Goal: Task Accomplishment & Management: Manage account settings

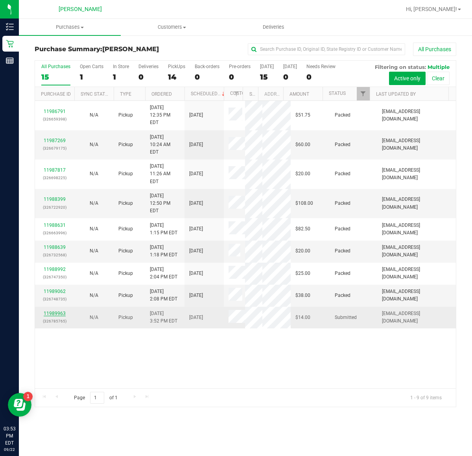
click at [53, 316] on link "11989963" at bounding box center [55, 313] width 22 height 6
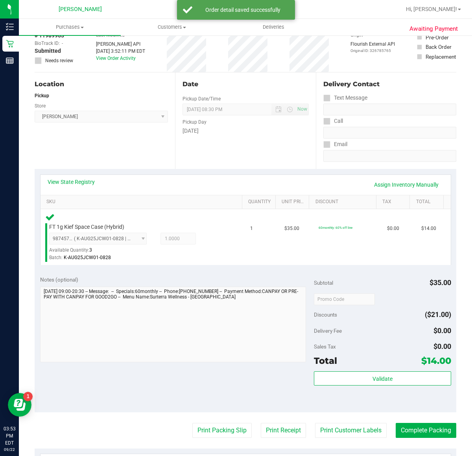
scroll to position [148, 0]
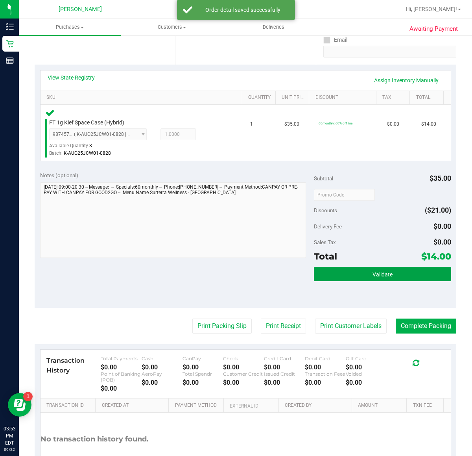
click at [321, 272] on button "Validate" at bounding box center [382, 274] width 137 height 14
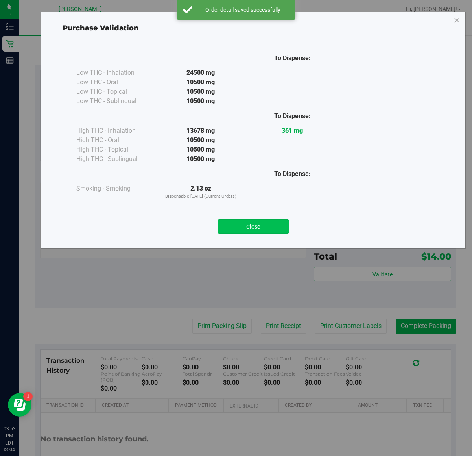
click at [265, 229] on button "Close" at bounding box center [254, 226] width 72 height 14
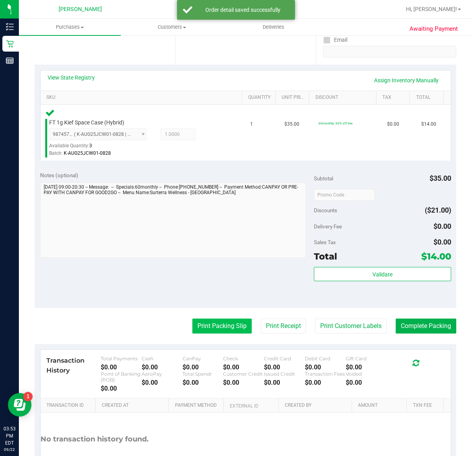
click at [211, 327] on button "Print Packing Slip" at bounding box center [221, 325] width 59 height 15
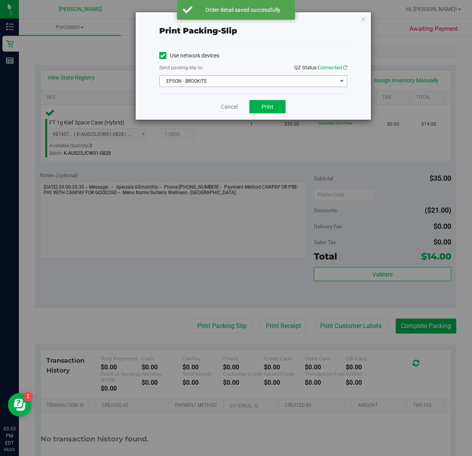
click at [248, 85] on span "EPSON - BROOKITE" at bounding box center [248, 81] width 177 height 11
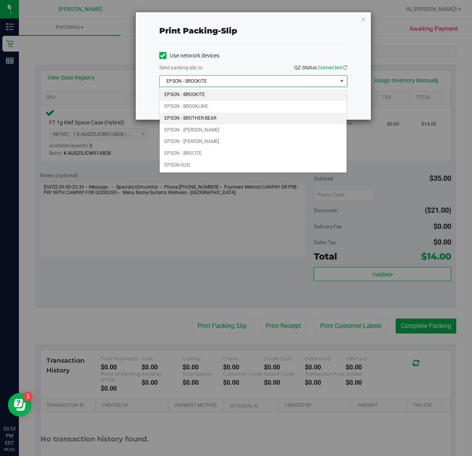
click at [240, 114] on li "EPSON - BROTHER-BEAR" at bounding box center [253, 119] width 187 height 12
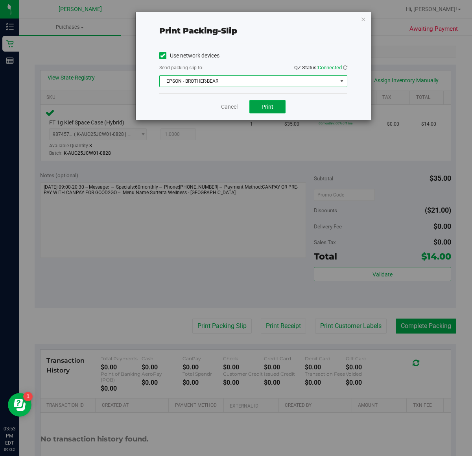
click at [251, 111] on button "Print" at bounding box center [267, 106] width 36 height 13
click at [223, 87] on span "EPSON - BROTHER-BEAR" at bounding box center [248, 81] width 177 height 11
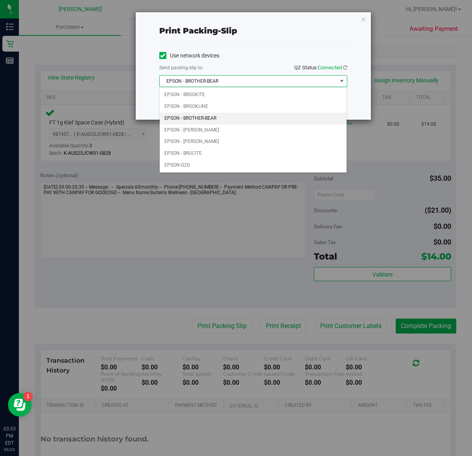
click at [187, 212] on div "Print packing-slip Use network devices Send packing-slip to: QZ Status: Connect…" at bounding box center [239, 228] width 478 height 456
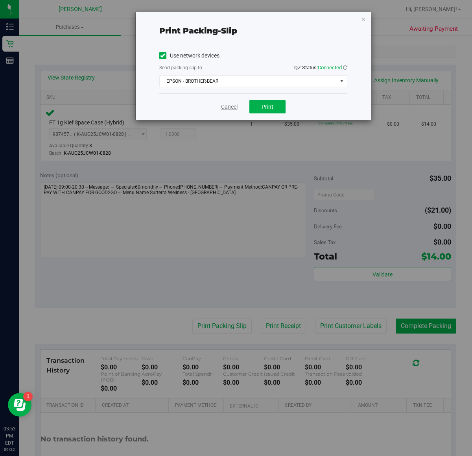
click at [231, 107] on link "Cancel" at bounding box center [229, 107] width 17 height 8
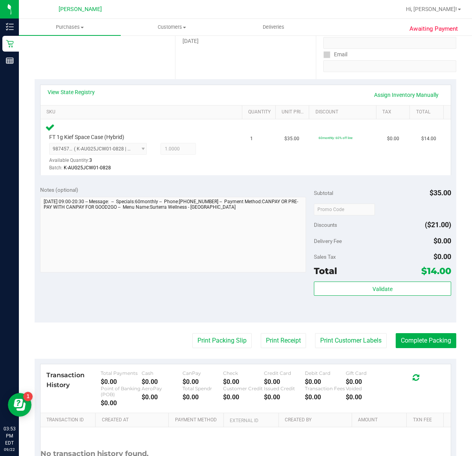
scroll to position [160, 0]
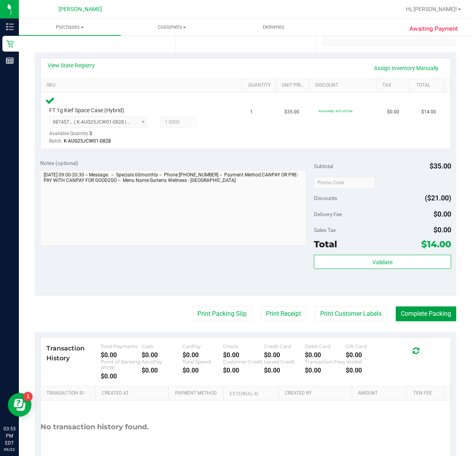
click at [427, 313] on button "Complete Packing" at bounding box center [426, 313] width 61 height 15
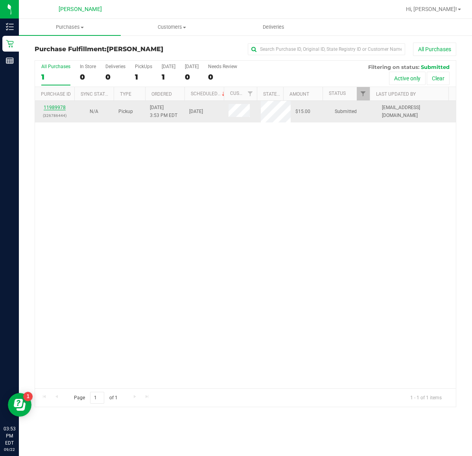
click at [56, 107] on link "11989978" at bounding box center [55, 108] width 22 height 6
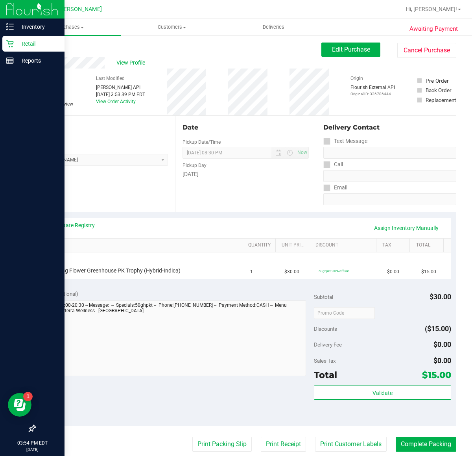
click at [11, 44] on icon at bounding box center [9, 43] width 7 height 7
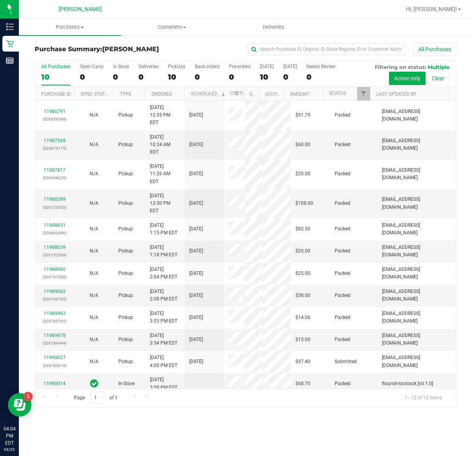
click at [465, 257] on div "Purchase Summary: Clermont WC All Purchases All Purchases 10 Open Carts 0 In St…" at bounding box center [245, 225] width 453 height 380
click at [460, 225] on div "All Purchases 10 Open Carts 0 In Store 0 Deliveries 0 PickUps 10 Back-orders 0 …" at bounding box center [245, 233] width 433 height 347
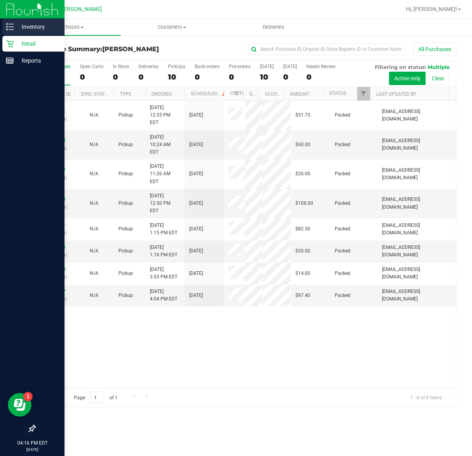
click at [16, 25] on p "Inventory" at bounding box center [37, 26] width 47 height 9
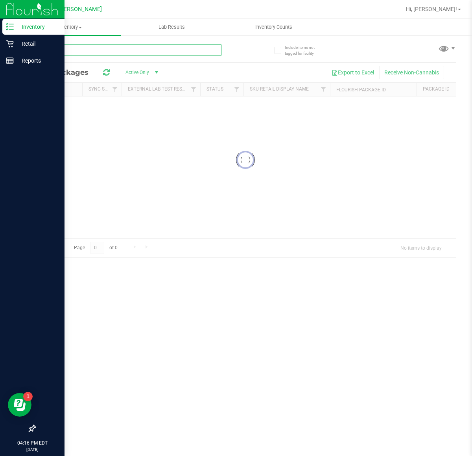
click at [85, 50] on div "Inventory All packages All inventory Waste log Lab Results Inventory Counts" at bounding box center [245, 237] width 453 height 437
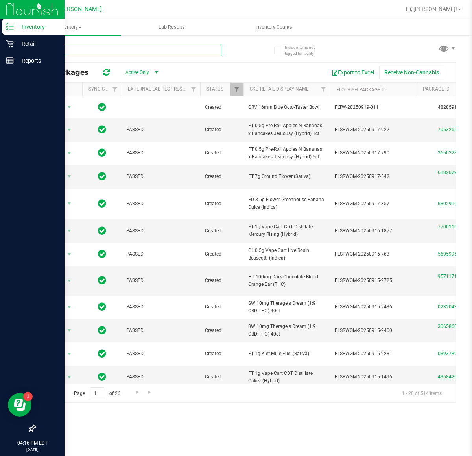
type input "bdt"
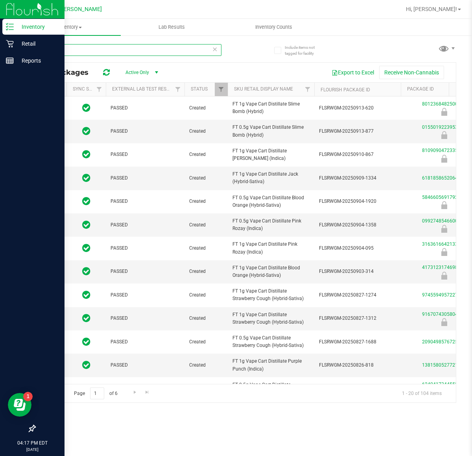
scroll to position [0, 64]
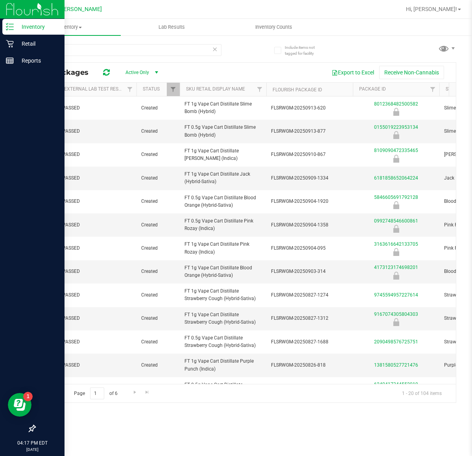
click at [150, 71] on span "Active Only" at bounding box center [139, 72] width 43 height 11
click at [293, 66] on div "Export to Excel Receive Non-Cannabis" at bounding box center [309, 72] width 282 height 13
click at [392, 176] on link "6181858652064224" at bounding box center [396, 178] width 44 height 6
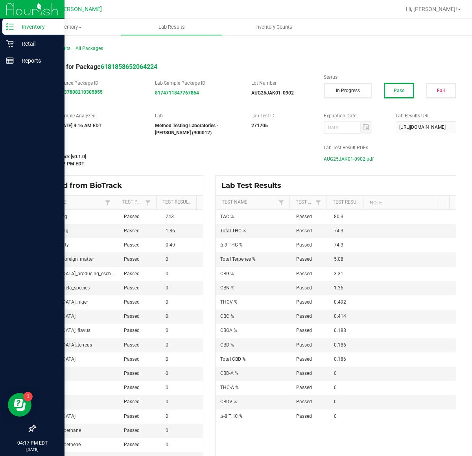
click at [325, 162] on span "AUG25JAK01-0902.pdf" at bounding box center [349, 159] width 50 height 12
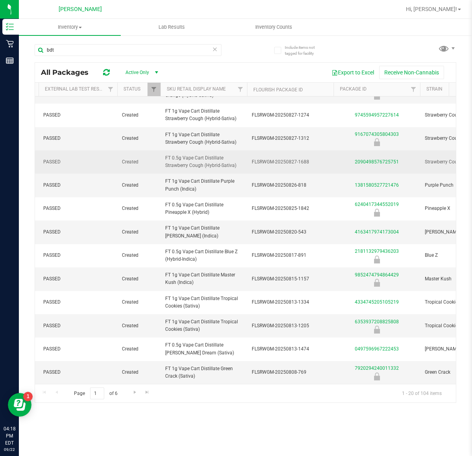
scroll to position [189, 83]
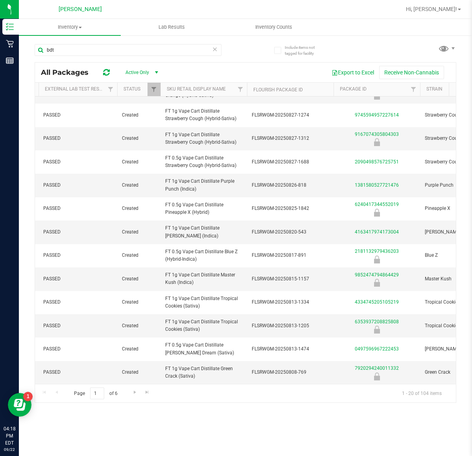
click at [214, 46] on icon at bounding box center [215, 48] width 6 height 9
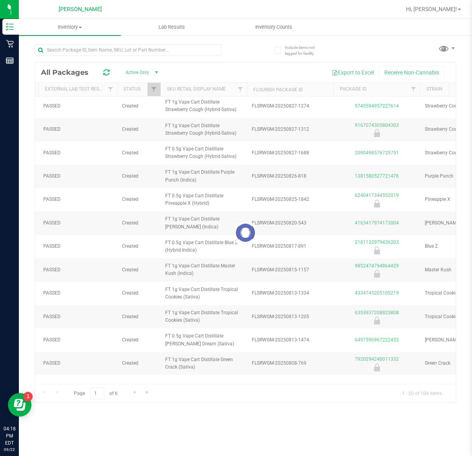
click at [202, 56] on div at bounding box center [128, 53] width 187 height 18
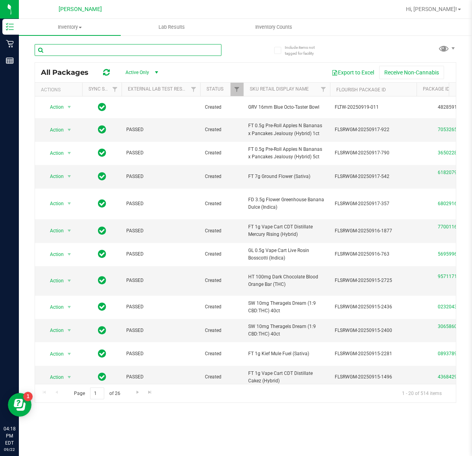
click at [201, 52] on input "text" at bounding box center [128, 50] width 187 height 12
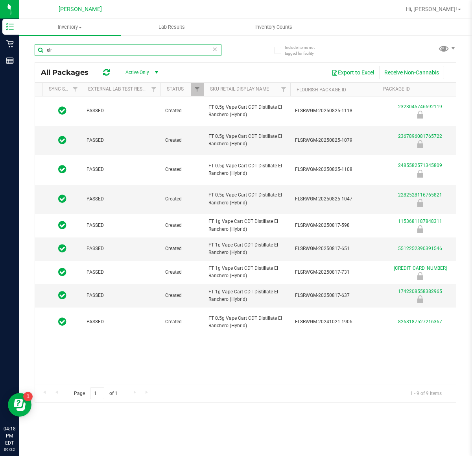
scroll to position [0, 43]
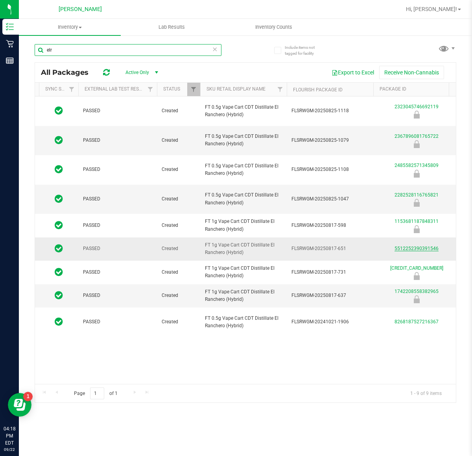
type input "elr"
click at [425, 247] on link "5512252390391546" at bounding box center [417, 248] width 44 height 6
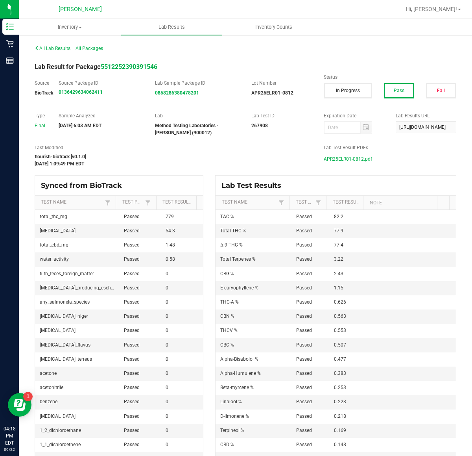
click at [327, 155] on span "APR25ELR01-0812.pdf" at bounding box center [348, 159] width 48 height 12
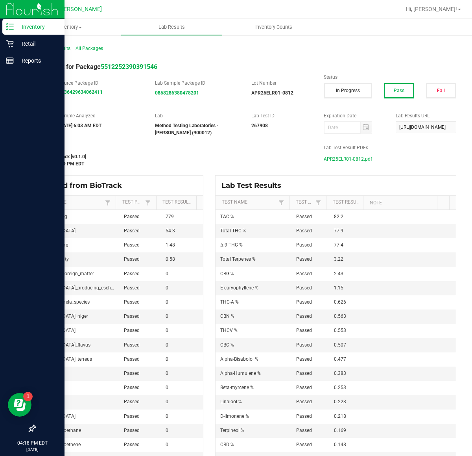
click at [11, 22] on div "Inventory" at bounding box center [33, 27] width 62 height 16
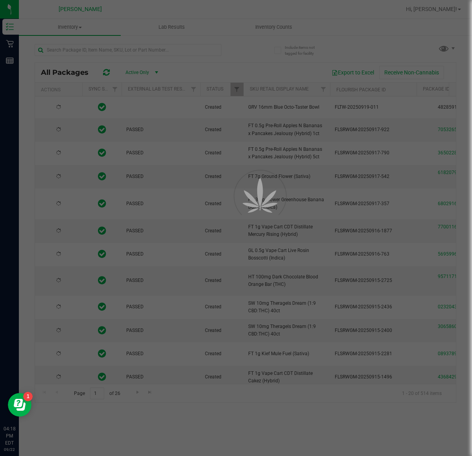
type input "[DATE]"
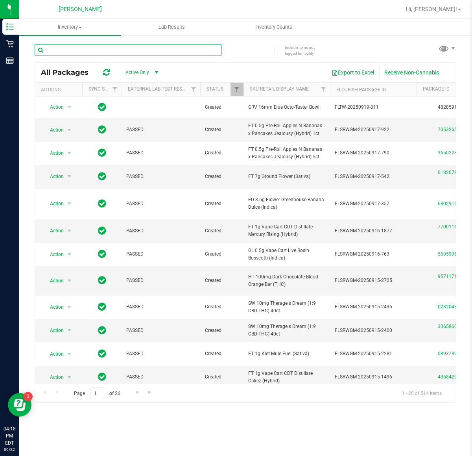
click at [127, 48] on input "text" at bounding box center [128, 50] width 187 height 12
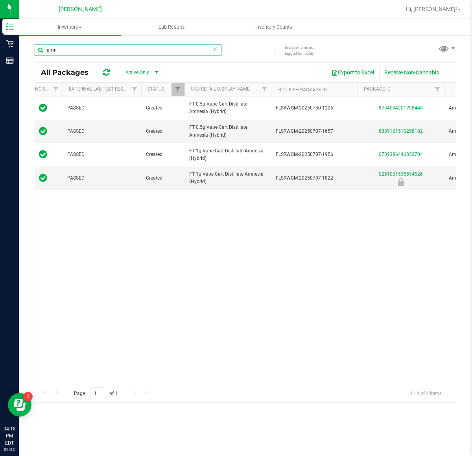
scroll to position [0, 64]
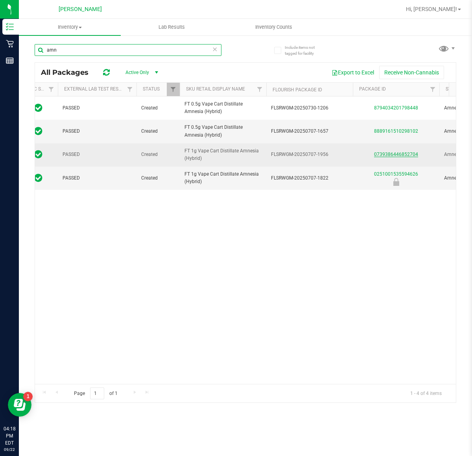
type input "amn"
click at [385, 155] on link "0739386446852704" at bounding box center [396, 154] width 44 height 6
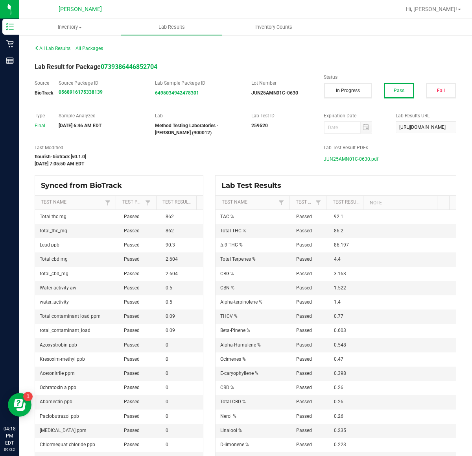
click at [341, 153] on span "JUN25AMN01C-0630.pdf" at bounding box center [351, 159] width 55 height 12
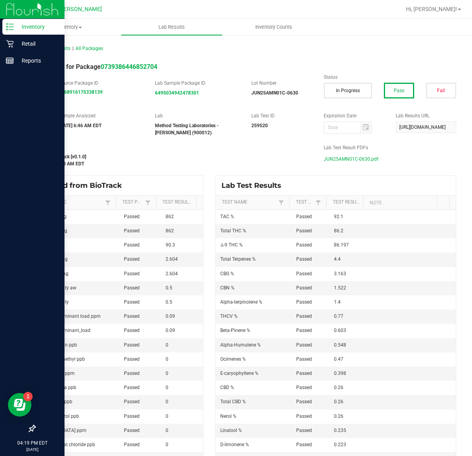
click at [0, 19] on link "Inventory" at bounding box center [32, 27] width 65 height 17
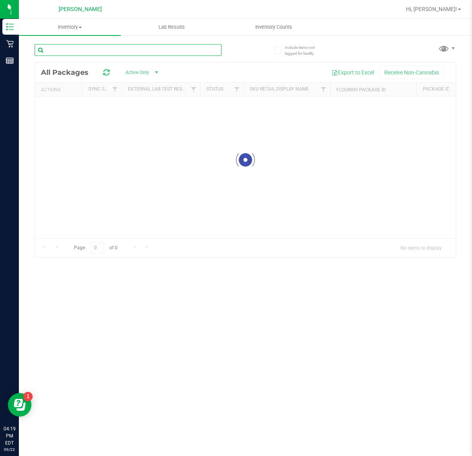
click at [77, 48] on input "text" at bounding box center [128, 50] width 187 height 12
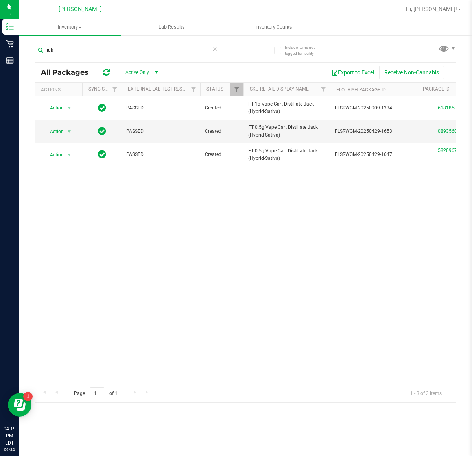
scroll to position [0, 93]
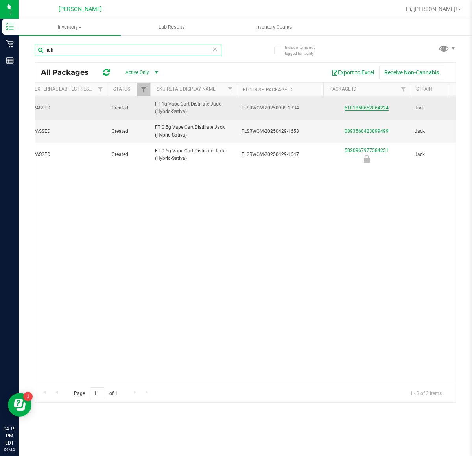
type input "jak"
click at [347, 108] on link "6181858652064224" at bounding box center [367, 108] width 44 height 6
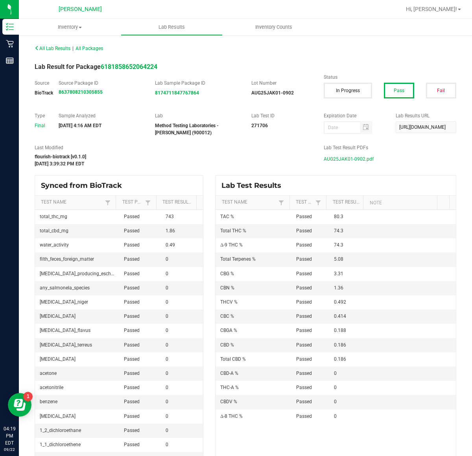
click at [324, 155] on span "AUG25JAK01-0902.pdf" at bounding box center [349, 159] width 50 height 12
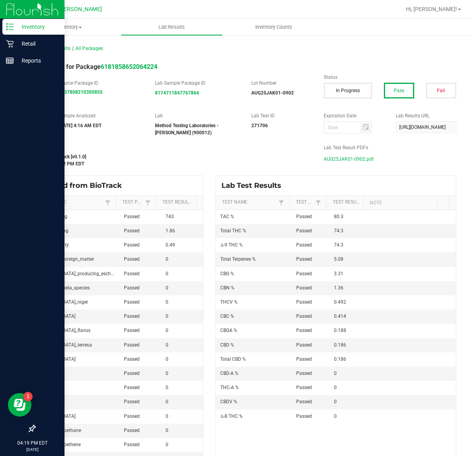
click at [14, 28] on p "Inventory" at bounding box center [37, 26] width 47 height 9
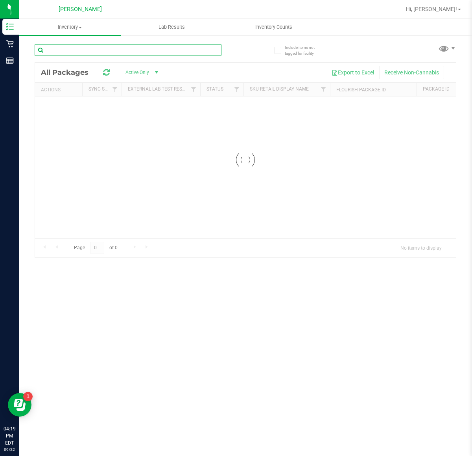
click at [75, 49] on div "Inventory All packages All inventory Waste log Lab Results Inventory Counts" at bounding box center [245, 237] width 453 height 437
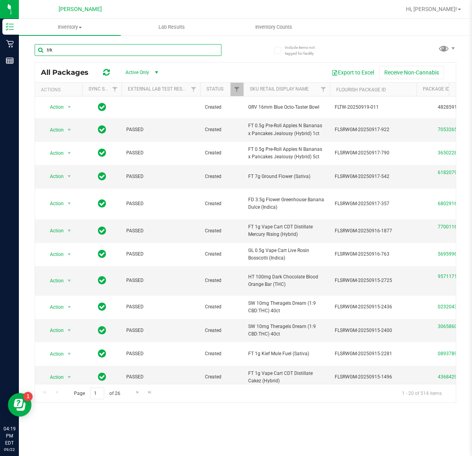
type input "trk"
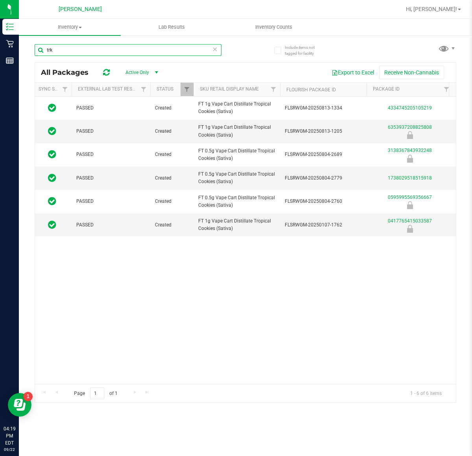
scroll to position [0, 55]
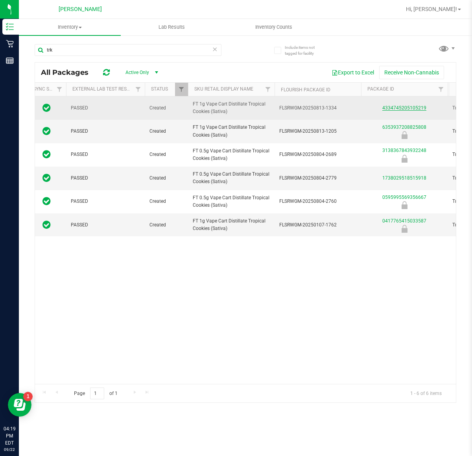
click at [396, 105] on link "4334745205105219" at bounding box center [404, 108] width 44 height 6
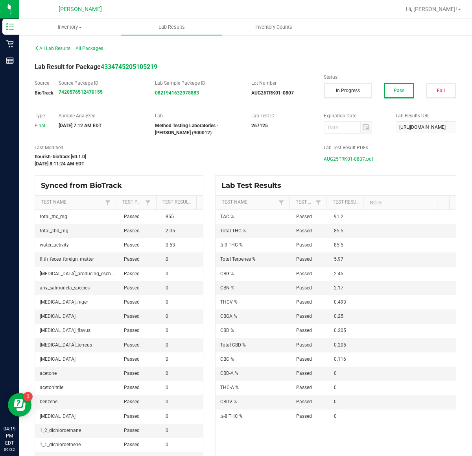
click at [357, 151] on div "Lab Test Result PDFs AUG25TRK01-0807.pdf" at bounding box center [390, 154] width 144 height 21
click at [358, 159] on span "AUG25TRK01-0807.pdf" at bounding box center [349, 159] width 50 height 12
click at [58, 46] on span "All Lab Results" at bounding box center [53, 49] width 36 height 6
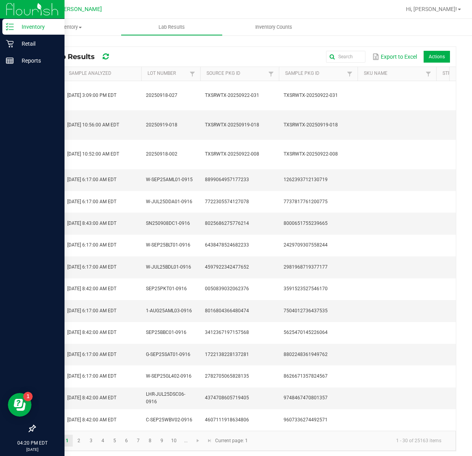
click at [10, 22] on div "Inventory" at bounding box center [33, 27] width 62 height 16
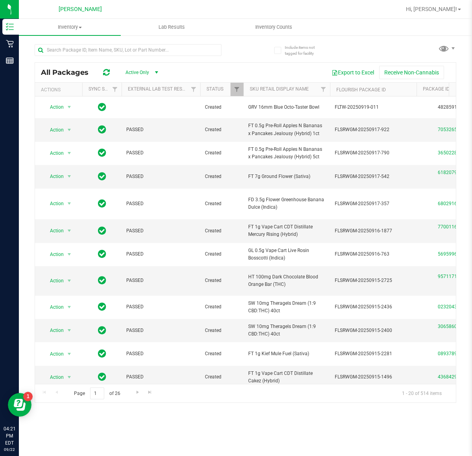
click at [205, 57] on div at bounding box center [128, 53] width 187 height 18
click at [193, 55] on input "text" at bounding box center [128, 50] width 187 height 12
type input "rpb"
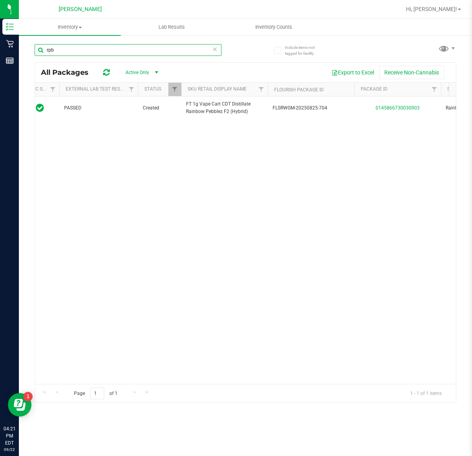
scroll to position [0, 130]
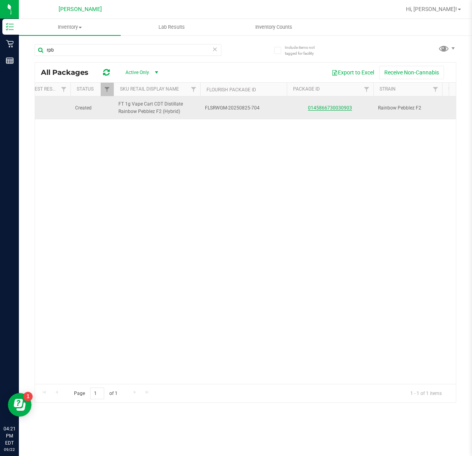
click at [339, 109] on link "0145866730030903" at bounding box center [330, 108] width 44 height 6
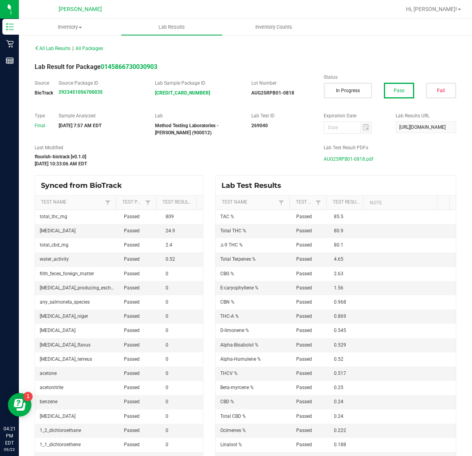
click at [347, 156] on span "AUG25RPB01-0818.pdf" at bounding box center [349, 159] width 50 height 12
click at [46, 46] on span "All Lab Results" at bounding box center [53, 49] width 36 height 6
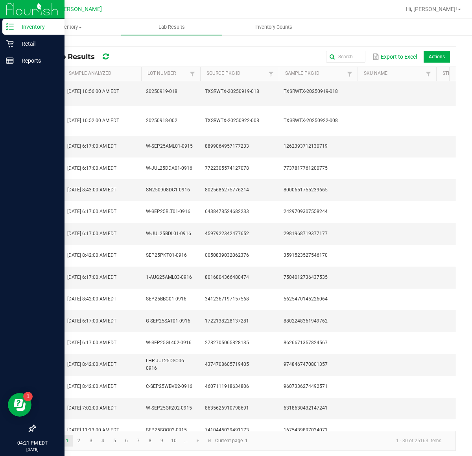
scroll to position [49, 0]
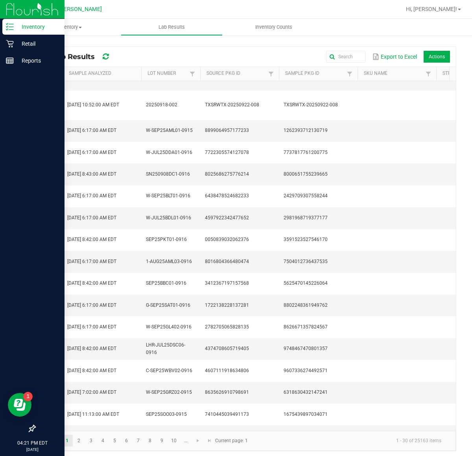
click at [11, 20] on div "Inventory" at bounding box center [33, 27] width 62 height 16
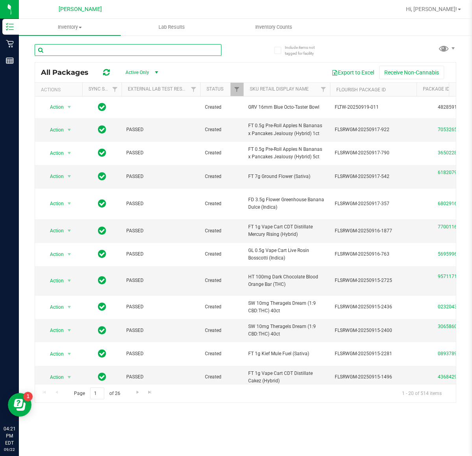
drag, startPoint x: 93, startPoint y: 48, endPoint x: 55, endPoint y: 60, distance: 39.9
click at [80, 54] on input "text" at bounding box center [128, 50] width 187 height 12
type input "rpb"
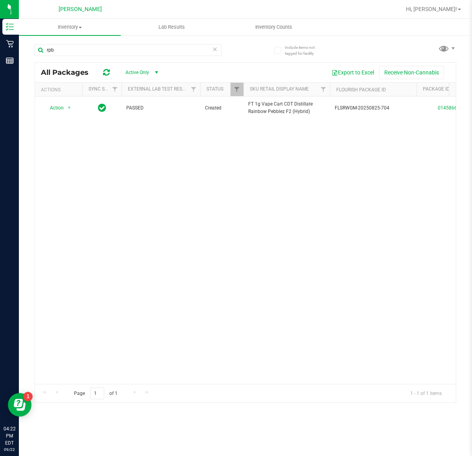
click at [217, 48] on icon at bounding box center [215, 48] width 6 height 9
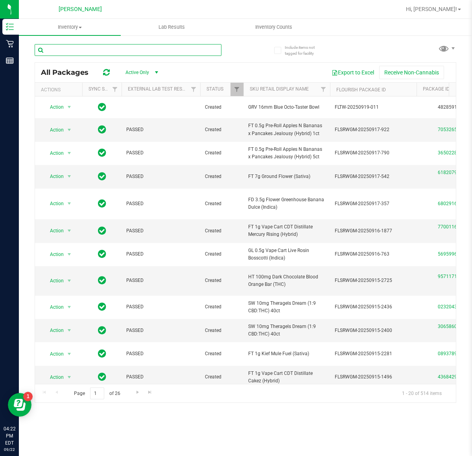
click at [206, 48] on input "text" at bounding box center [128, 50] width 187 height 12
type input "dbr"
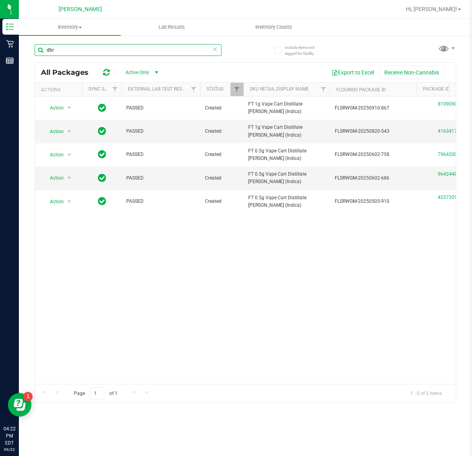
scroll to position [0, 66]
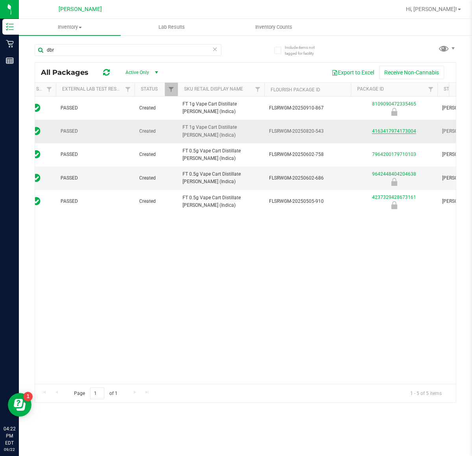
click at [391, 133] on link "4163417974173004" at bounding box center [394, 131] width 44 height 6
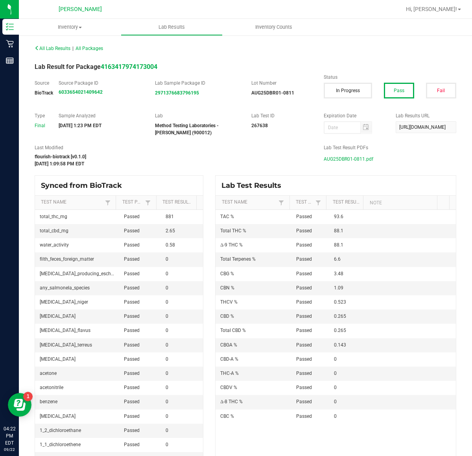
click at [360, 158] on span "AUG25DBR01-0811.pdf" at bounding box center [349, 159] width 50 height 12
click at [44, 51] on div "All Lab Results | All Packages" at bounding box center [137, 48] width 217 height 7
click at [44, 46] on span "All Lab Results" at bounding box center [53, 49] width 36 height 6
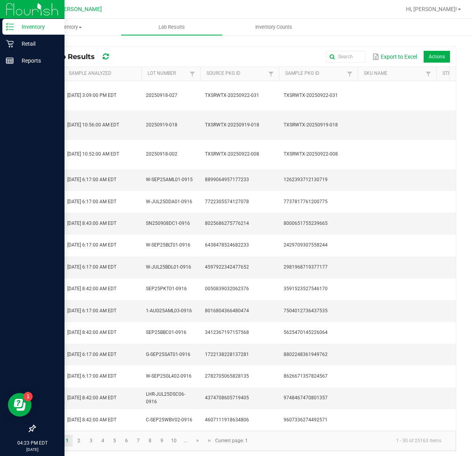
click at [15, 30] on p "Inventory" at bounding box center [37, 26] width 47 height 9
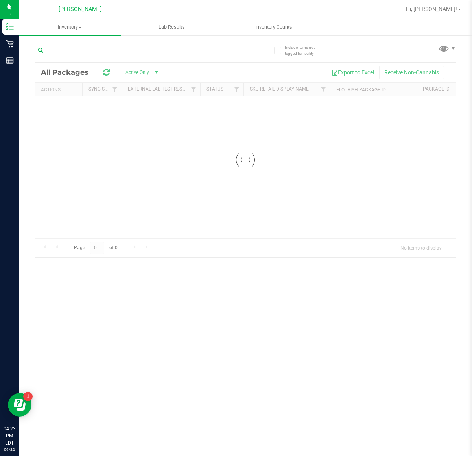
click at [105, 52] on input "text" at bounding box center [128, 50] width 187 height 12
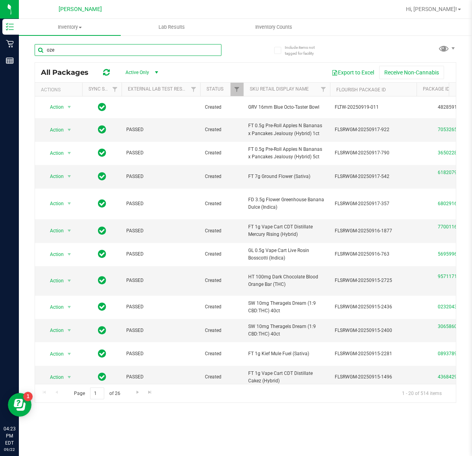
type input "oze"
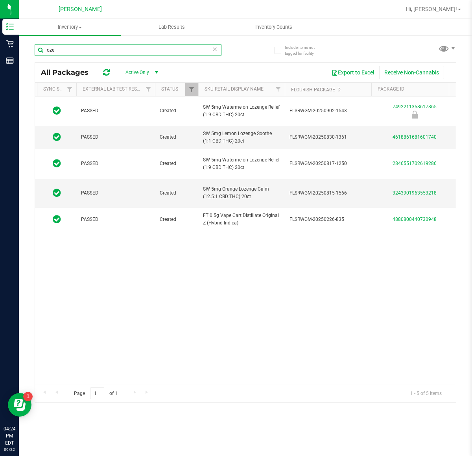
scroll to position [0, 103]
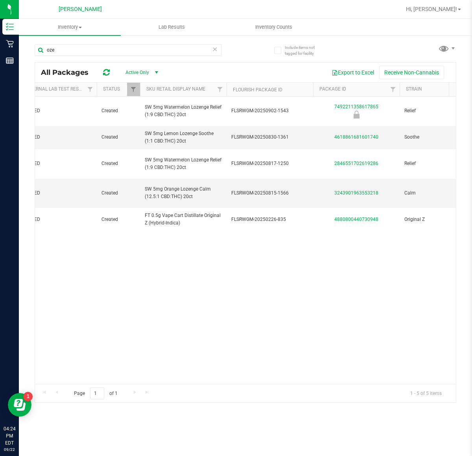
click at [215, 52] on icon at bounding box center [215, 48] width 6 height 9
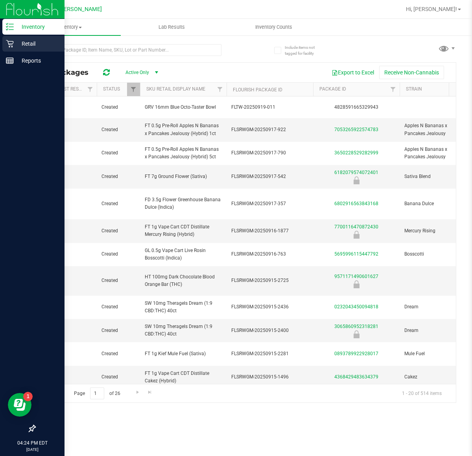
click at [6, 42] on icon at bounding box center [10, 44] width 8 height 8
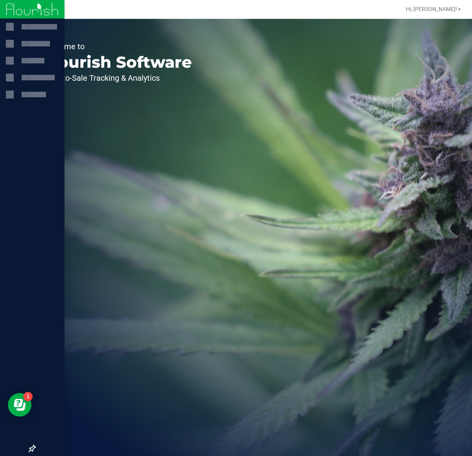
click at [99, 74] on p "Seed-to-Sale Tracking & Analytics" at bounding box center [116, 78] width 149 height 8
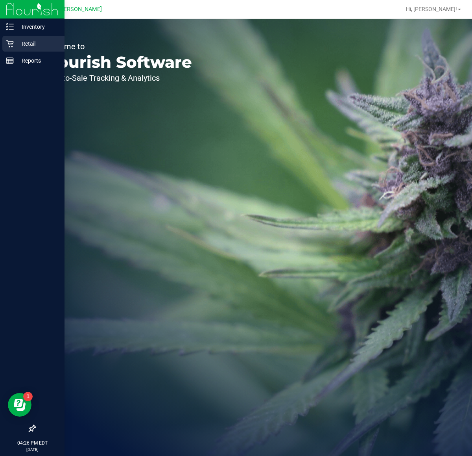
click at [6, 37] on div "Retail" at bounding box center [33, 44] width 62 height 16
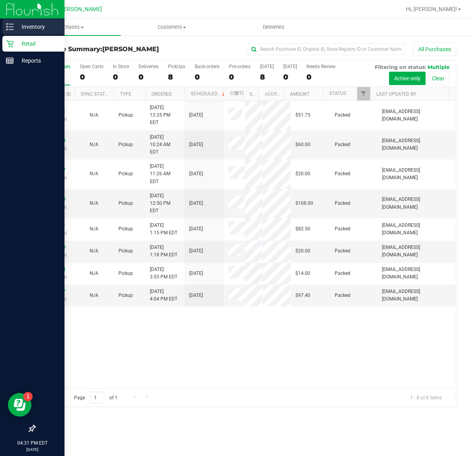
click at [16, 24] on p "Inventory" at bounding box center [37, 26] width 47 height 9
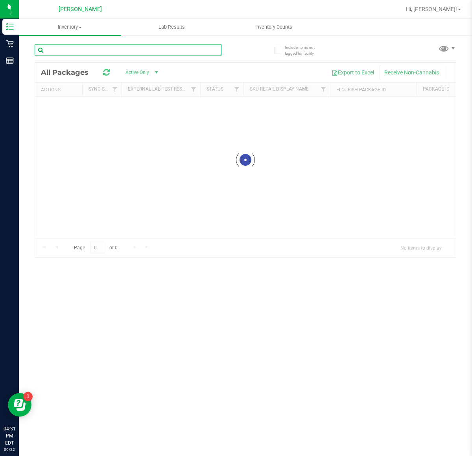
click at [97, 51] on input "text" at bounding box center [128, 50] width 187 height 12
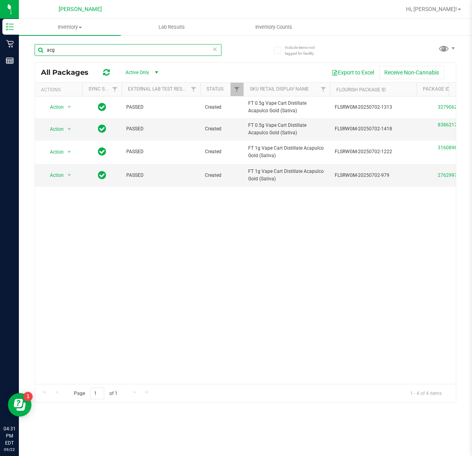
scroll to position [0, 59]
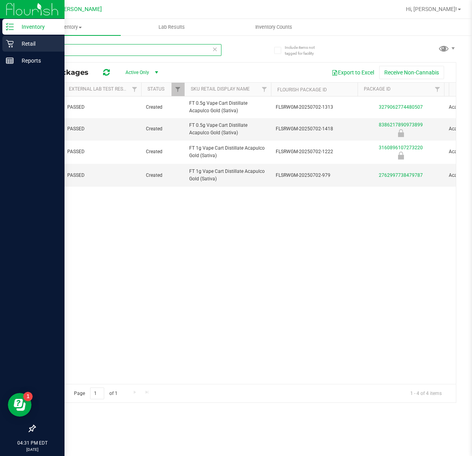
type input "acg"
click at [12, 43] on icon at bounding box center [10, 44] width 8 height 8
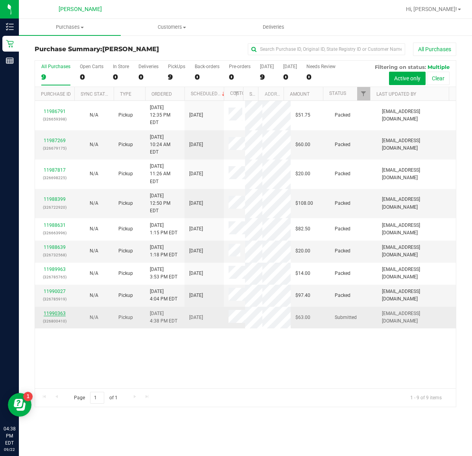
click at [61, 316] on link "11990363" at bounding box center [55, 313] width 22 height 6
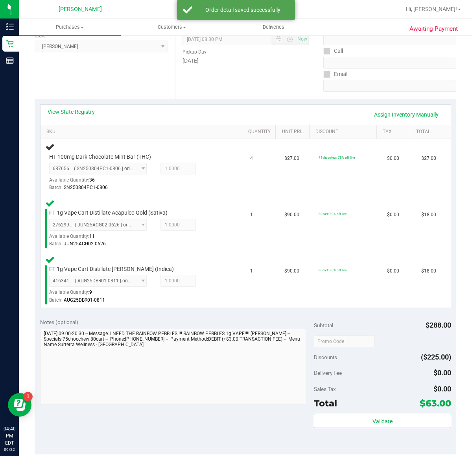
scroll to position [116, 0]
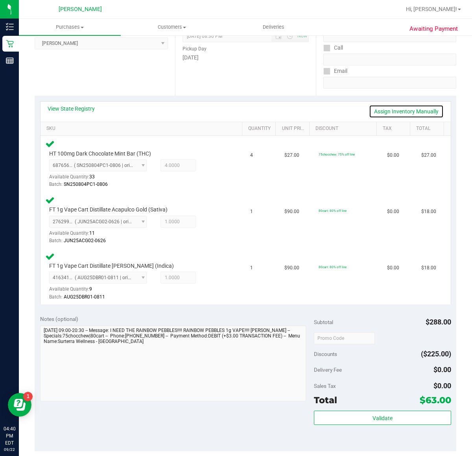
click at [380, 107] on link "Assign Inventory Manually" at bounding box center [406, 111] width 75 height 13
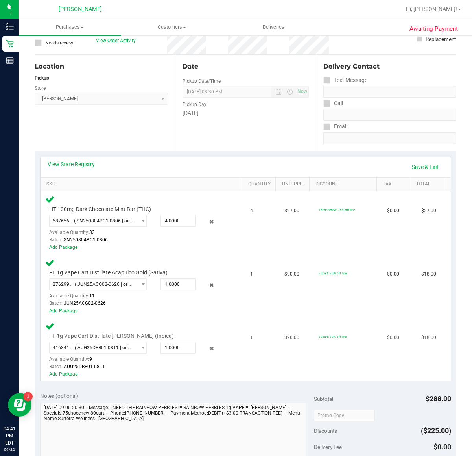
scroll to position [0, 0]
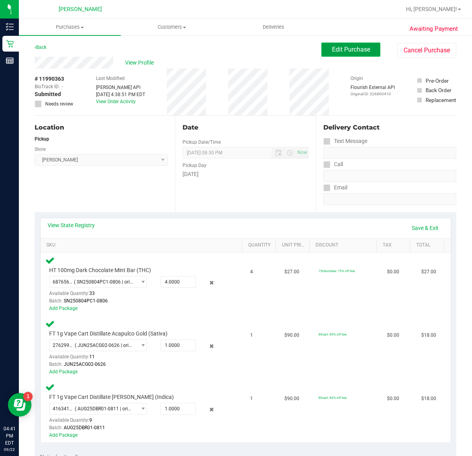
click at [328, 44] on button "Edit Purchase" at bounding box center [350, 49] width 59 height 14
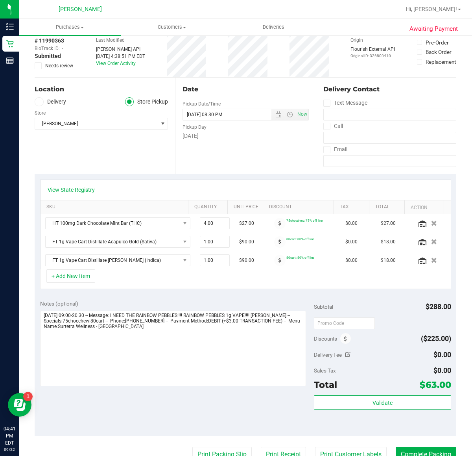
scroll to position [98, 0]
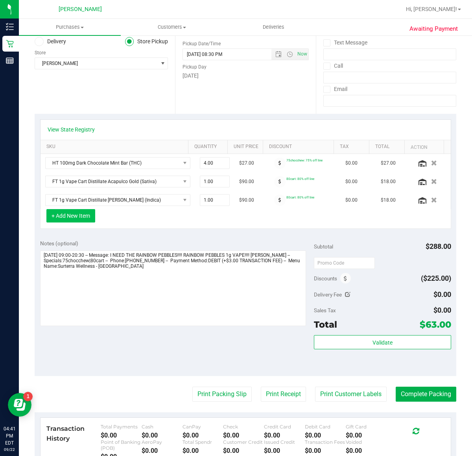
click at [79, 211] on button "+ Add New Item" at bounding box center [70, 215] width 49 height 13
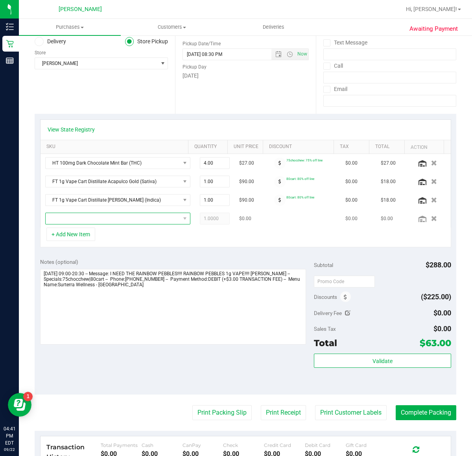
click at [126, 222] on span "NO DATA FOUND" at bounding box center [113, 218] width 135 height 11
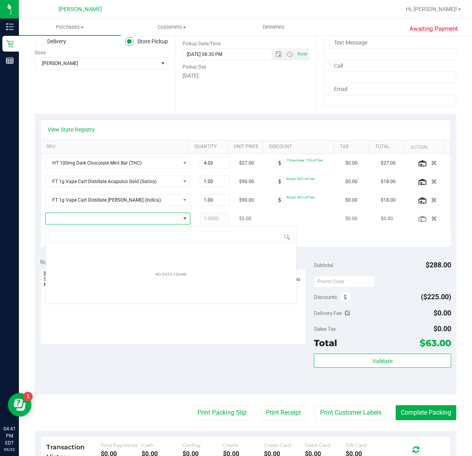
scroll to position [12, 130]
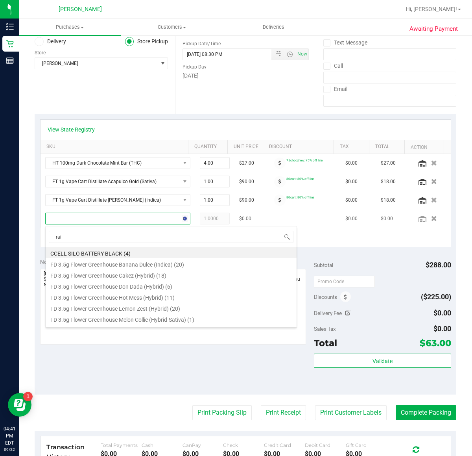
type input "rain"
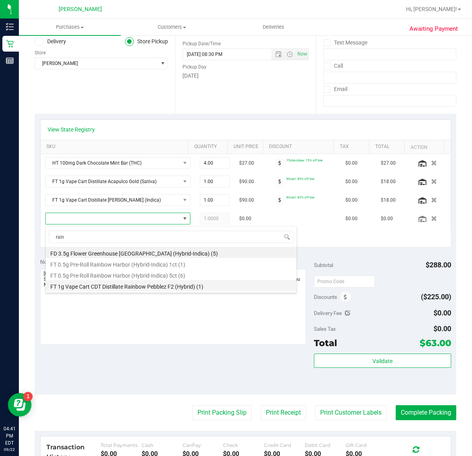
click at [111, 290] on li "FT 1g Vape Cart CDT Distillate Rainbow Pebblez F2 (Hybrid) (1)" at bounding box center [171, 285] width 251 height 11
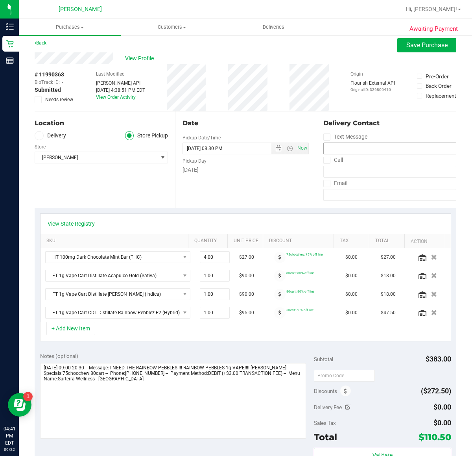
scroll to position [0, 0]
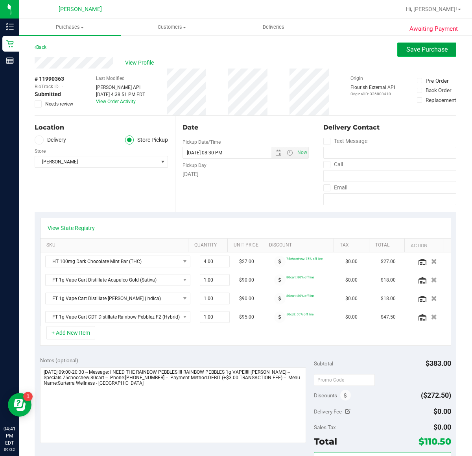
click at [408, 50] on span "Save Purchase" at bounding box center [426, 49] width 41 height 7
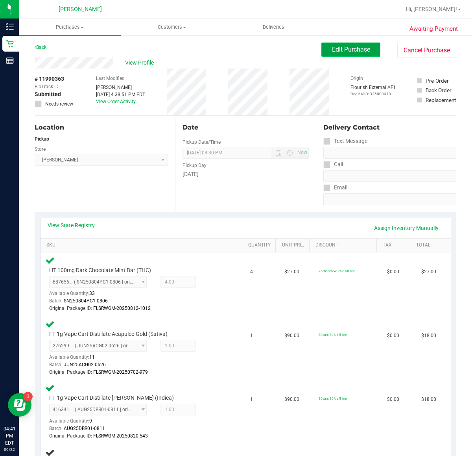
click at [351, 51] on span "Edit Purchase" at bounding box center [351, 49] width 38 height 7
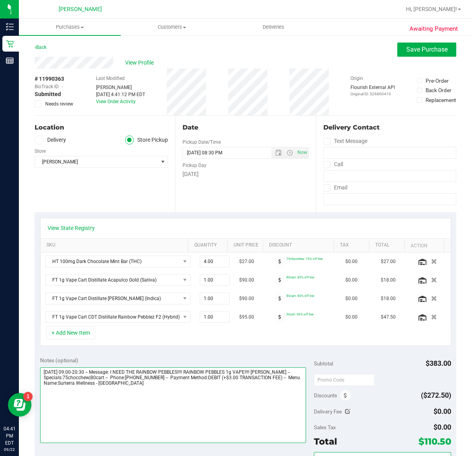
click at [156, 406] on textarea at bounding box center [173, 405] width 266 height 76
type textarea "Monday 09/22/2025 09:00-20:30 -- Message: I NEED THE RAINBOW PEBBLES!!!! RAINBO…"
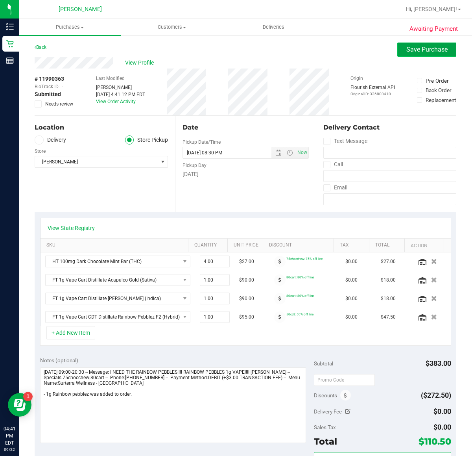
click at [434, 48] on span "Save Purchase" at bounding box center [426, 49] width 41 height 7
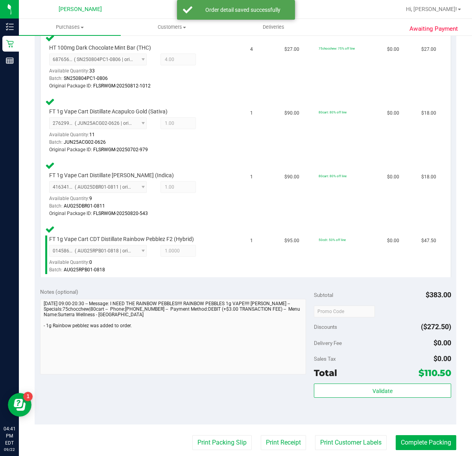
scroll to position [295, 0]
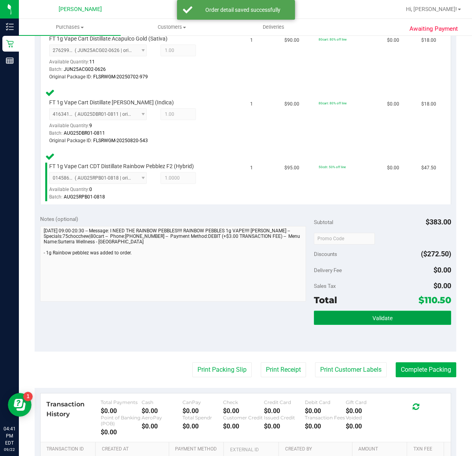
click at [376, 317] on span "Validate" at bounding box center [383, 318] width 20 height 6
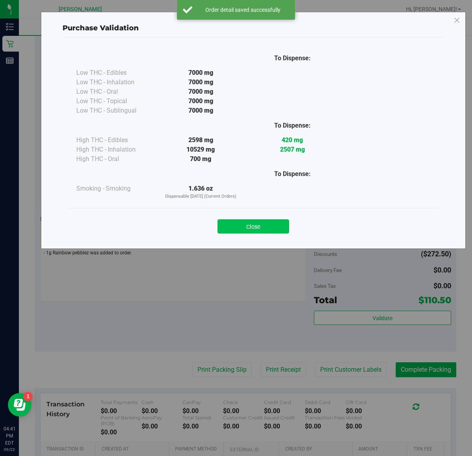
click at [277, 225] on button "Close" at bounding box center [254, 226] width 72 height 14
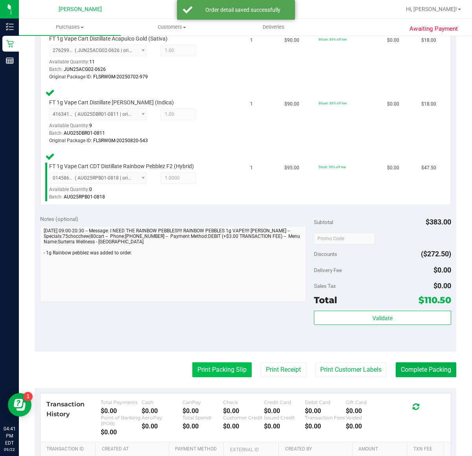
click at [231, 362] on button "Print Packing Slip" at bounding box center [221, 369] width 59 height 15
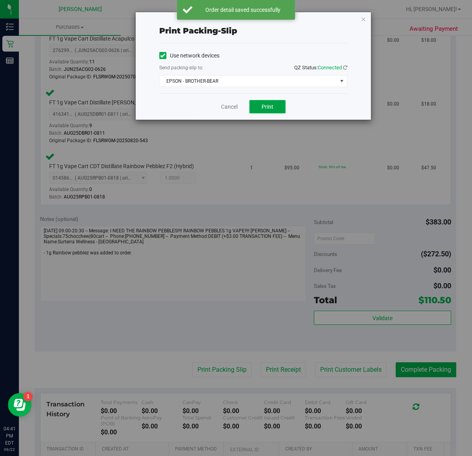
click at [264, 103] on button "Print" at bounding box center [267, 106] width 36 height 13
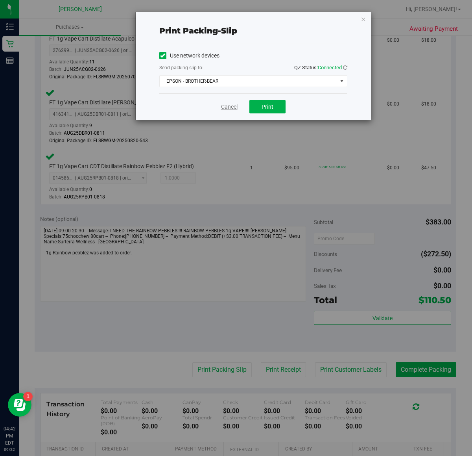
click at [227, 105] on link "Cancel" at bounding box center [229, 107] width 17 height 8
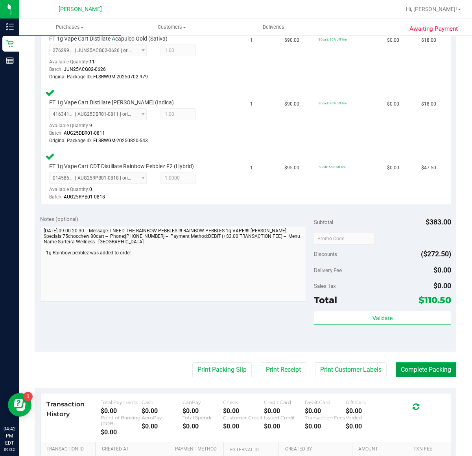
click at [411, 365] on button "Complete Packing" at bounding box center [426, 369] width 61 height 15
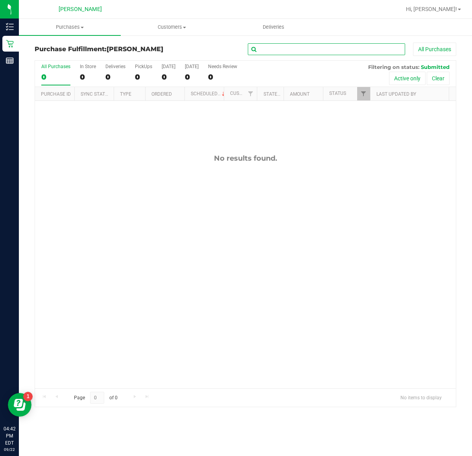
click at [296, 53] on input "text" at bounding box center [326, 49] width 157 height 12
type input "rpb"
drag, startPoint x: 275, startPoint y: 46, endPoint x: 241, endPoint y: 46, distance: 34.2
click at [241, 46] on div "rpb All Purchases" at bounding box center [315, 48] width 281 height 13
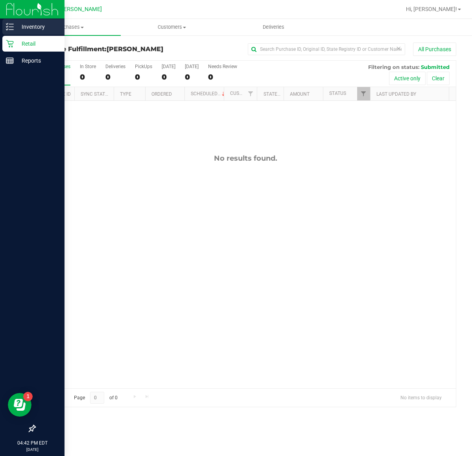
click at [6, 24] on icon at bounding box center [7, 23] width 2 height 1
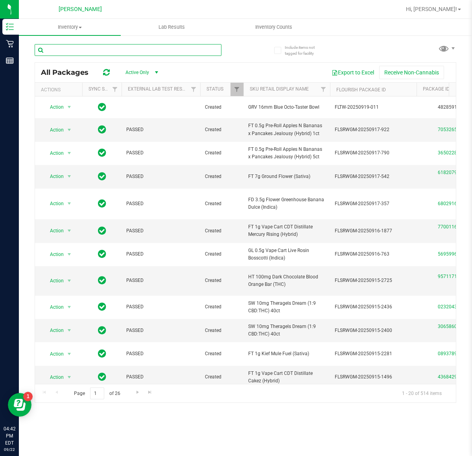
click at [106, 50] on input "text" at bounding box center [128, 50] width 187 height 12
type input "rpb"
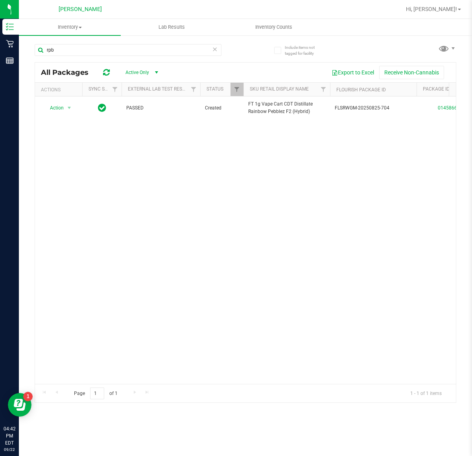
click at [216, 48] on icon at bounding box center [215, 48] width 6 height 9
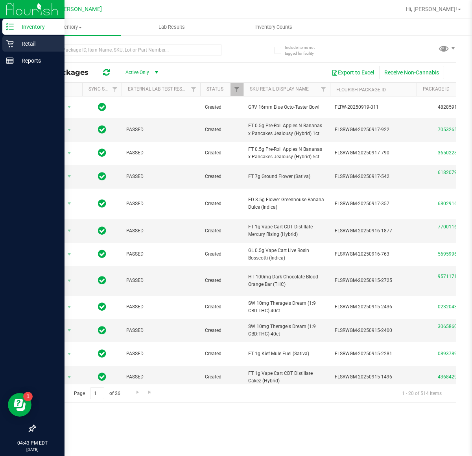
click at [7, 39] on div "Retail" at bounding box center [33, 44] width 62 height 16
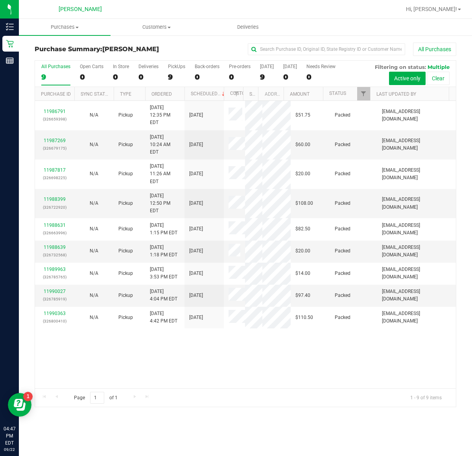
click at [465, 53] on div "Purchase Summary: Clermont WC All Purchases All Purchases 9 Open Carts 0 In Sto…" at bounding box center [245, 225] width 453 height 380
click at [461, 64] on div "All Purchases 9 Open Carts 0 In Store 0 Deliveries 0 PickUps 9 Back-orders 0 Pr…" at bounding box center [245, 233] width 433 height 347
click at [462, 110] on div "Purchase Summary: Clermont WC All Purchases All Purchases 9 Open Carts 0 In Sto…" at bounding box center [245, 225] width 453 height 380
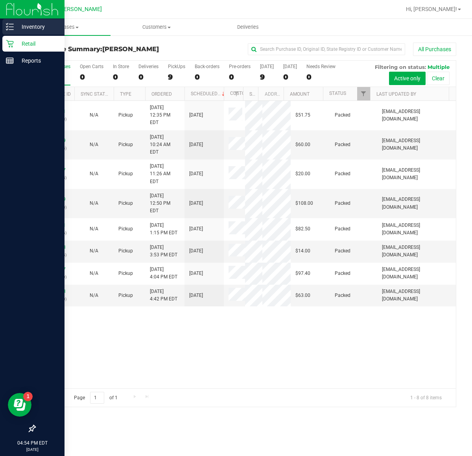
click at [14, 30] on p "Inventory" at bounding box center [37, 26] width 47 height 9
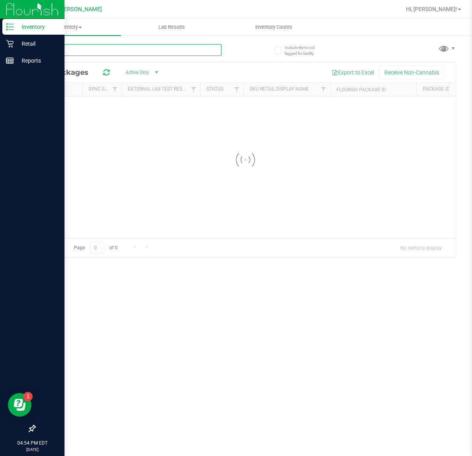
click at [68, 48] on input "text" at bounding box center [128, 50] width 187 height 12
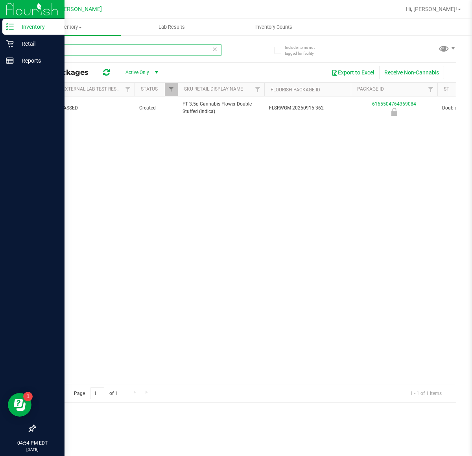
scroll to position [0, 73]
type input "dls"
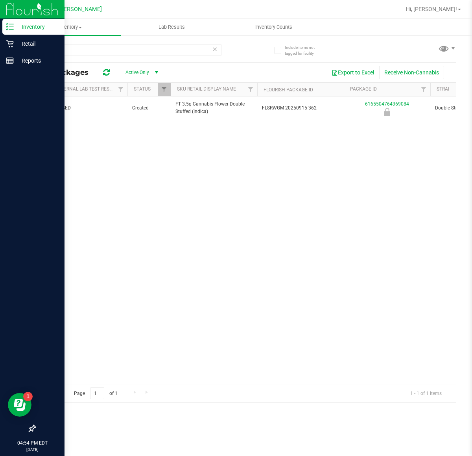
click at [214, 50] on icon at bounding box center [215, 48] width 6 height 9
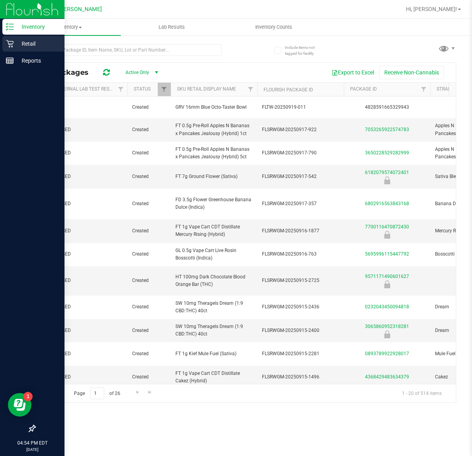
click at [10, 42] on icon at bounding box center [10, 44] width 8 height 8
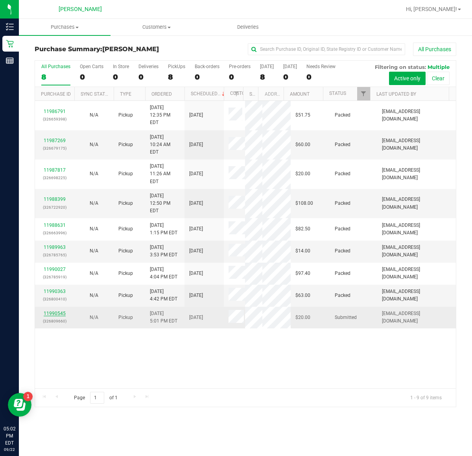
click at [55, 316] on link "11990545" at bounding box center [55, 313] width 22 height 6
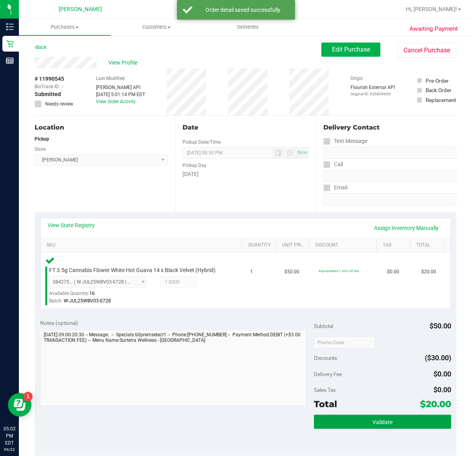
click at [339, 417] on button "Validate" at bounding box center [382, 421] width 137 height 14
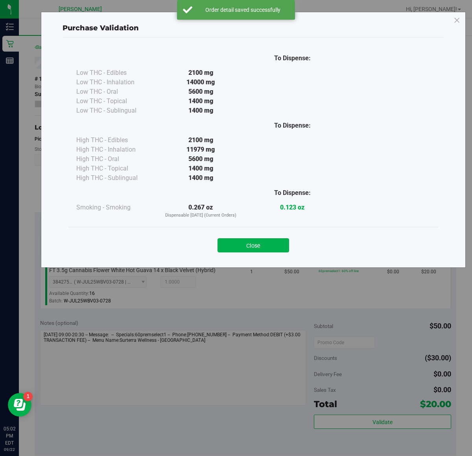
click at [229, 349] on div "Purchase Validation To Dispense: Low THC - Edibles 2100 mg" at bounding box center [239, 228] width 478 height 456
click at [246, 249] on button "Close" at bounding box center [254, 245] width 72 height 14
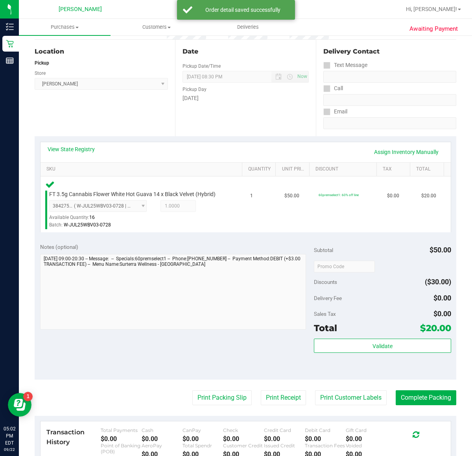
scroll to position [132, 0]
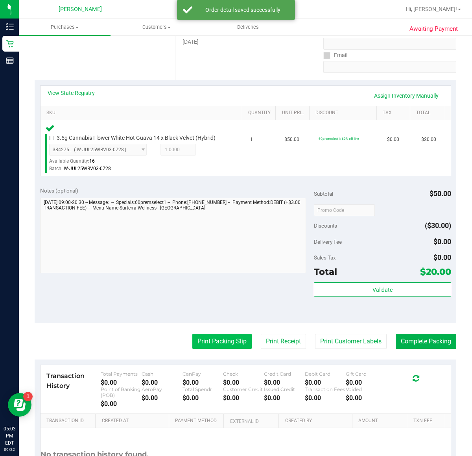
click at [208, 341] on button "Print Packing Slip" at bounding box center [221, 341] width 59 height 15
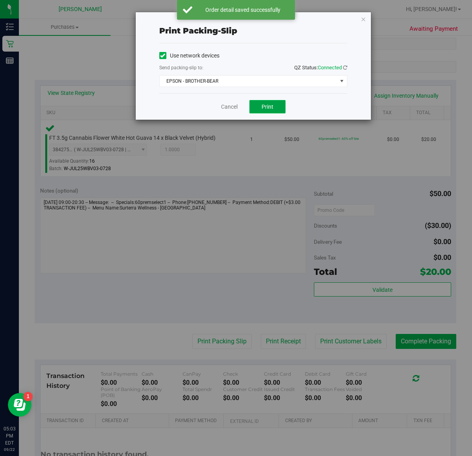
click at [265, 109] on span "Print" at bounding box center [268, 106] width 12 height 6
click at [250, 105] on button "Print" at bounding box center [267, 106] width 36 height 13
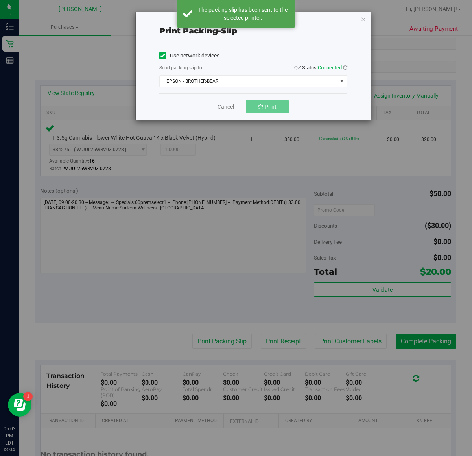
click at [223, 109] on link "Cancel" at bounding box center [226, 107] width 17 height 8
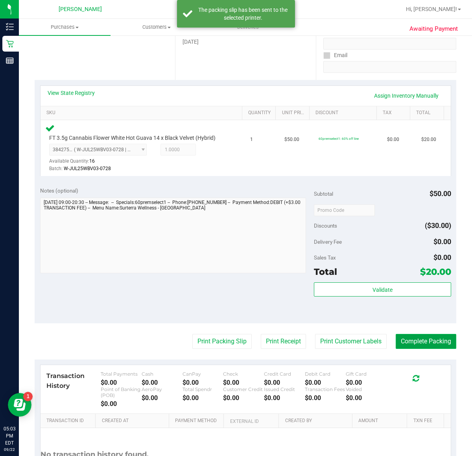
click at [418, 341] on button "Complete Packing" at bounding box center [426, 341] width 61 height 15
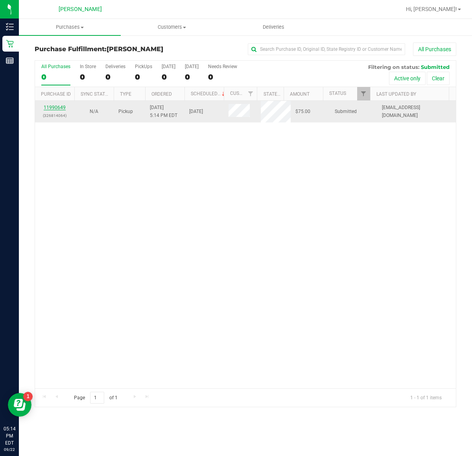
click at [59, 110] on link "11990649" at bounding box center [55, 108] width 22 height 6
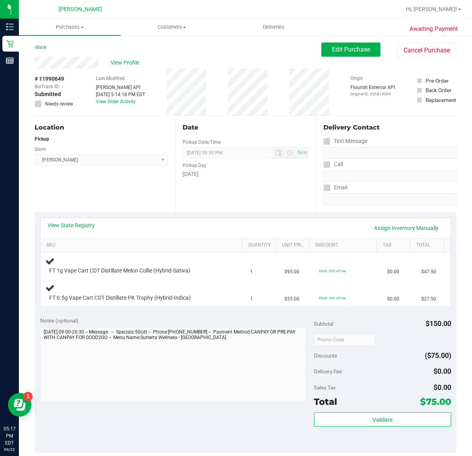
click at [83, 190] on div "Location Pickup Store [GEOGRAPHIC_DATA][PERSON_NAME] Select Store [PERSON_NAME]…" at bounding box center [105, 164] width 140 height 96
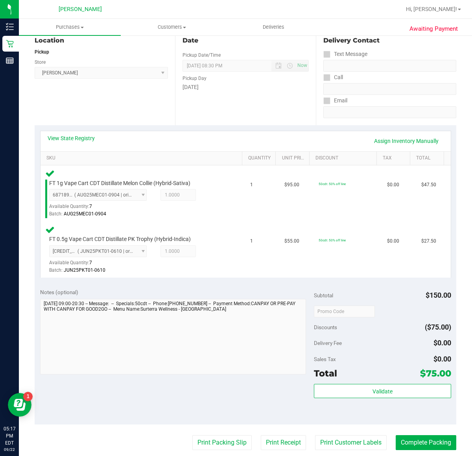
scroll to position [115, 0]
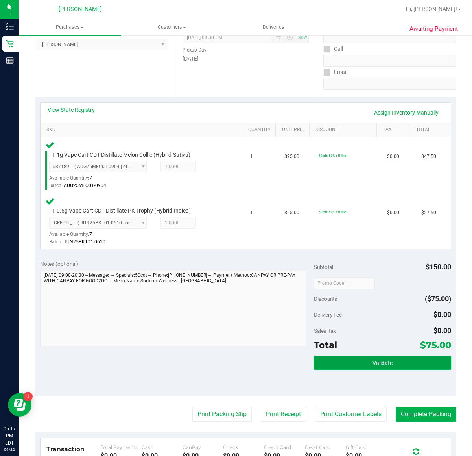
click at [345, 360] on button "Validate" at bounding box center [382, 362] width 137 height 14
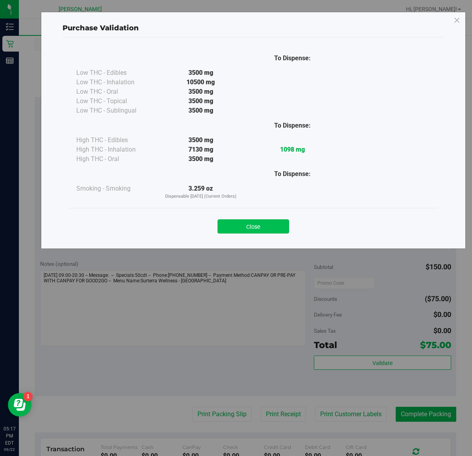
click at [260, 227] on button "Close" at bounding box center [254, 226] width 72 height 14
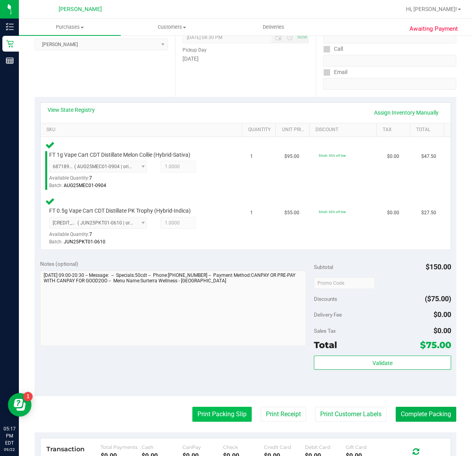
click at [208, 412] on button "Print Packing Slip" at bounding box center [221, 413] width 59 height 15
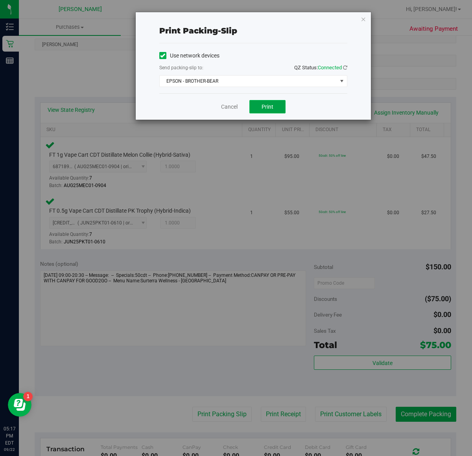
click at [268, 107] on span "Print" at bounding box center [268, 106] width 12 height 6
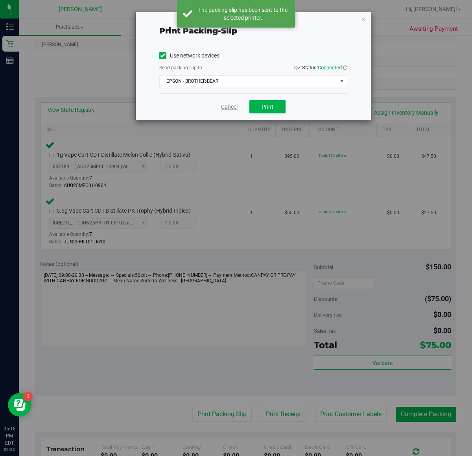
click at [227, 107] on link "Cancel" at bounding box center [229, 107] width 17 height 8
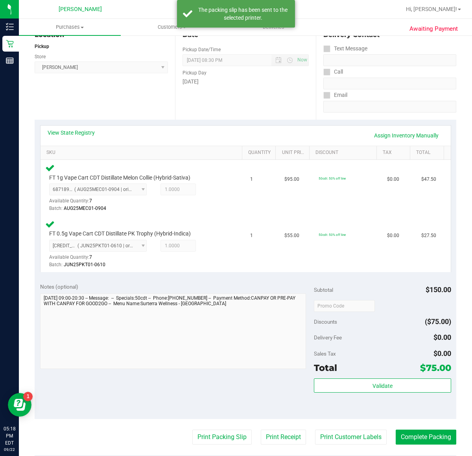
scroll to position [155, 0]
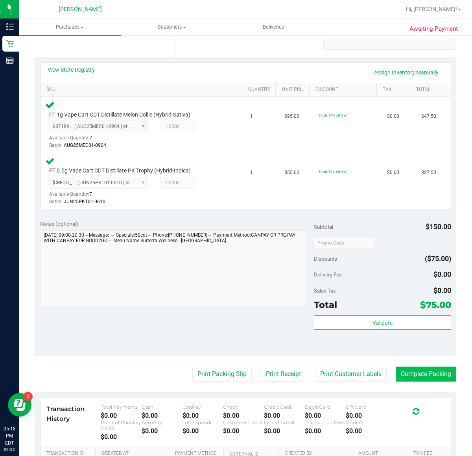
click at [398, 379] on button "Complete Packing" at bounding box center [426, 373] width 61 height 15
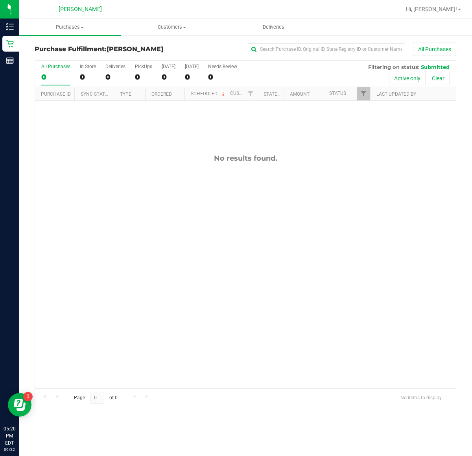
click at [463, 79] on div "Purchase Fulfillment: [PERSON_NAME] All Purchases All Purchases 0 In Store 0 De…" at bounding box center [245, 225] width 453 height 380
click at [464, 38] on div "Purchase Fulfillment: [PERSON_NAME] All Purchases All Purchases 0 In Store 0 De…" at bounding box center [245, 225] width 453 height 380
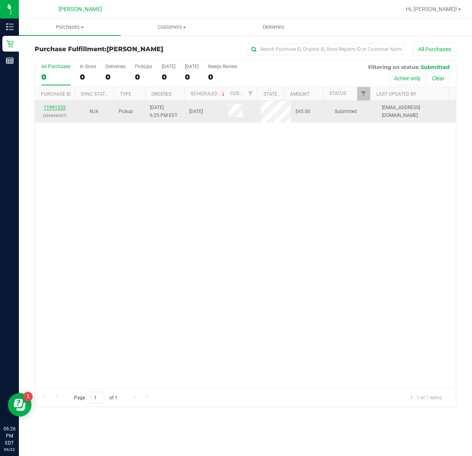
click at [59, 109] on link "11991232" at bounding box center [55, 108] width 22 height 6
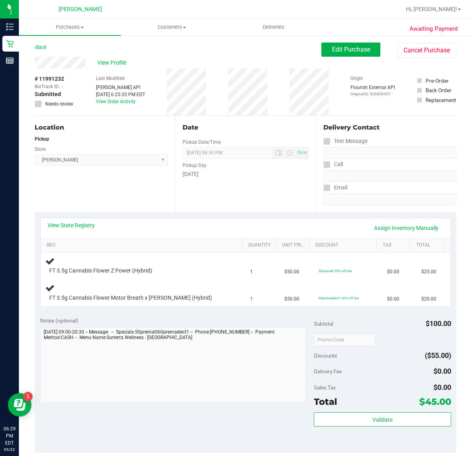
click at [130, 185] on div "Location Pickup Store [GEOGRAPHIC_DATA][PERSON_NAME] Select Store [PERSON_NAME]…" at bounding box center [105, 164] width 140 height 96
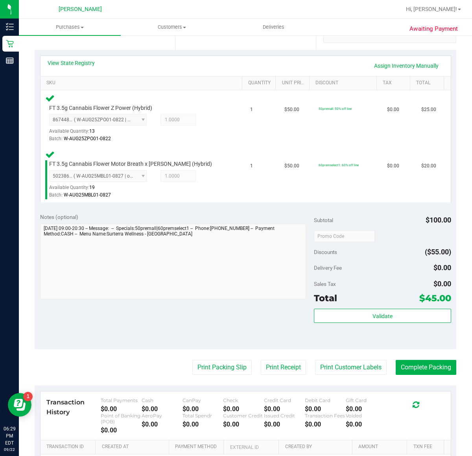
scroll to position [168, 0]
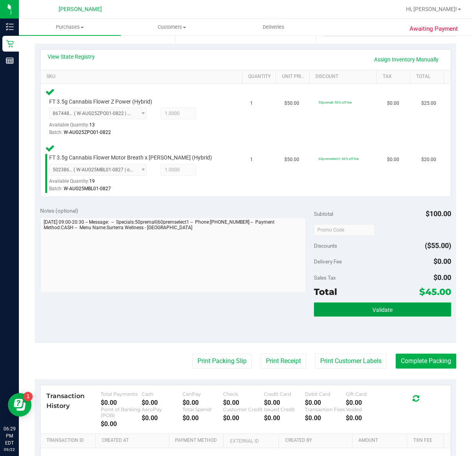
click at [365, 310] on button "Validate" at bounding box center [382, 309] width 137 height 14
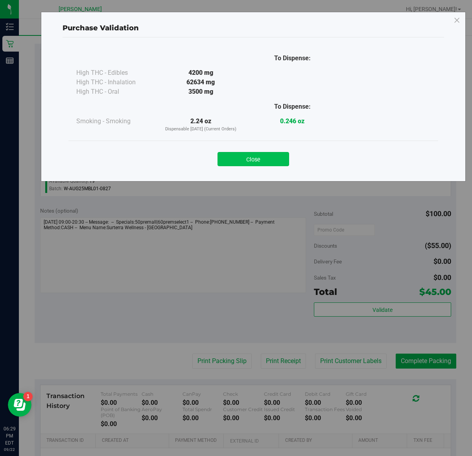
click at [262, 154] on button "Close" at bounding box center [254, 159] width 72 height 14
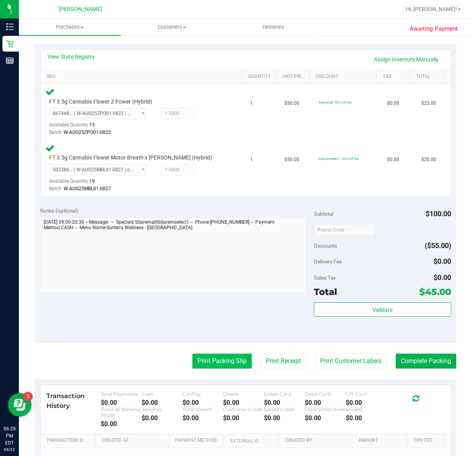
click at [225, 362] on button "Print Packing Slip" at bounding box center [221, 360] width 59 height 15
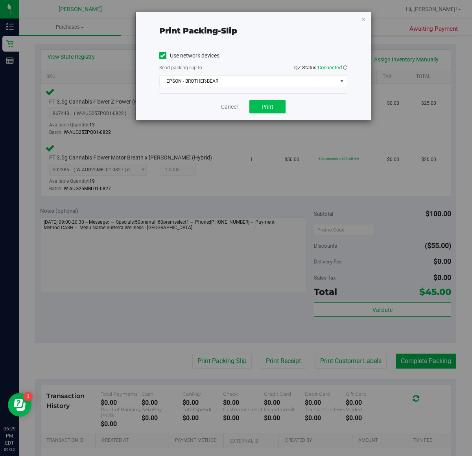
click at [267, 106] on span "Print" at bounding box center [268, 106] width 12 height 6
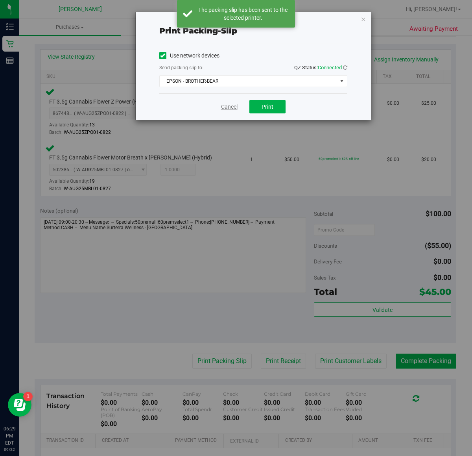
click at [221, 107] on link "Cancel" at bounding box center [229, 107] width 17 height 8
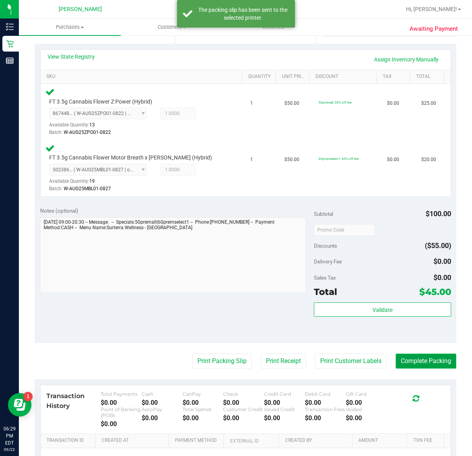
click at [418, 367] on button "Complete Packing" at bounding box center [426, 360] width 61 height 15
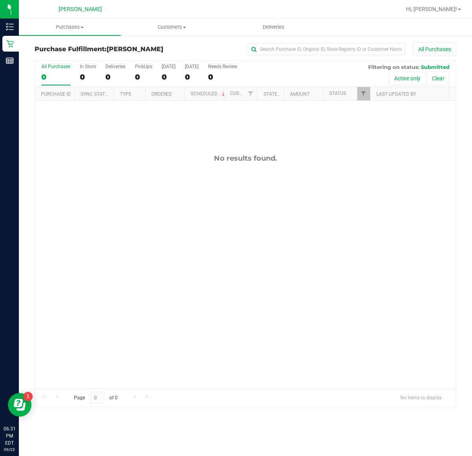
click at [417, 160] on div "No results found." at bounding box center [245, 158] width 421 height 9
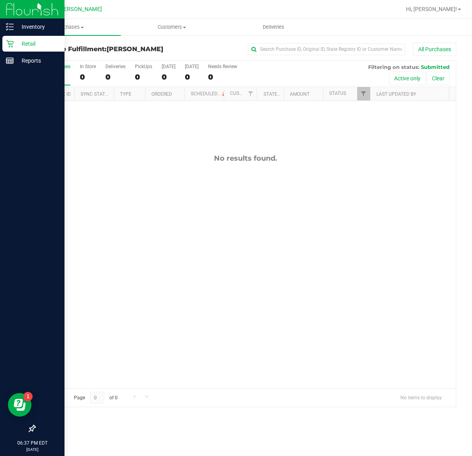
click at [0, 17] on div at bounding box center [32, 9] width 65 height 19
click at [10, 30] on line at bounding box center [11, 30] width 4 height 0
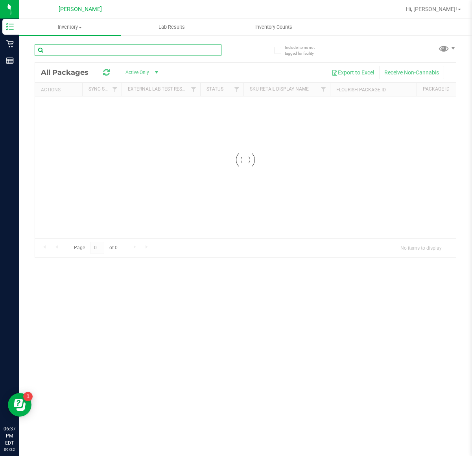
click at [85, 50] on input "text" at bounding box center [128, 50] width 187 height 12
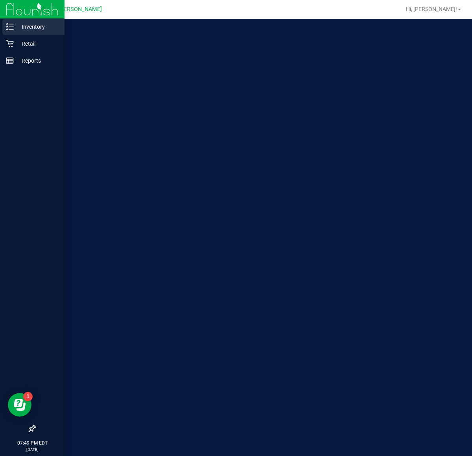
click at [9, 27] on line at bounding box center [11, 27] width 4 height 0
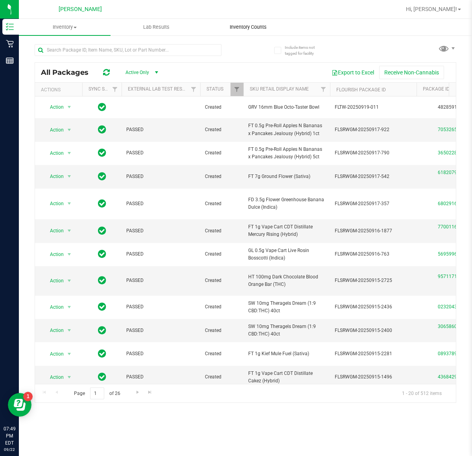
click at [247, 24] on span "Inventory Counts" at bounding box center [248, 27] width 58 height 7
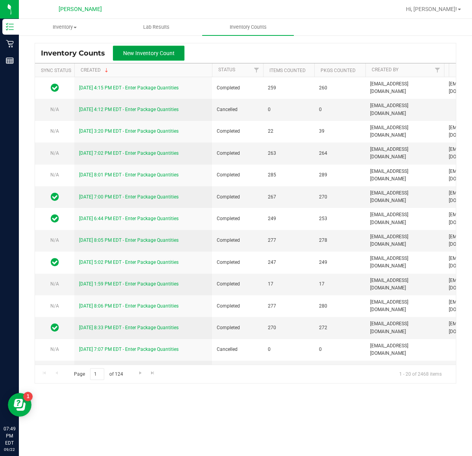
click at [166, 54] on span "New Inventory Count" at bounding box center [149, 53] width 52 height 6
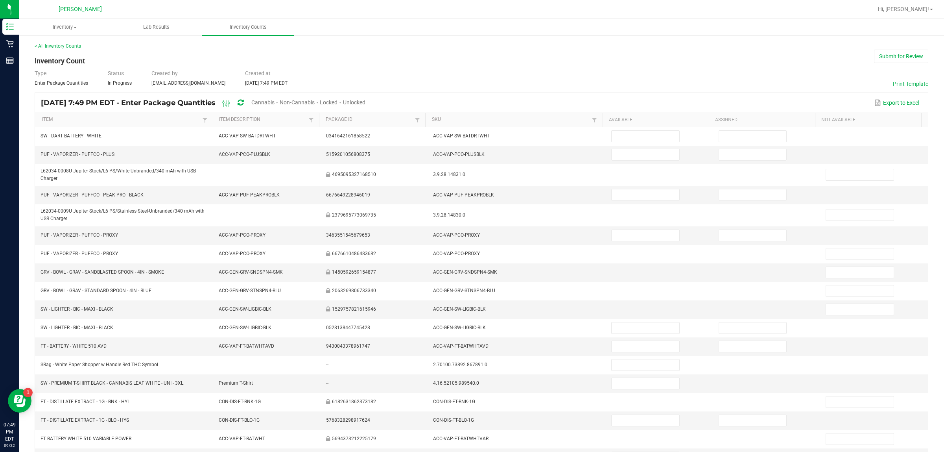
click at [275, 100] on span "Cannabis" at bounding box center [262, 102] width 23 height 6
click at [366, 97] on div "Unlocked" at bounding box center [354, 103] width 22 height 15
click at [366, 102] on span "Unlocked" at bounding box center [354, 102] width 22 height 6
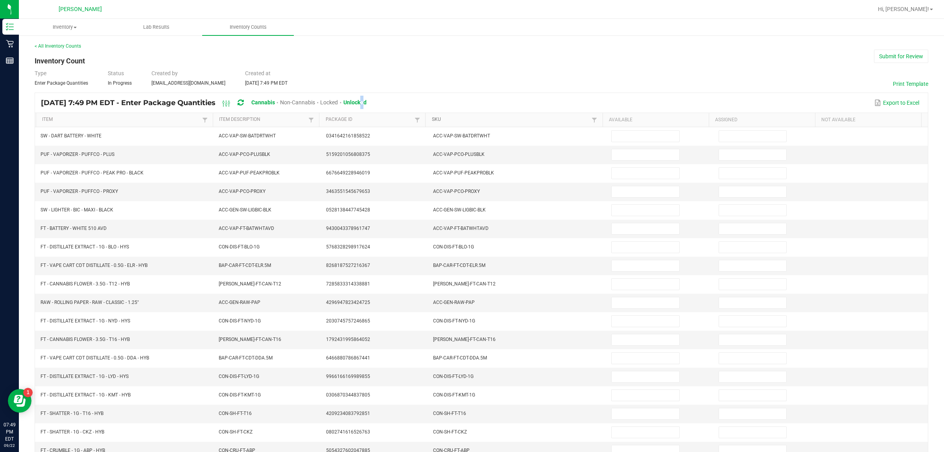
click at [442, 120] on link "SKU" at bounding box center [511, 119] width 158 height 6
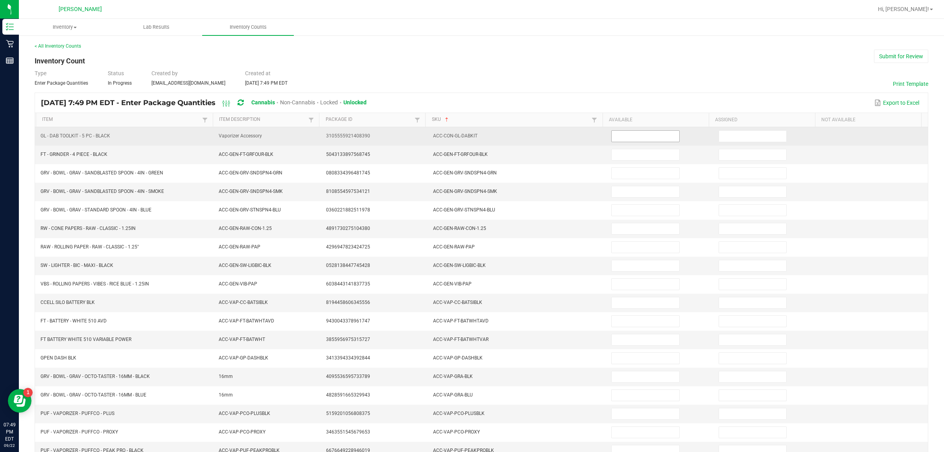
click at [472, 132] on input at bounding box center [646, 136] width 68 height 11
type input "4"
type input "3"
type input "12"
type input "11"
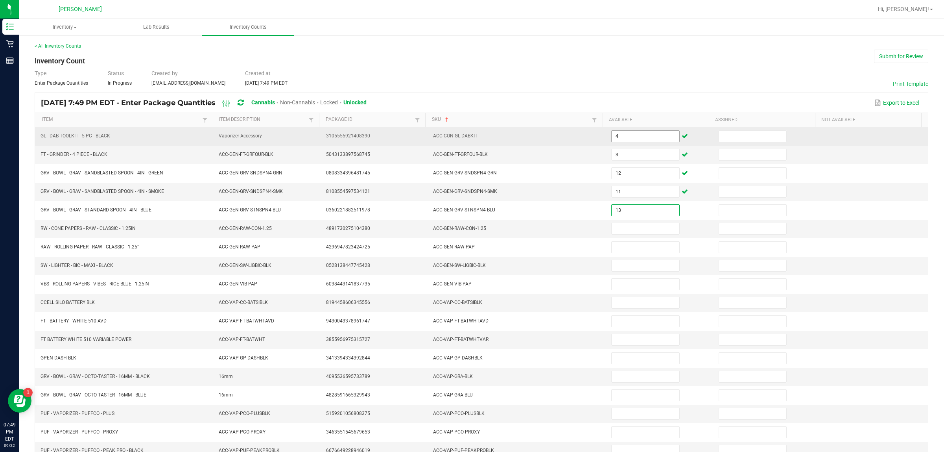
type input "13"
type input "26"
type input "14"
type input "15"
type input "17"
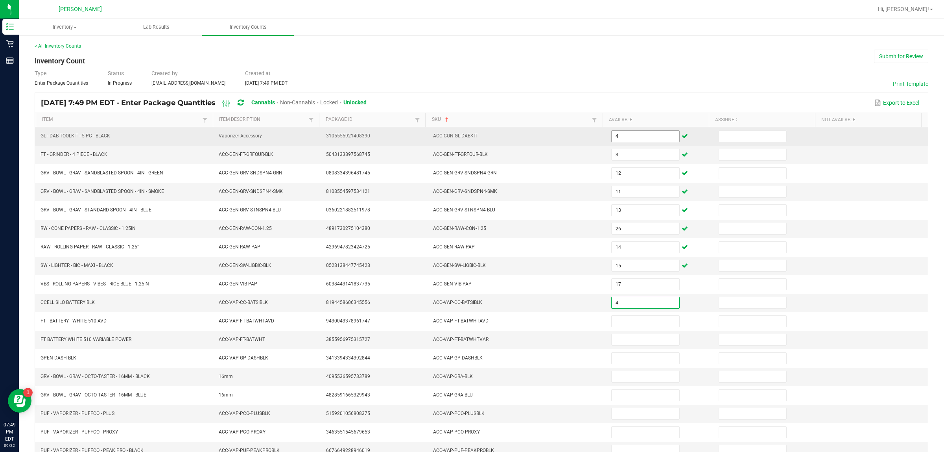
type input "4"
type input "25"
type input "18"
type input "4"
type input "13"
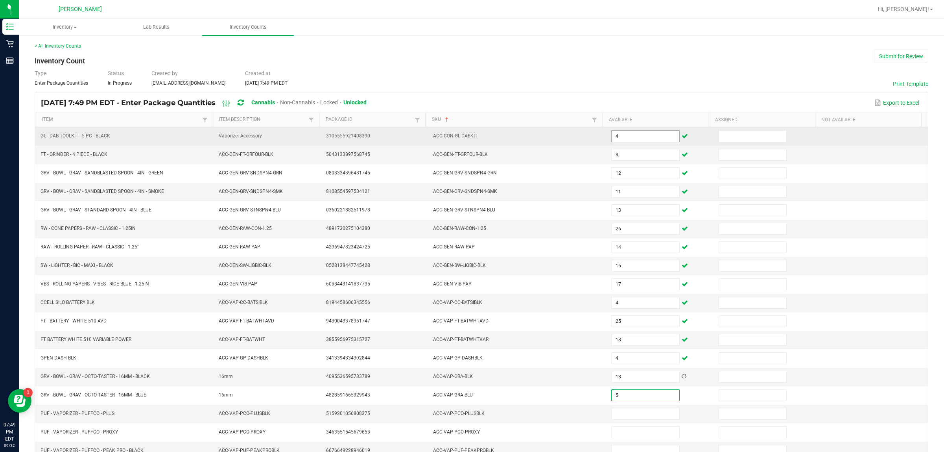
type input "5"
type input "3"
type input "9"
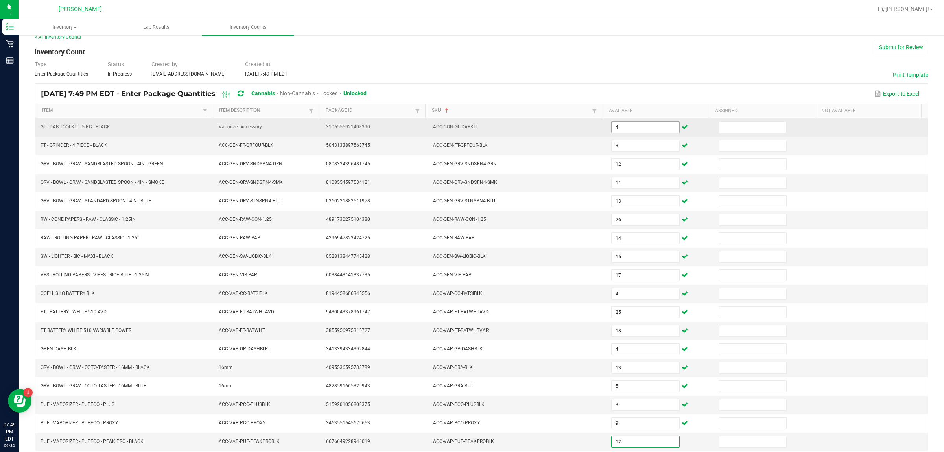
type input "12"
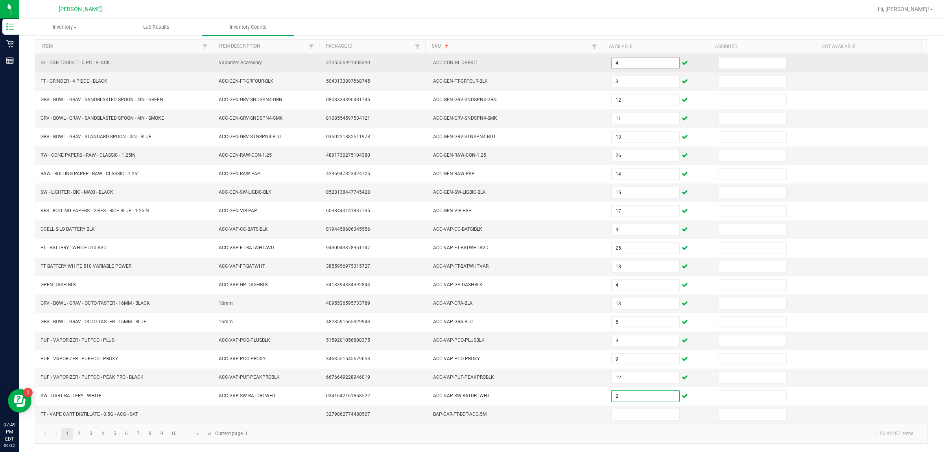
type input "2"
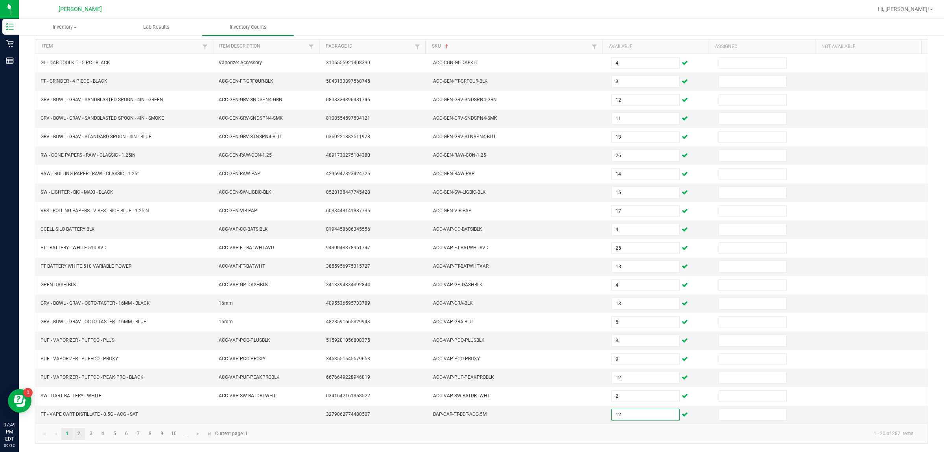
type input "12"
click at [83, 433] on link "2" at bounding box center [78, 434] width 11 height 12
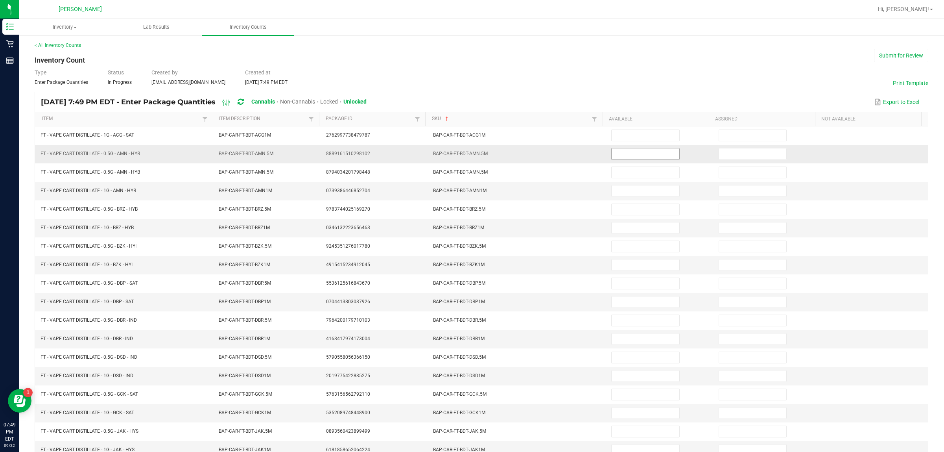
scroll to position [0, 0]
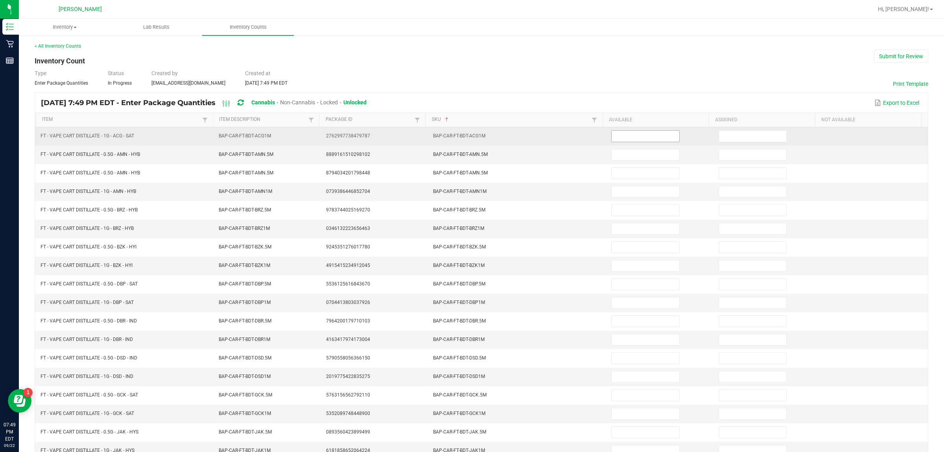
click at [472, 132] on input at bounding box center [646, 136] width 68 height 11
type input "11"
type input "0"
type input "1"
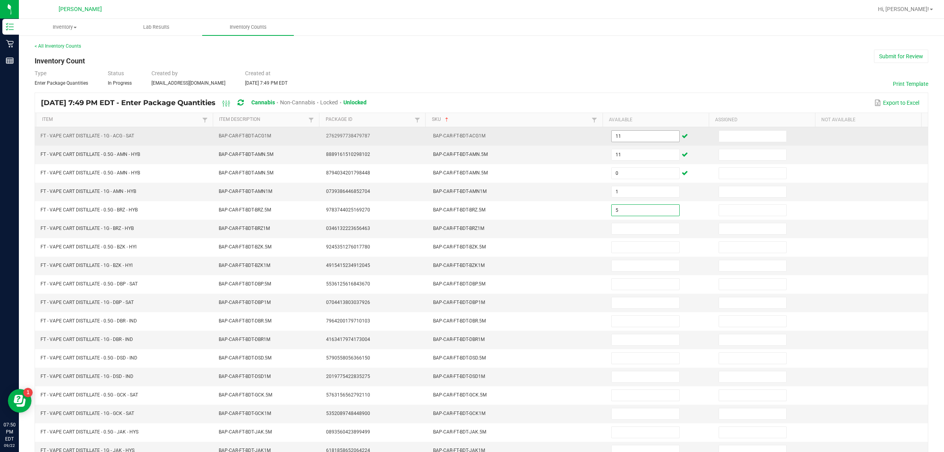
type input "5"
type input "10"
type input "5"
type input "6"
type input "11"
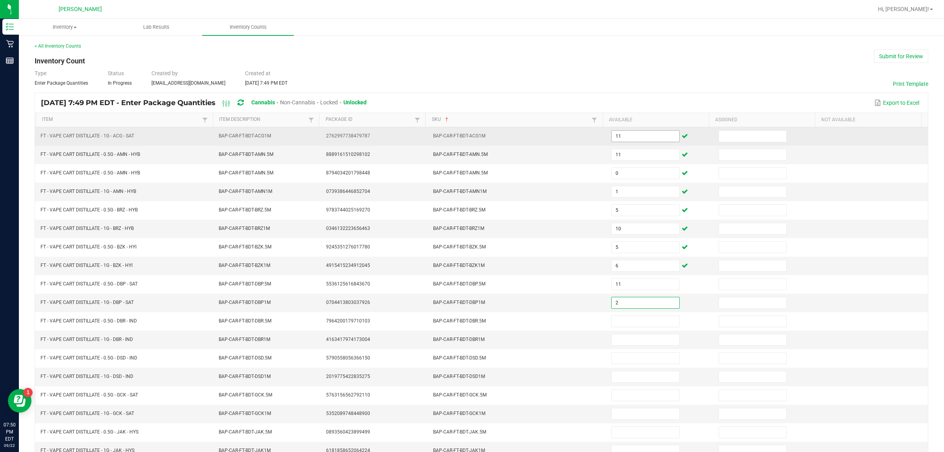
type input "2"
type input "9"
type input "7"
type input "3"
type input "1"
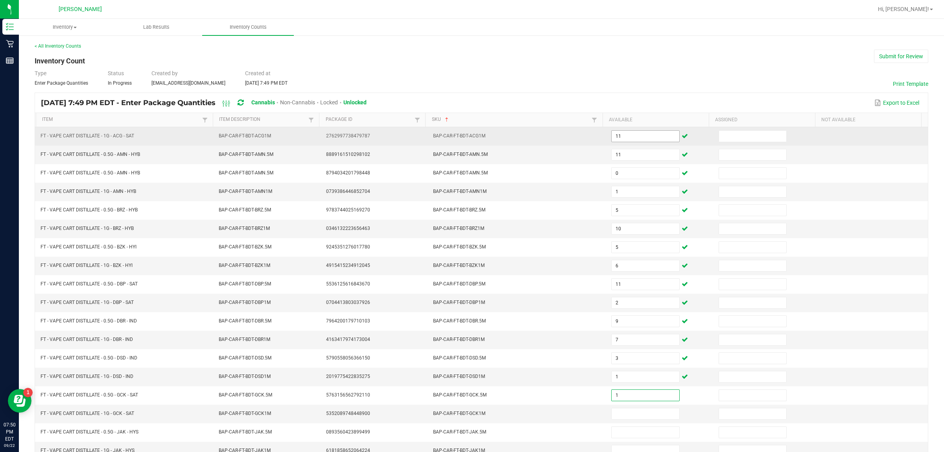
type input "1"
type input "10"
type input "1"
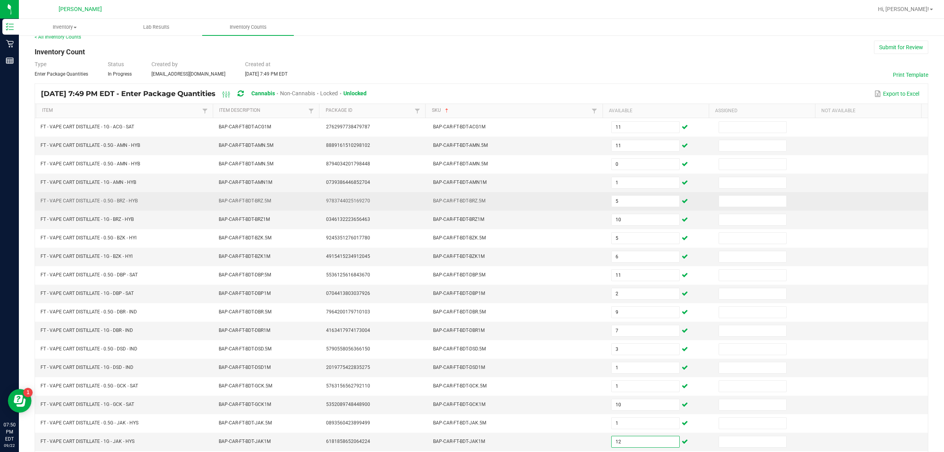
type input "12"
click at [472, 201] on td at bounding box center [874, 201] width 107 height 18
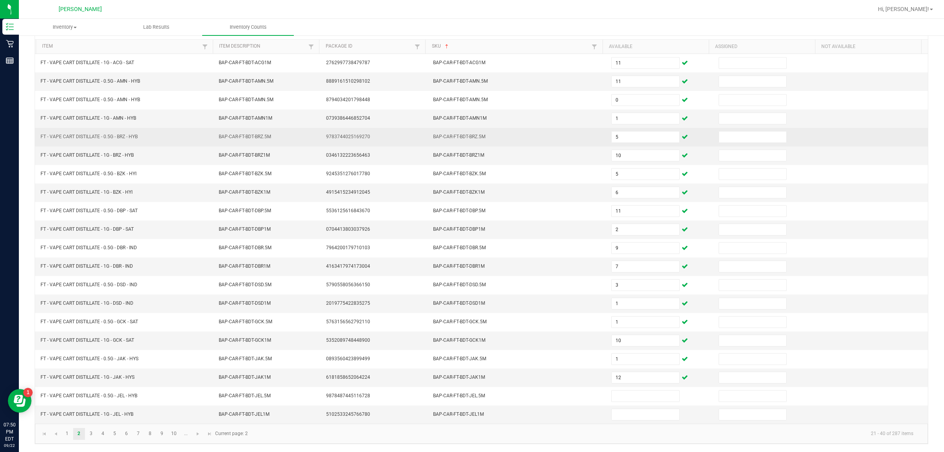
scroll to position [79, 0]
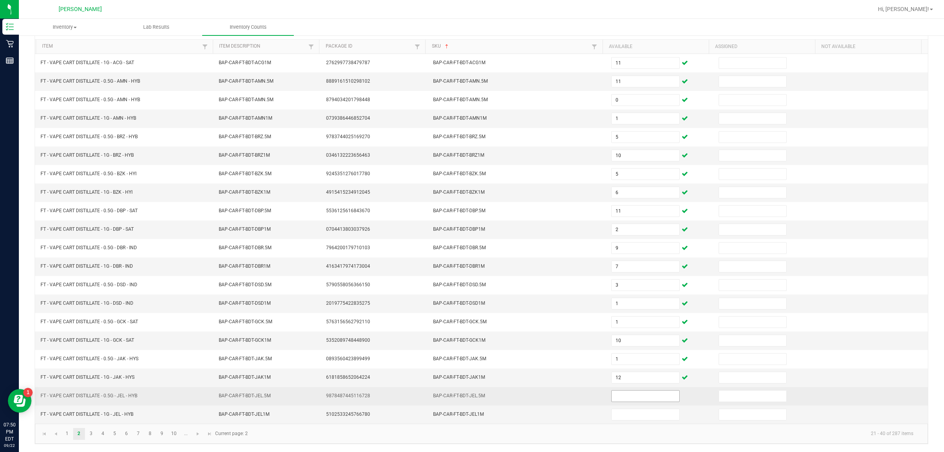
click at [472, 394] on input at bounding box center [646, 395] width 68 height 11
type input "5"
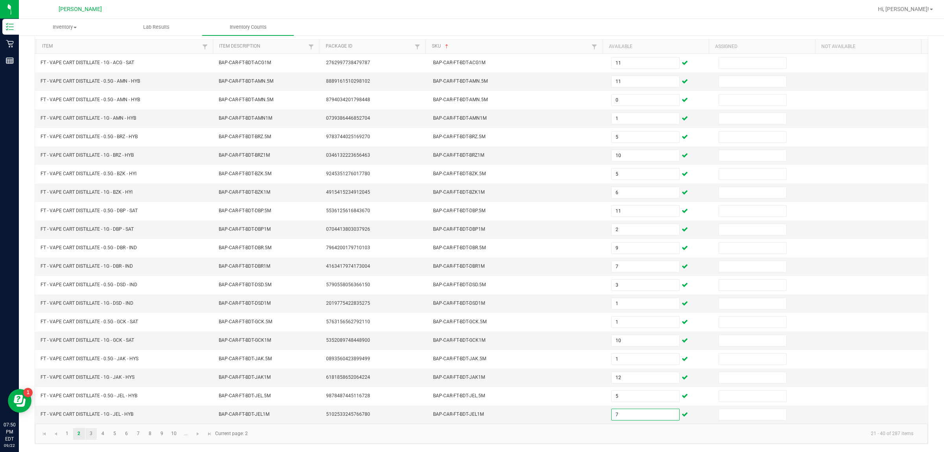
type input "7"
click at [93, 433] on link "3" at bounding box center [90, 434] width 11 height 12
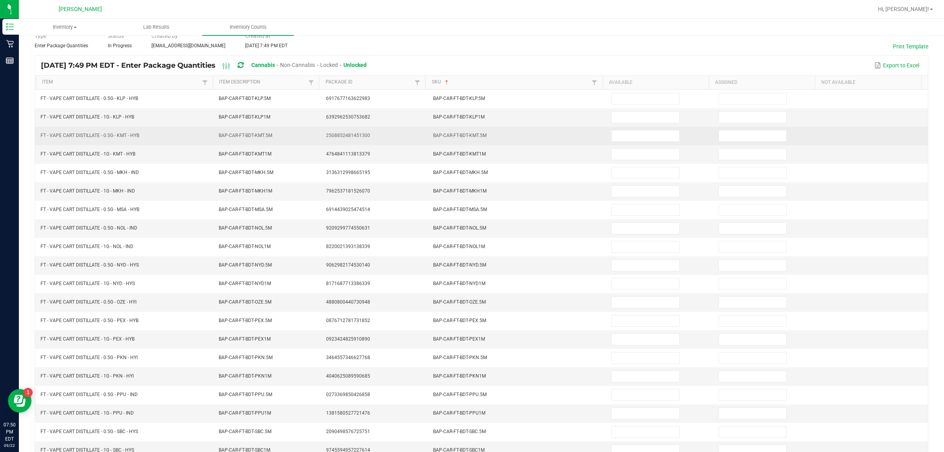
scroll to position [0, 0]
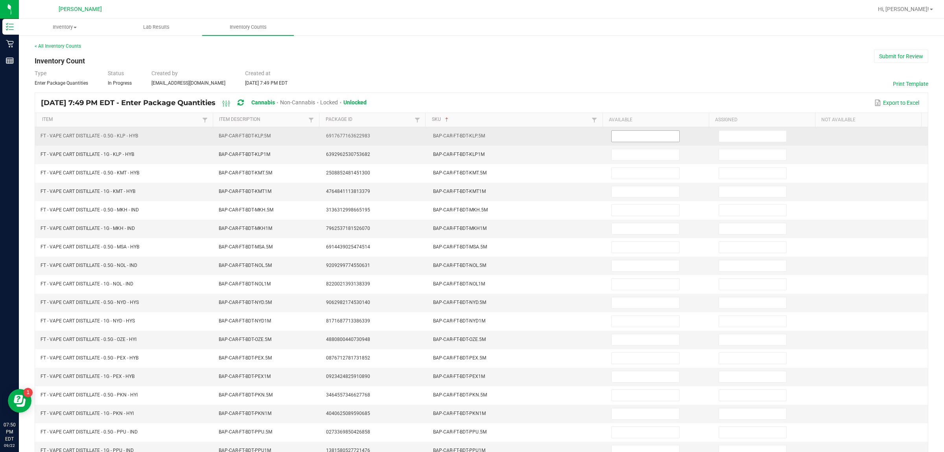
click at [472, 138] on input at bounding box center [646, 136] width 68 height 11
type input "12"
type input "8"
type input "2"
type input "6"
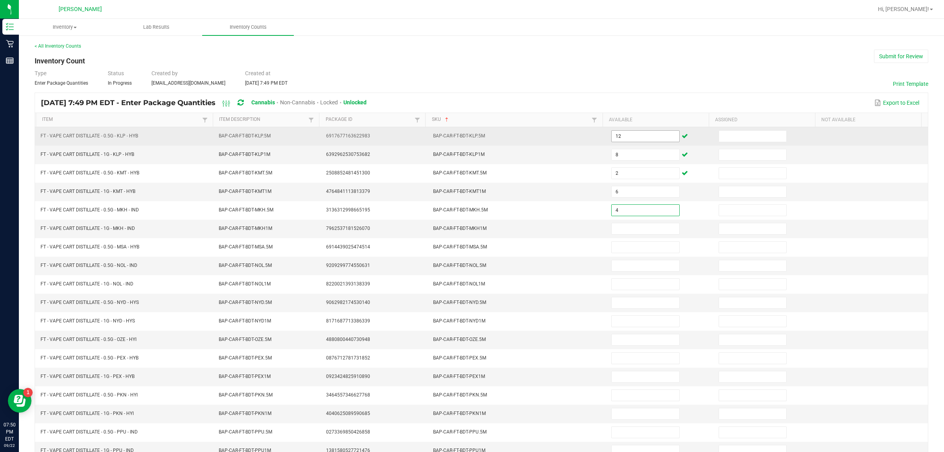
type input "4"
type input "2"
type input "3"
type input "11"
type input "5"
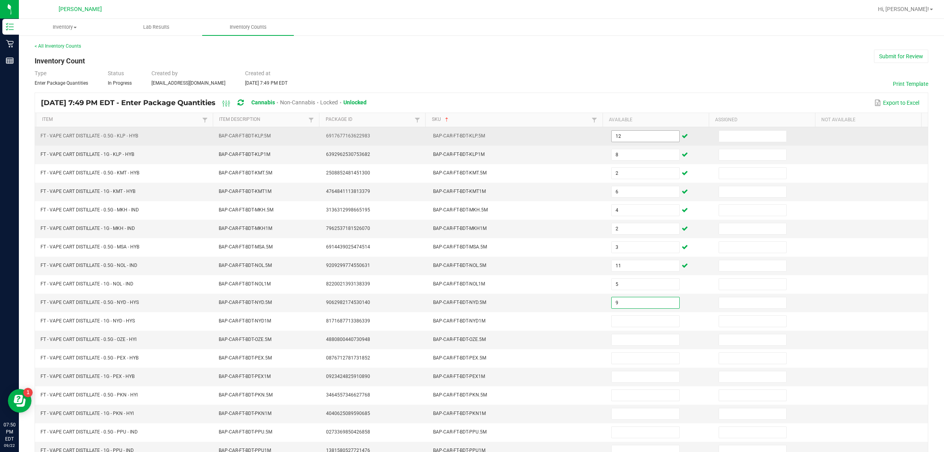
type input "9"
type input "3"
type input "8"
type input "2"
type input "9"
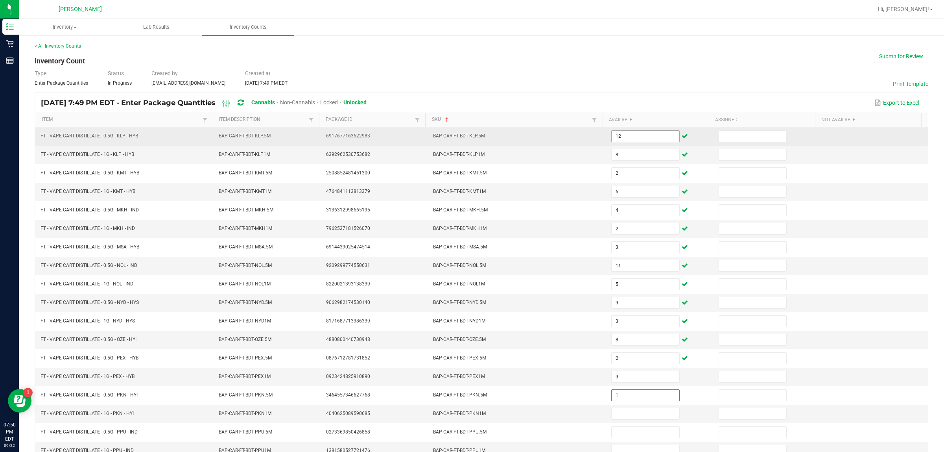
type input "1"
type input "9"
type input "5"
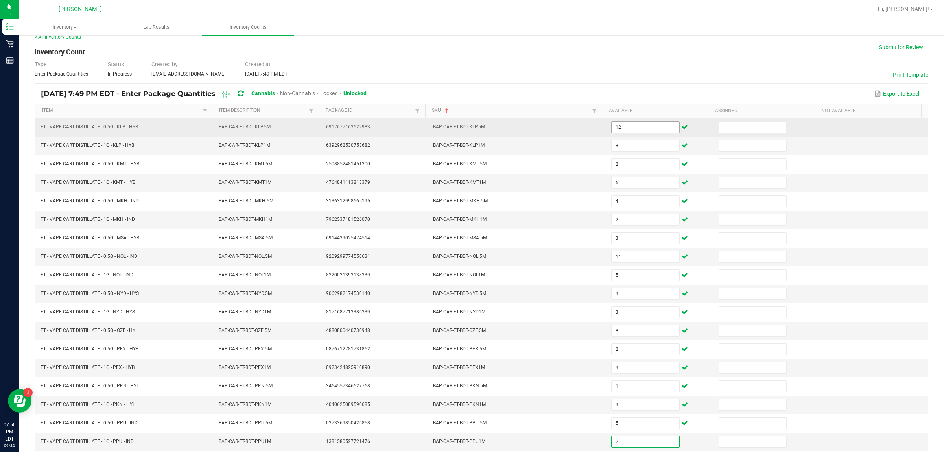
type input "7"
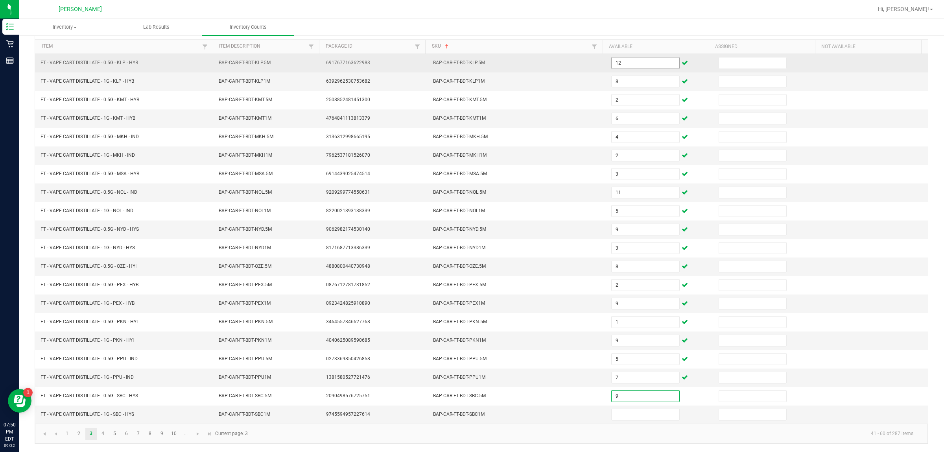
type input "9"
type input "1"
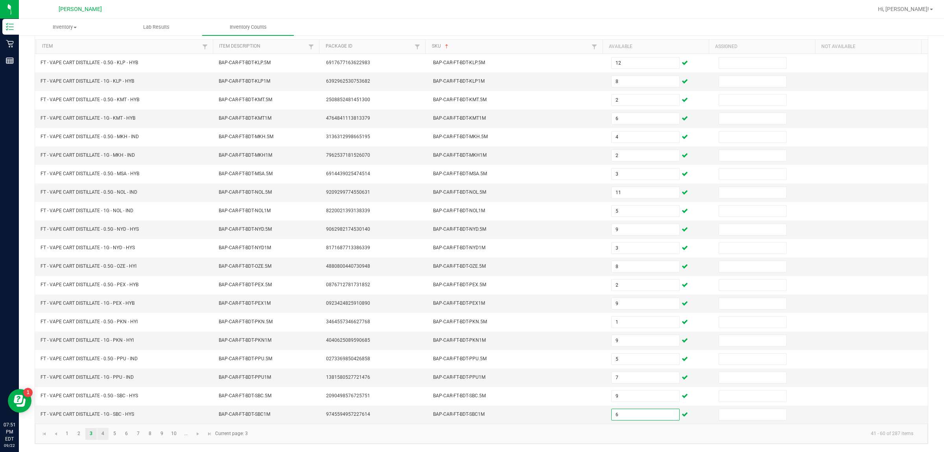
type input "6"
click at [103, 433] on link "4" at bounding box center [102, 434] width 11 height 12
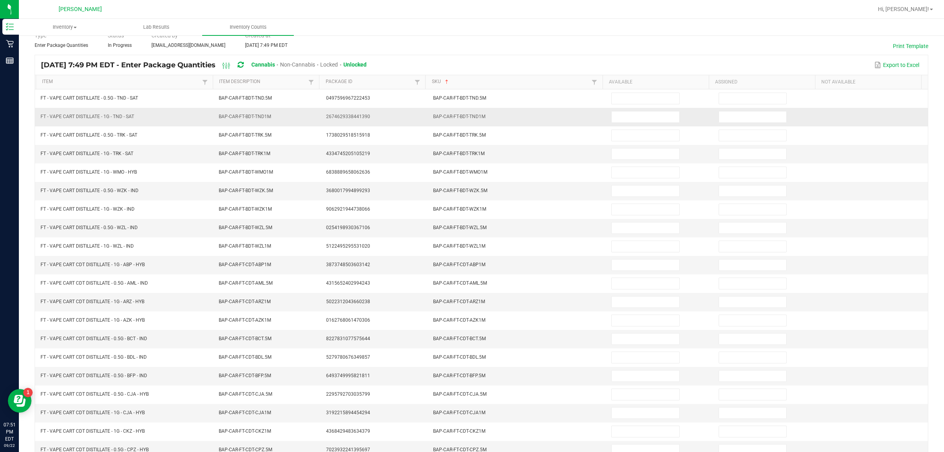
scroll to position [0, 0]
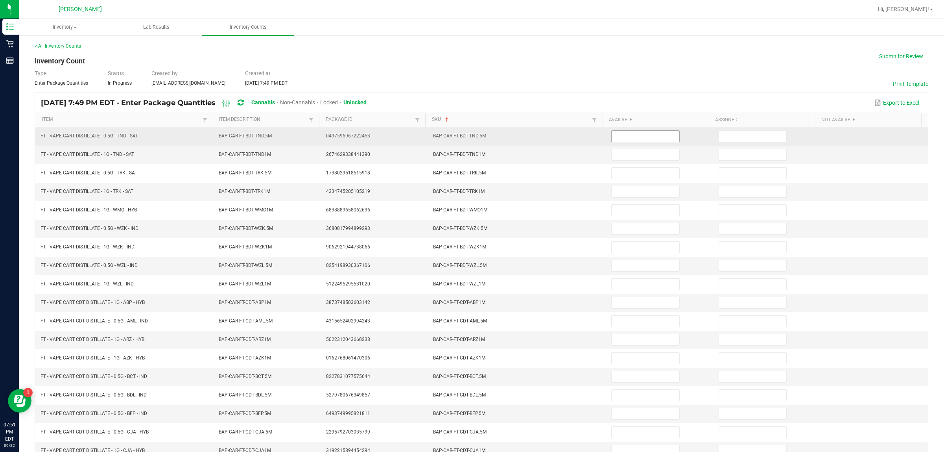
click at [472, 135] on input at bounding box center [646, 136] width 68 height 11
type input "11"
type input "7"
type input "3"
type input "4"
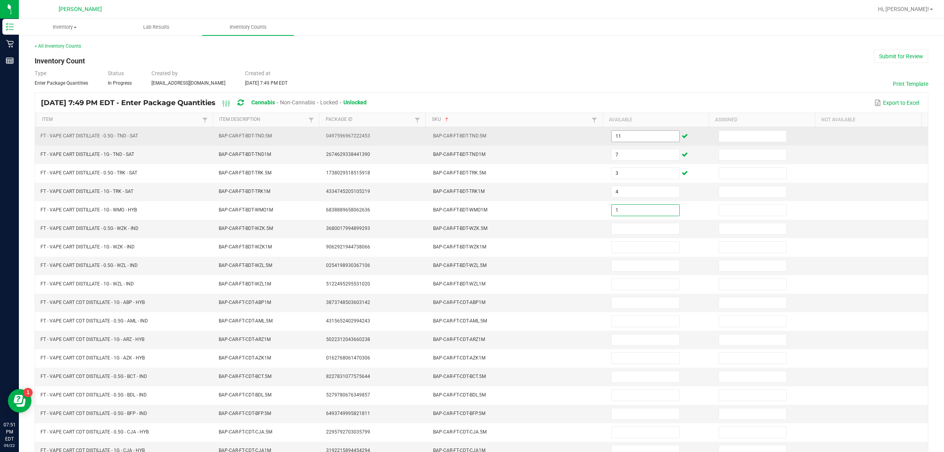
type input "1"
type input "10"
type input "11"
type input "5"
type input "7"
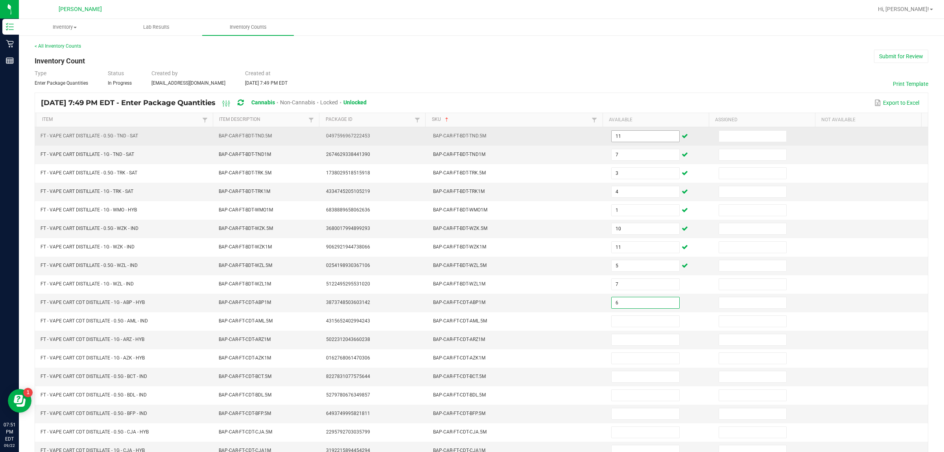
type input "6"
type input "9"
type input "1"
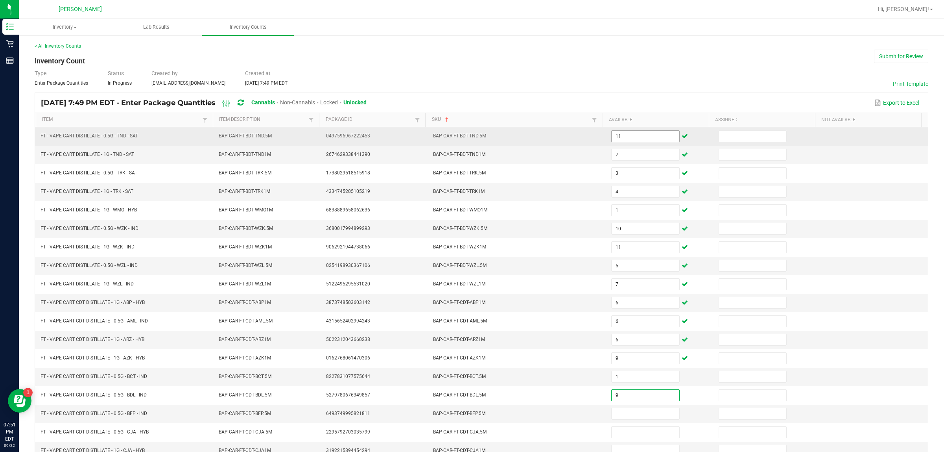
type input "9"
type input "10"
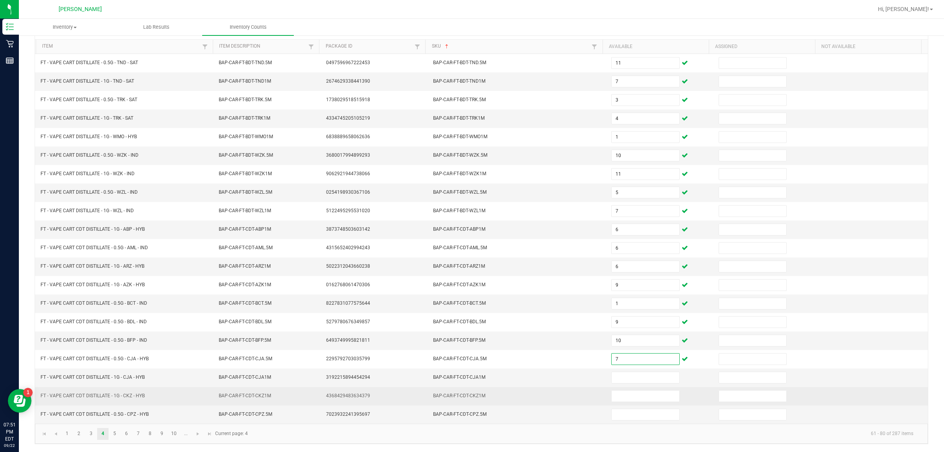
scroll to position [79, 0]
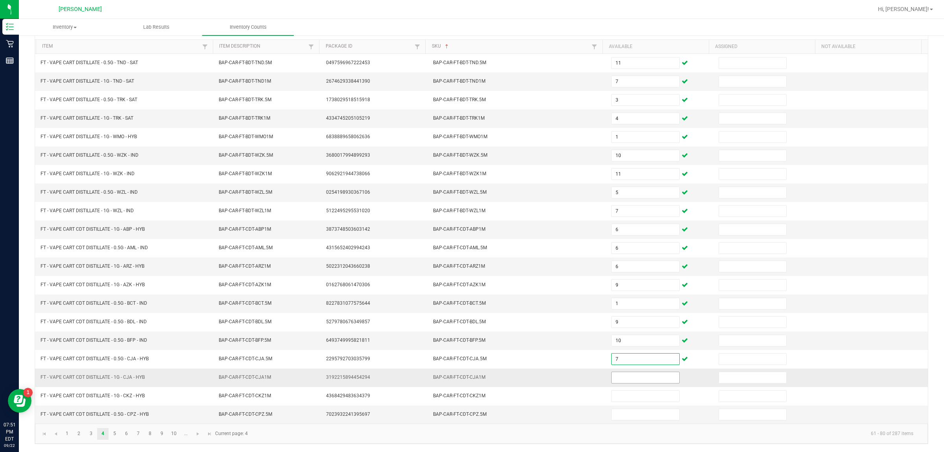
type input "7"
click at [472, 377] on input at bounding box center [646, 377] width 68 height 11
type input "7"
type input "10"
type input "9"
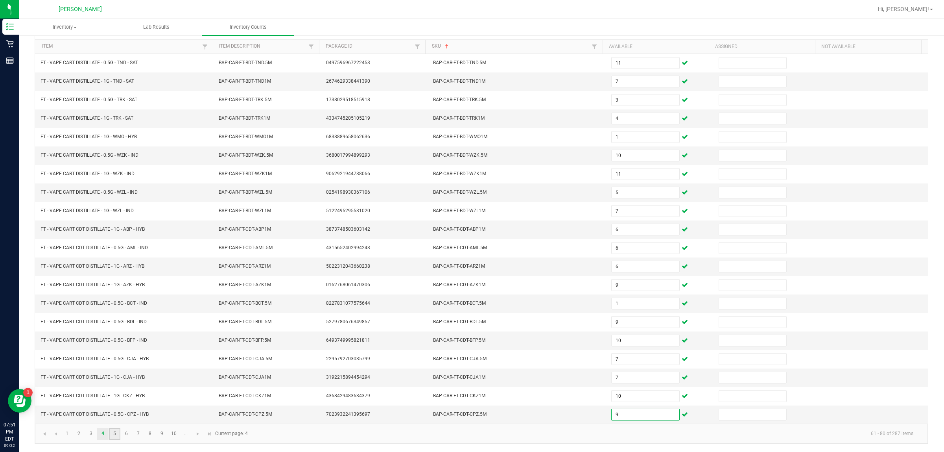
click at [116, 430] on link "5" at bounding box center [114, 434] width 11 height 12
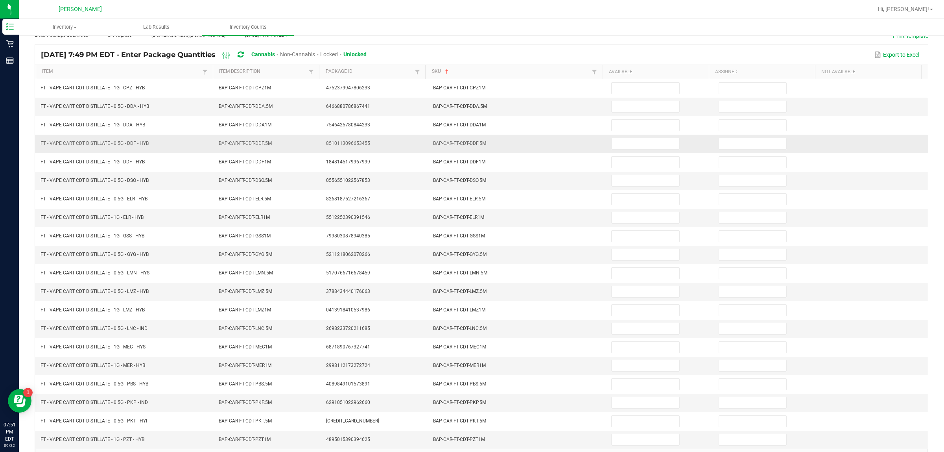
scroll to position [0, 0]
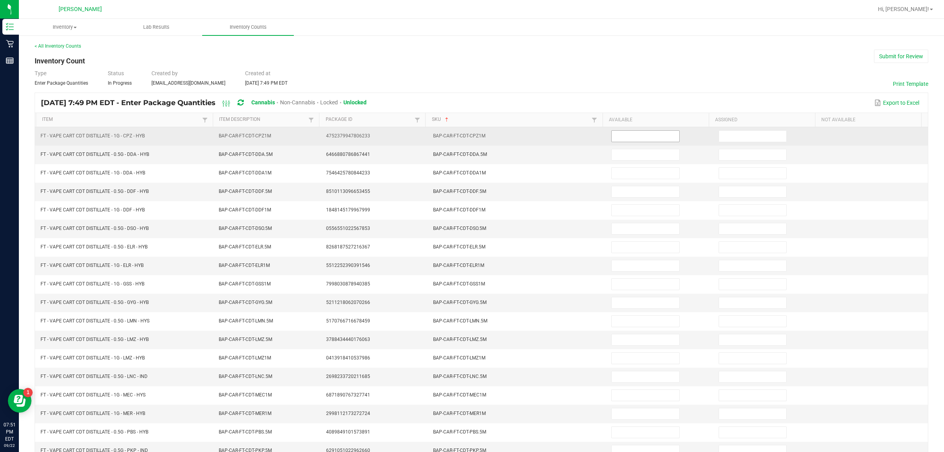
click at [472, 141] on input at bounding box center [646, 136] width 68 height 11
type input "12"
type input "6"
type input "8"
type input "2"
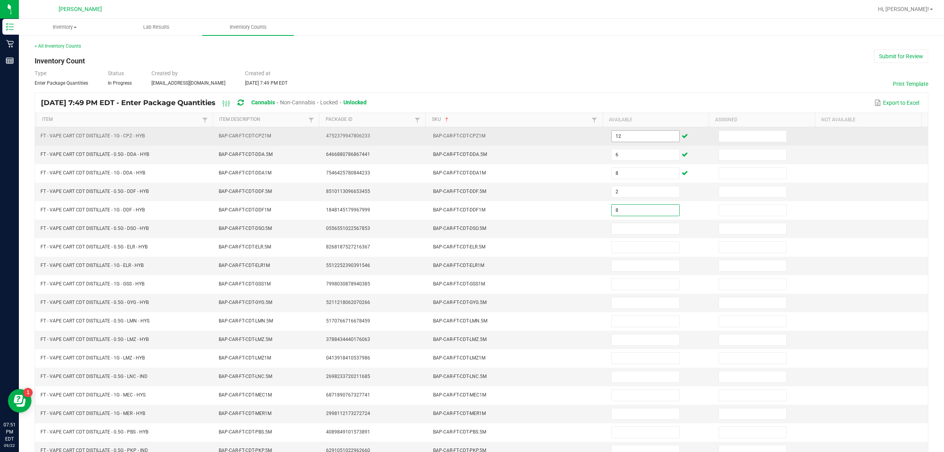
type input "8"
type input "6"
type input "3"
type input "10"
type input "12"
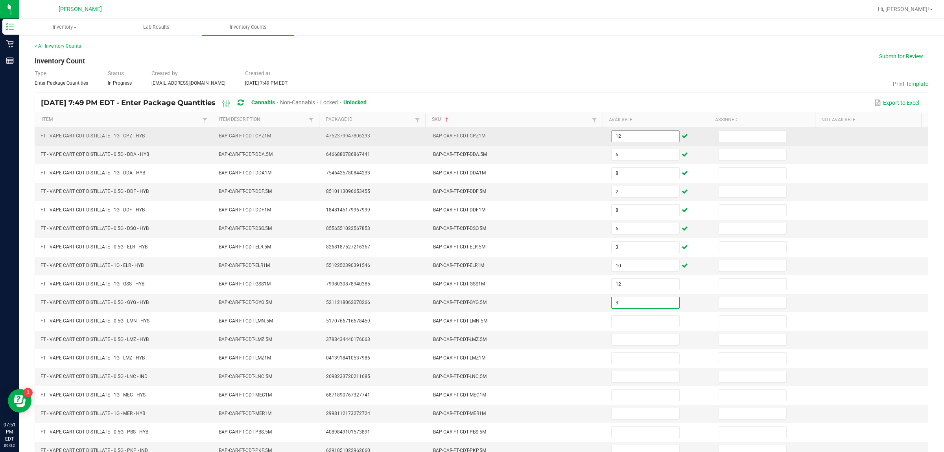
type input "3"
type input "5"
type input "12"
type input "9"
type input "1"
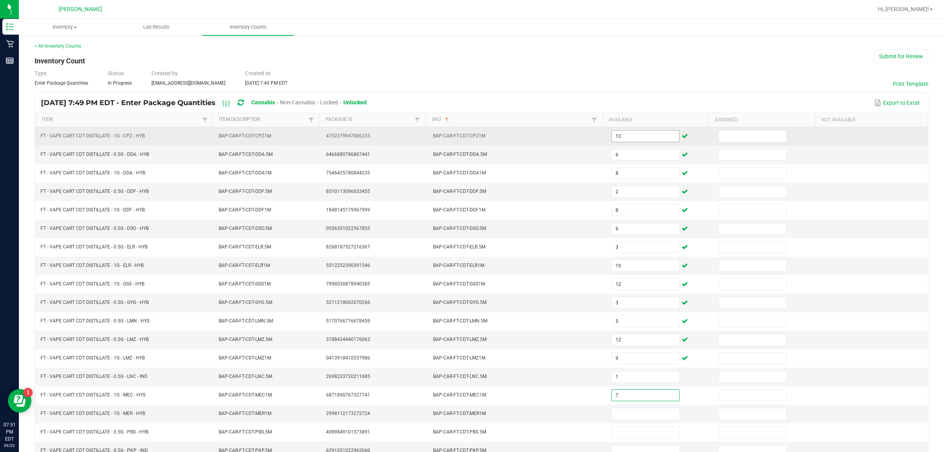
type input "7"
type input "3"
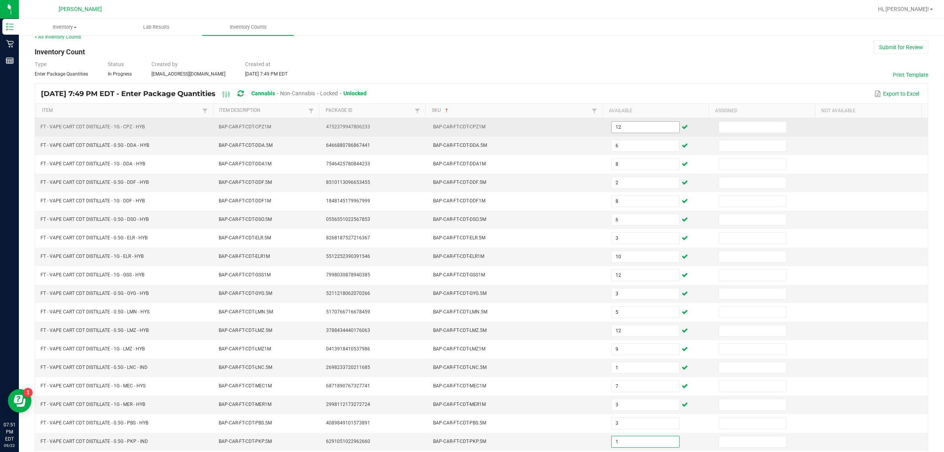
type input "1"
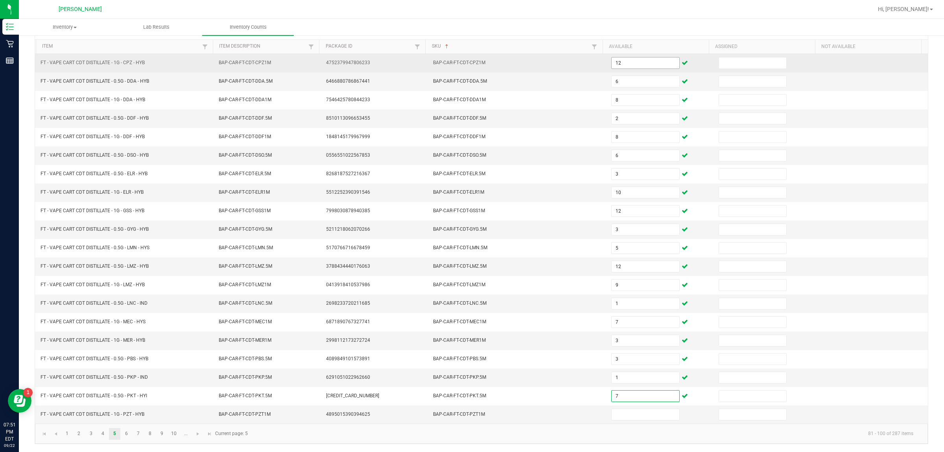
type input "7"
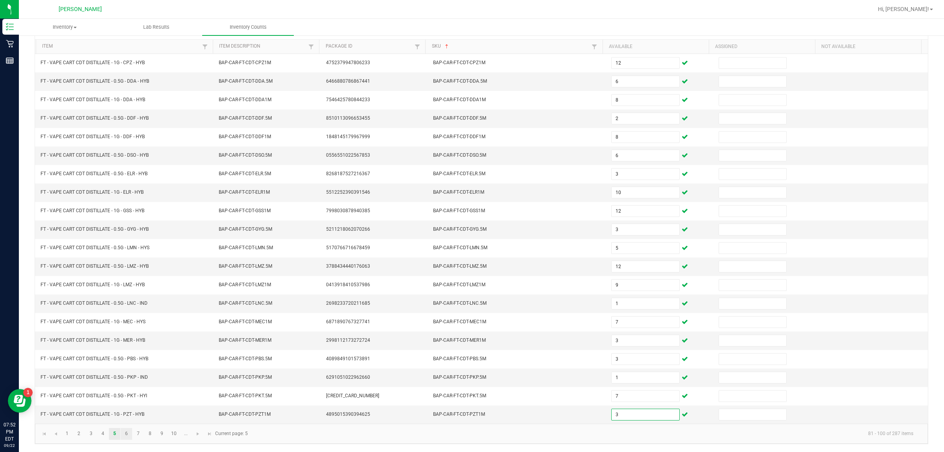
type input "3"
click at [130, 431] on link "6" at bounding box center [126, 434] width 11 height 12
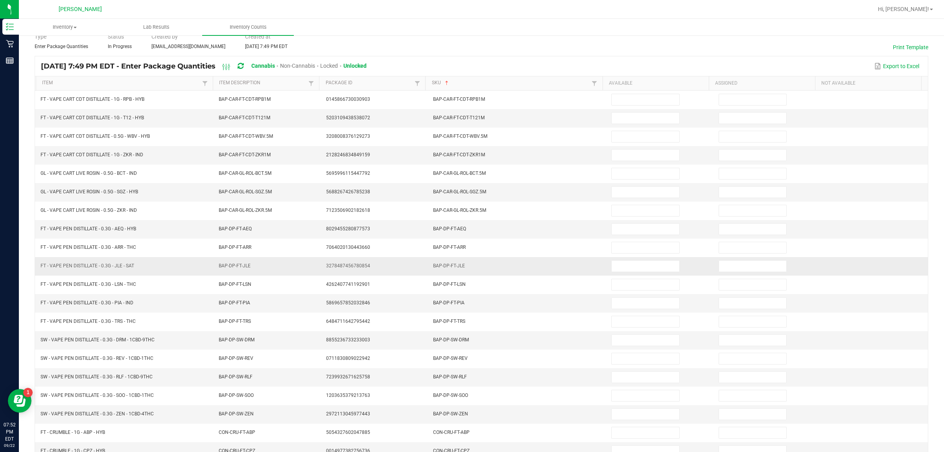
scroll to position [0, 0]
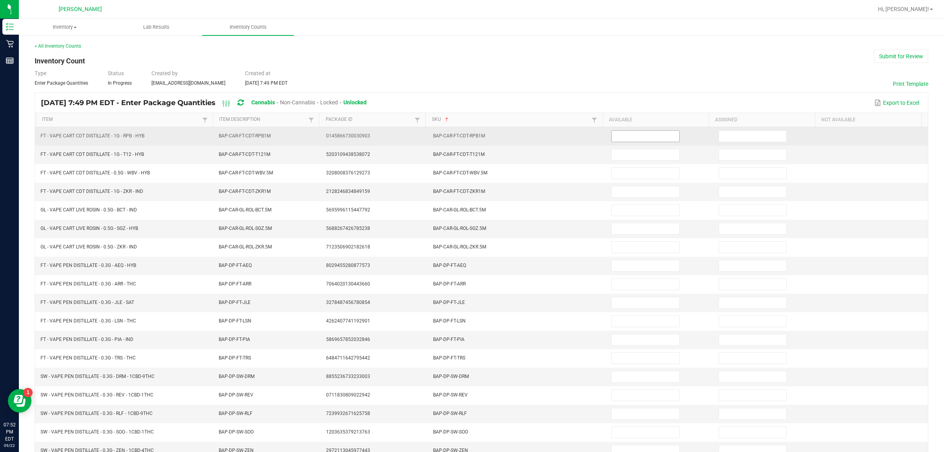
click at [472, 136] on input at bounding box center [646, 136] width 68 height 11
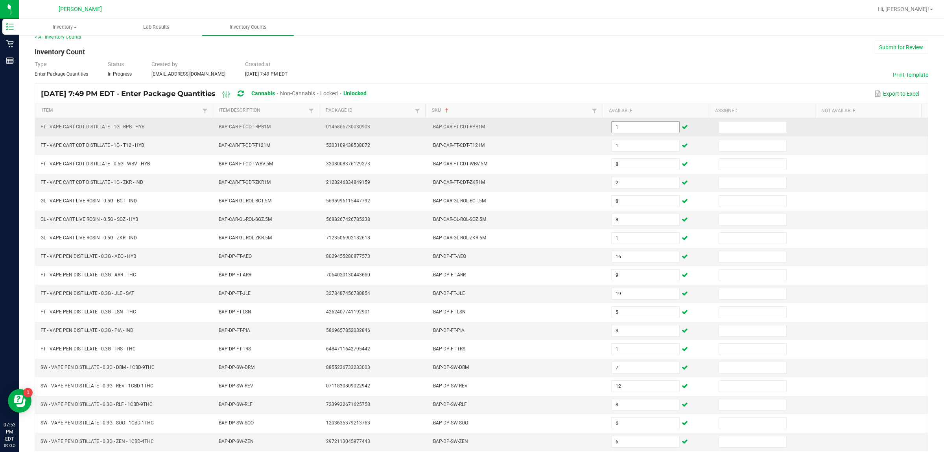
scroll to position [79, 0]
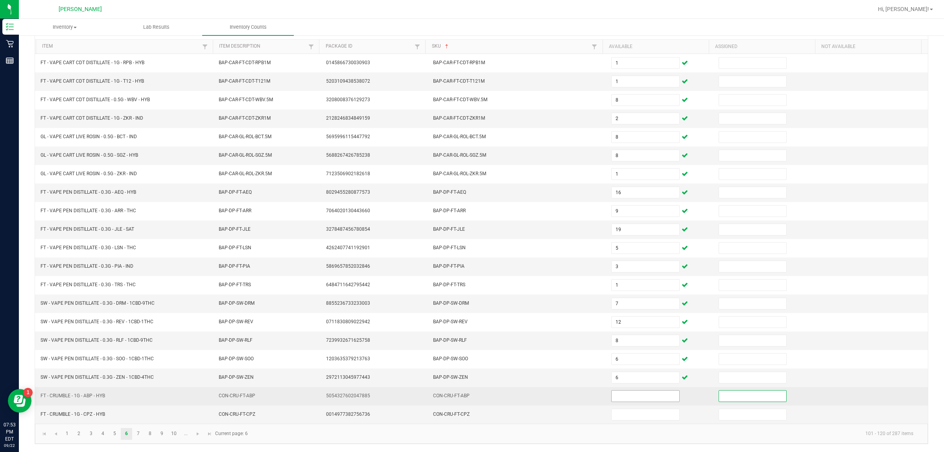
click at [472, 394] on input at bounding box center [646, 395] width 68 height 11
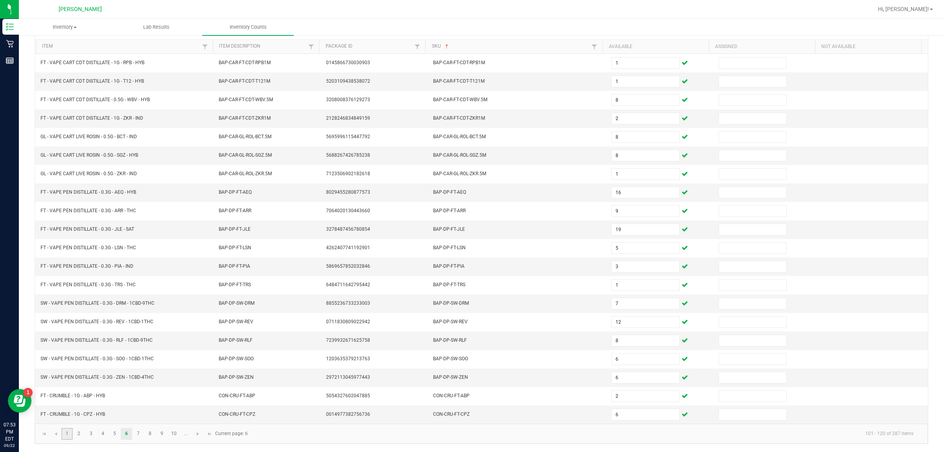
click at [67, 430] on link "1" at bounding box center [66, 434] width 11 height 12
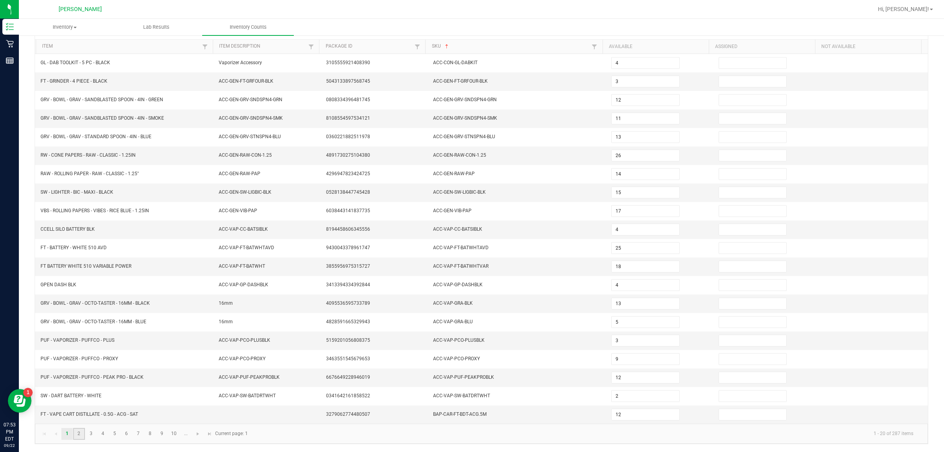
click at [83, 431] on link "2" at bounding box center [78, 434] width 11 height 12
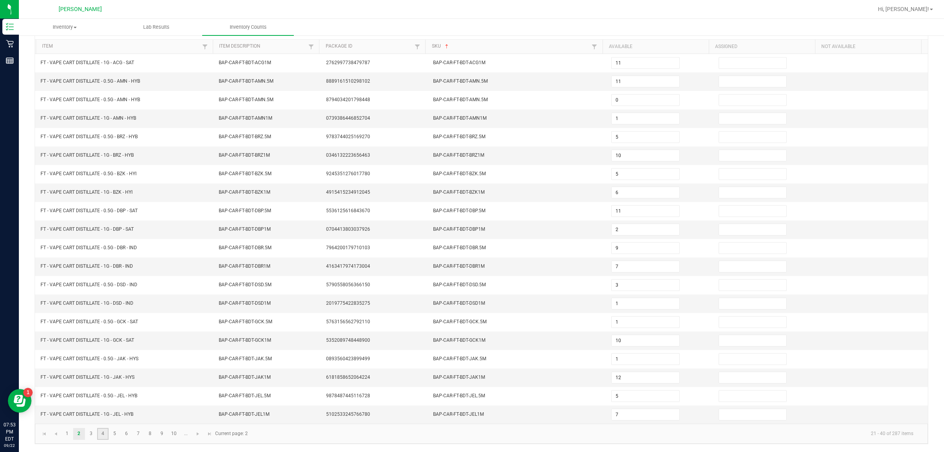
click at [97, 435] on link "4" at bounding box center [102, 434] width 11 height 12
click at [91, 435] on link "3" at bounding box center [90, 434] width 11 height 12
click at [472, 373] on input "7" at bounding box center [646, 377] width 68 height 11
click at [109, 433] on link "5" at bounding box center [114, 434] width 11 height 12
click at [116, 433] on link "5" at bounding box center [114, 434] width 11 height 12
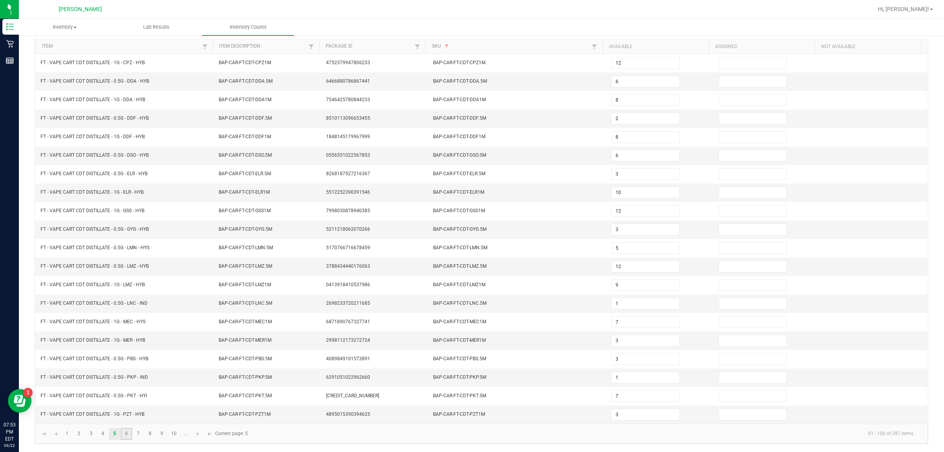
click at [122, 433] on link "6" at bounding box center [126, 434] width 11 height 12
click at [138, 435] on link "7" at bounding box center [138, 434] width 11 height 12
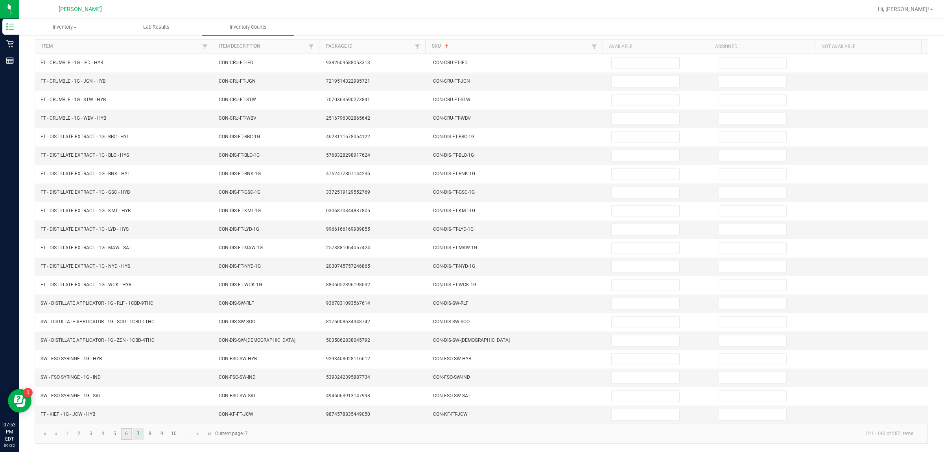
click at [129, 434] on link "6" at bounding box center [126, 434] width 11 height 12
click at [138, 435] on link "7" at bounding box center [138, 434] width 11 height 12
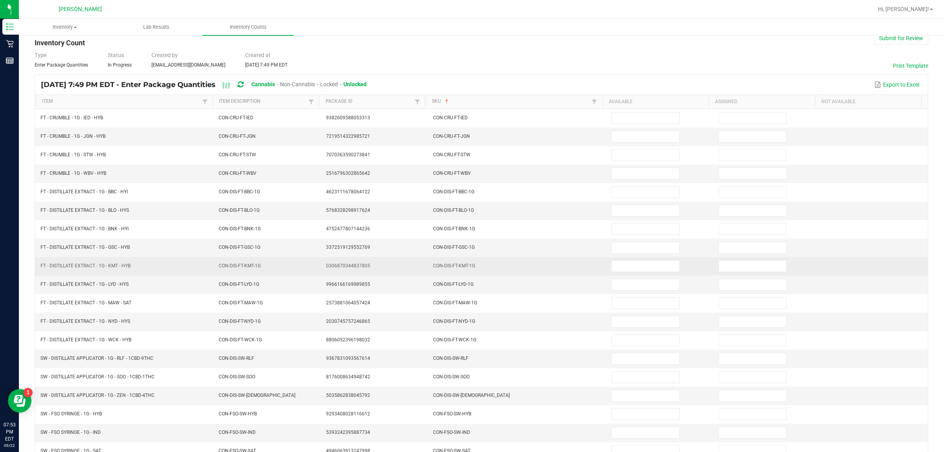
scroll to position [0, 0]
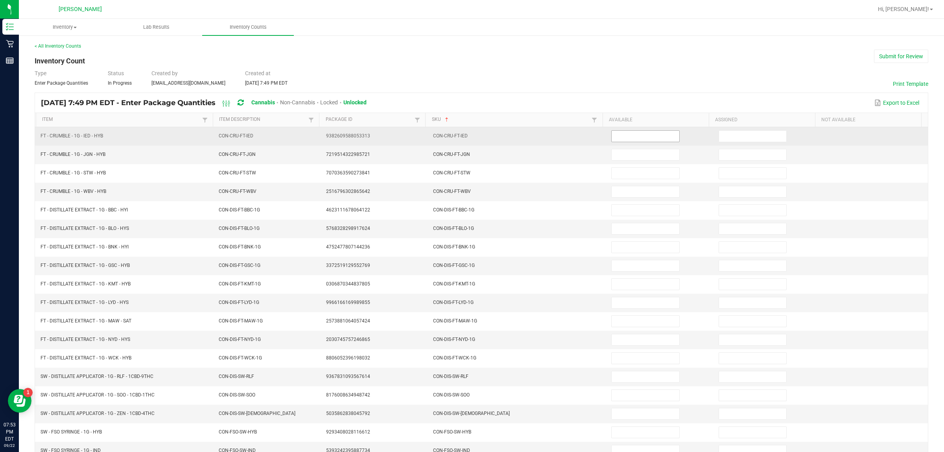
click at [472, 136] on input at bounding box center [646, 136] width 68 height 11
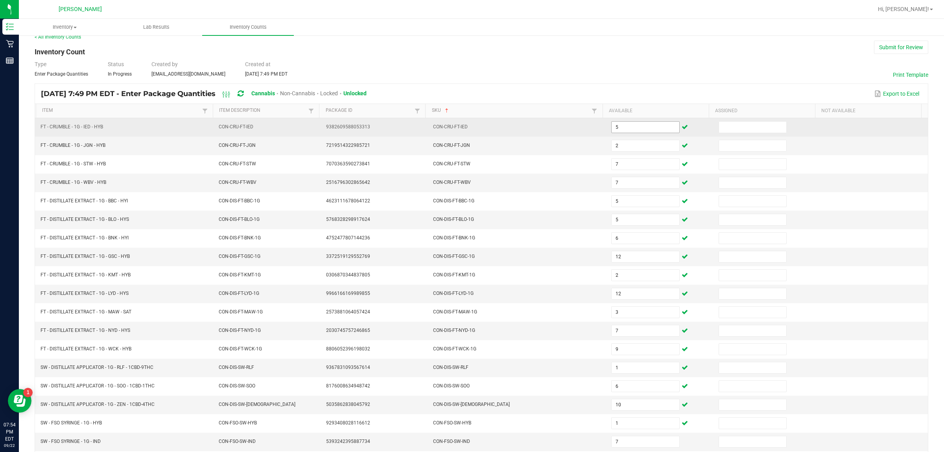
scroll to position [79, 0]
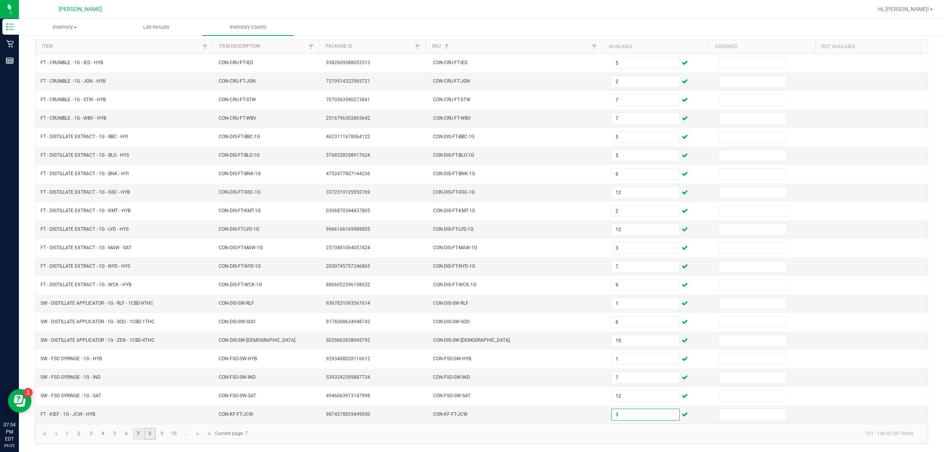
click at [152, 433] on link "8" at bounding box center [149, 434] width 11 height 12
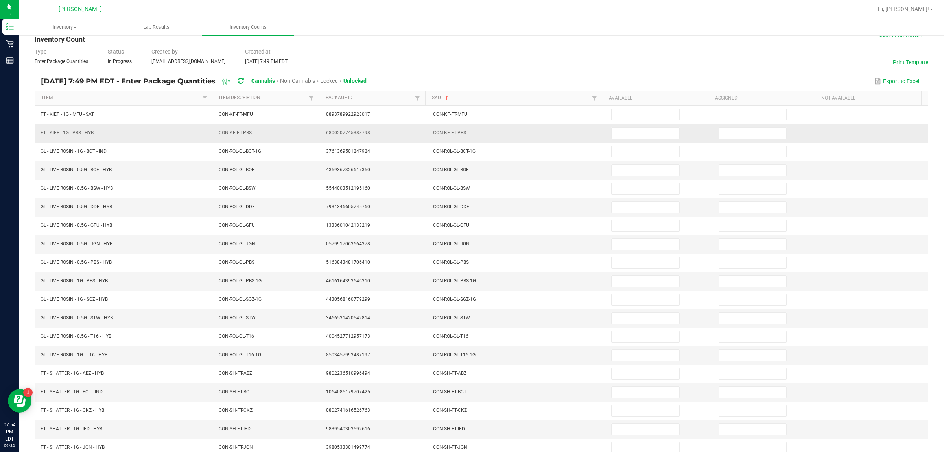
scroll to position [0, 0]
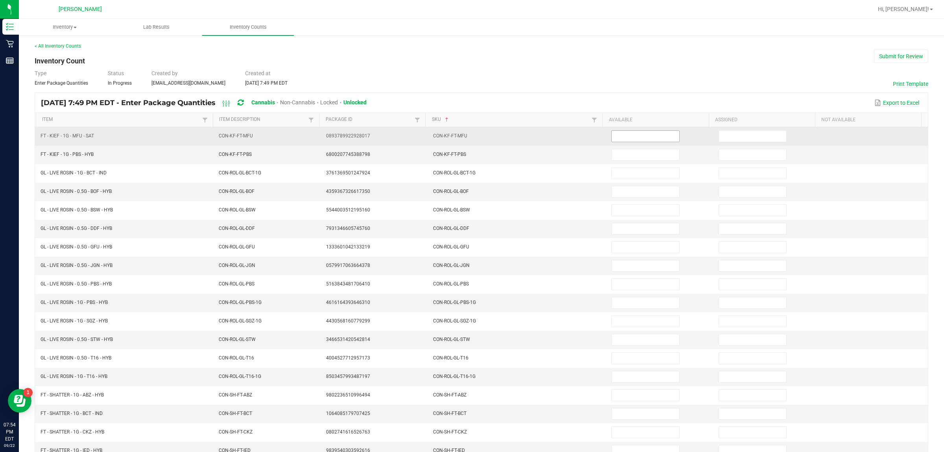
click at [472, 138] on input at bounding box center [646, 136] width 68 height 11
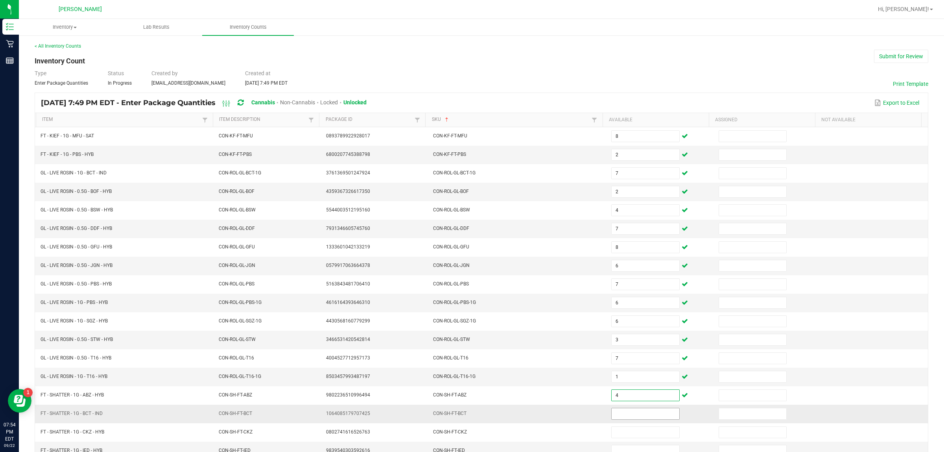
click at [472, 415] on input at bounding box center [646, 413] width 68 height 11
click at [472, 418] on input "8" at bounding box center [646, 413] width 68 height 11
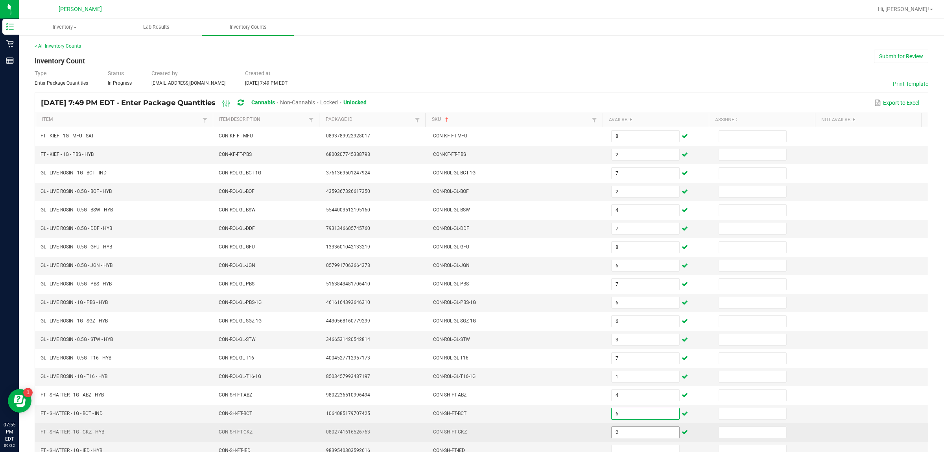
click at [472, 435] on input "2" at bounding box center [646, 431] width 68 height 11
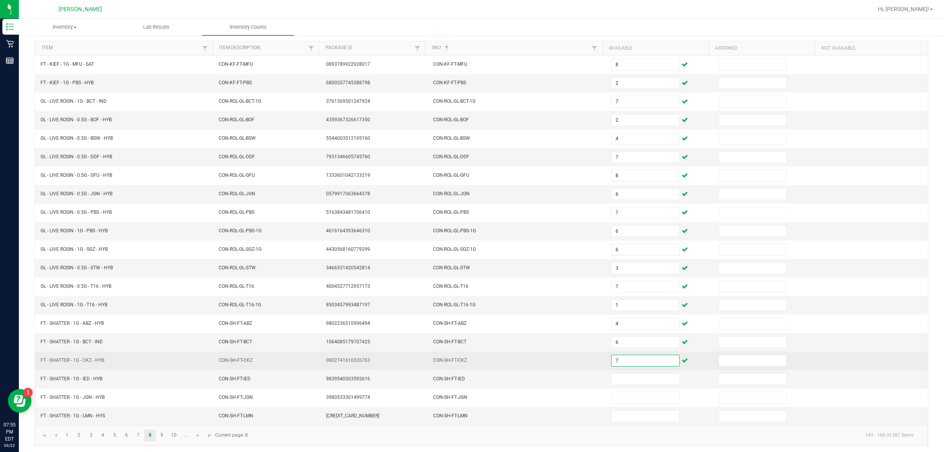
scroll to position [79, 0]
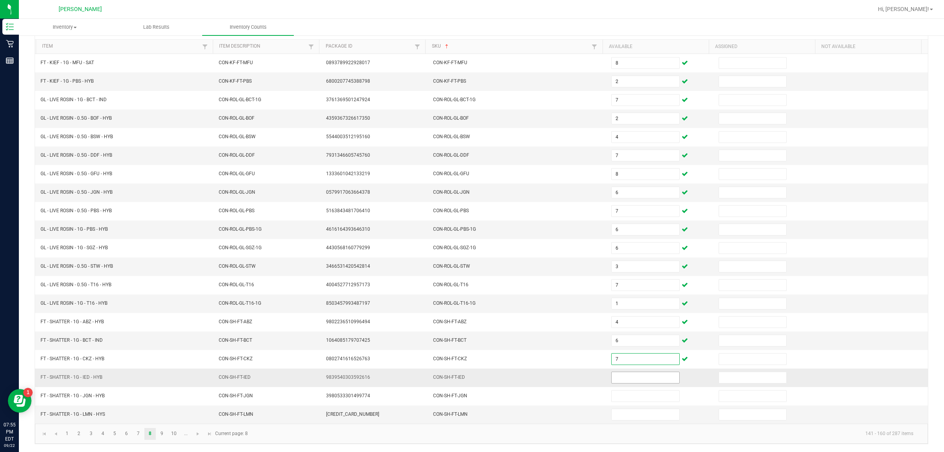
click at [472, 374] on input at bounding box center [646, 377] width 68 height 11
click at [472, 385] on td "55" at bounding box center [660, 377] width 107 height 18
click at [472, 379] on input "55" at bounding box center [646, 377] width 68 height 11
click at [472, 418] on input at bounding box center [646, 414] width 68 height 11
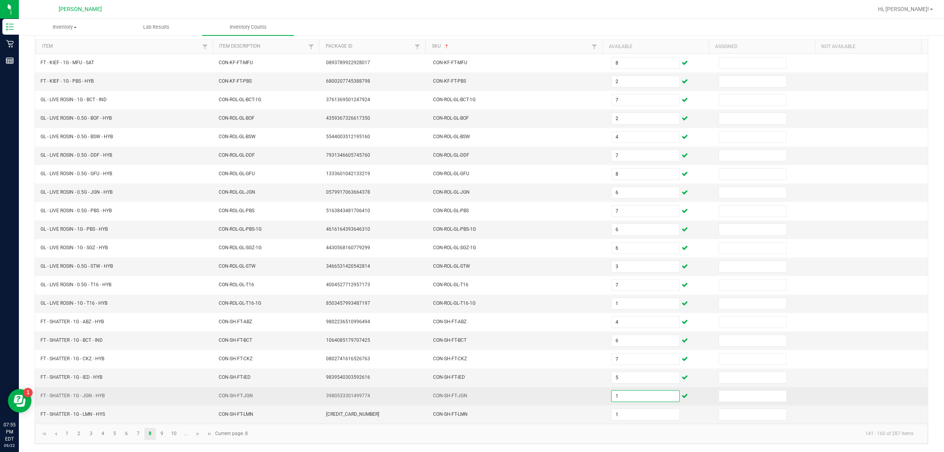
click at [472, 397] on input "1" at bounding box center [646, 395] width 68 height 11
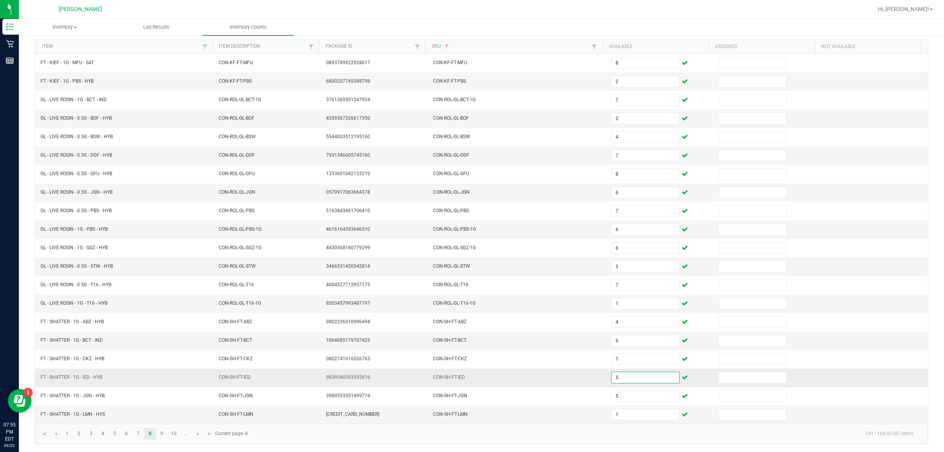
click at [472, 378] on input "5" at bounding box center [646, 377] width 68 height 11
click at [162, 433] on link "9" at bounding box center [161, 434] width 11 height 12
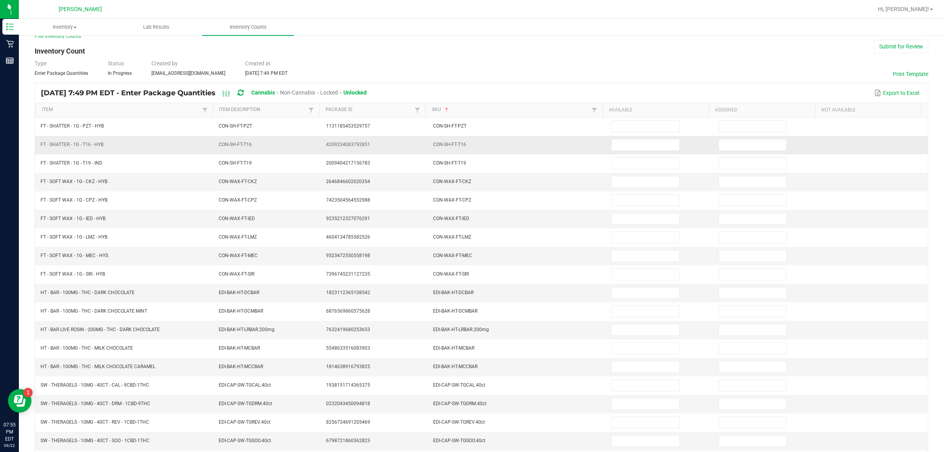
scroll to position [0, 0]
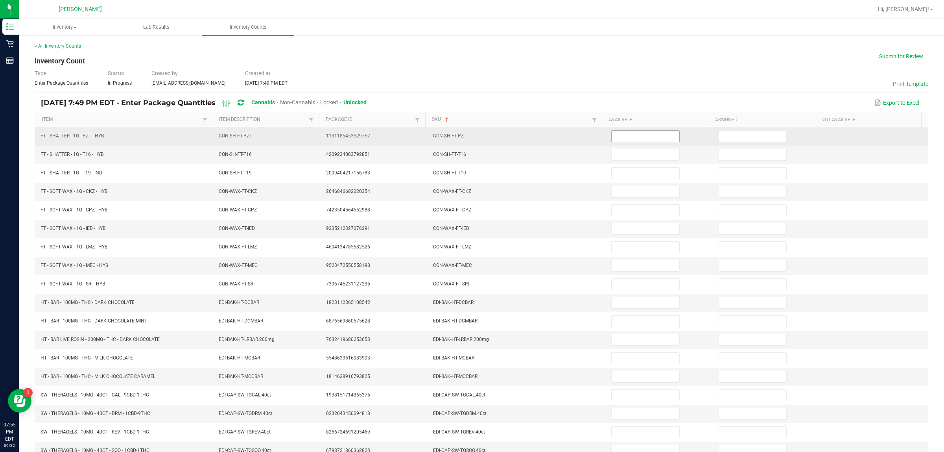
click at [472, 137] on input at bounding box center [646, 136] width 68 height 11
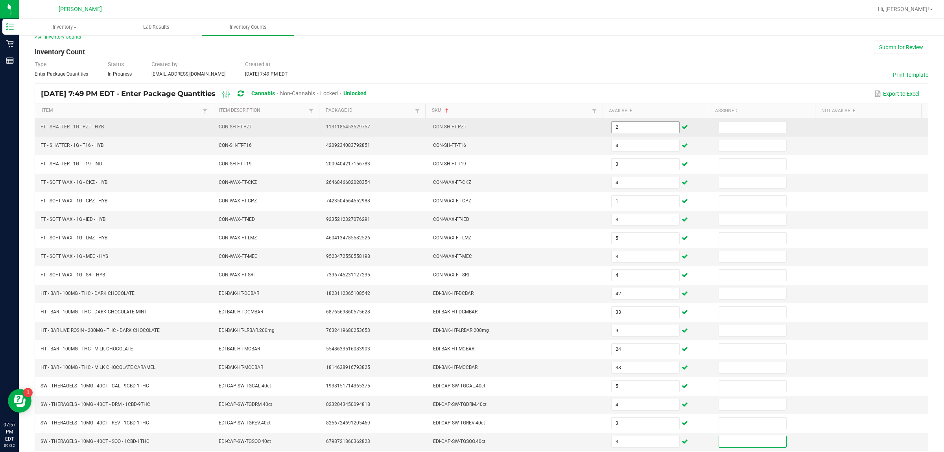
scroll to position [79, 0]
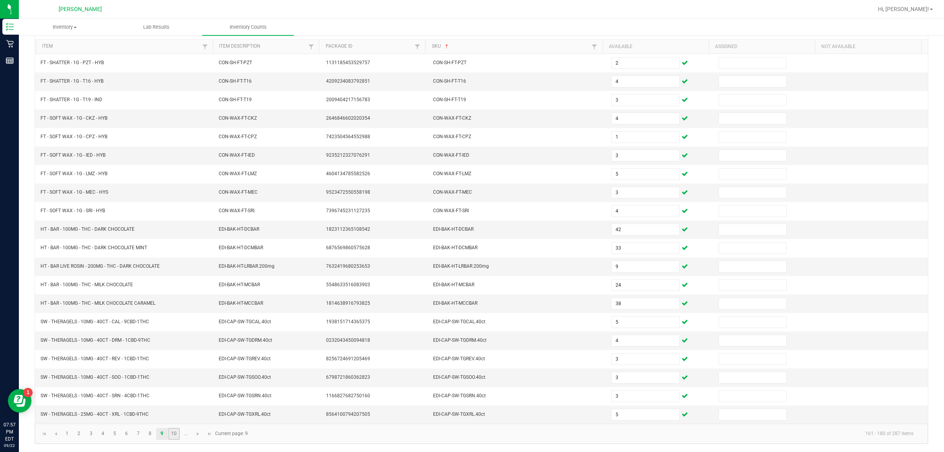
click at [174, 435] on link "10" at bounding box center [173, 434] width 11 height 12
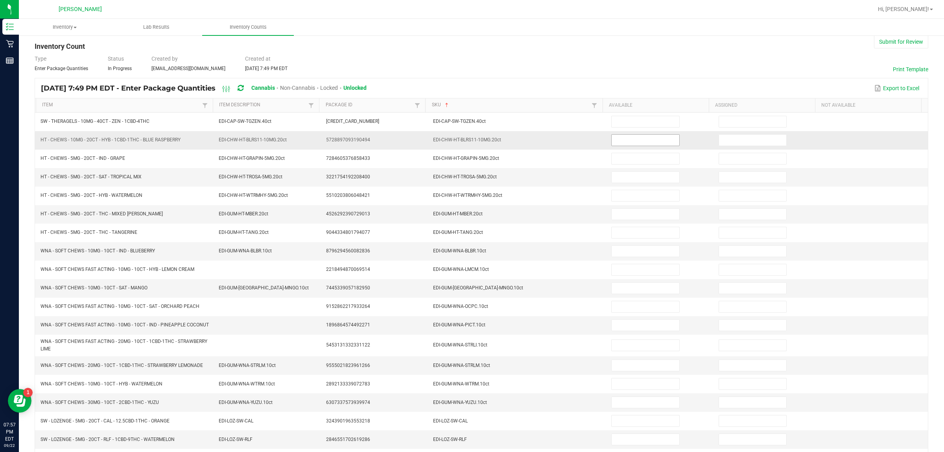
scroll to position [0, 0]
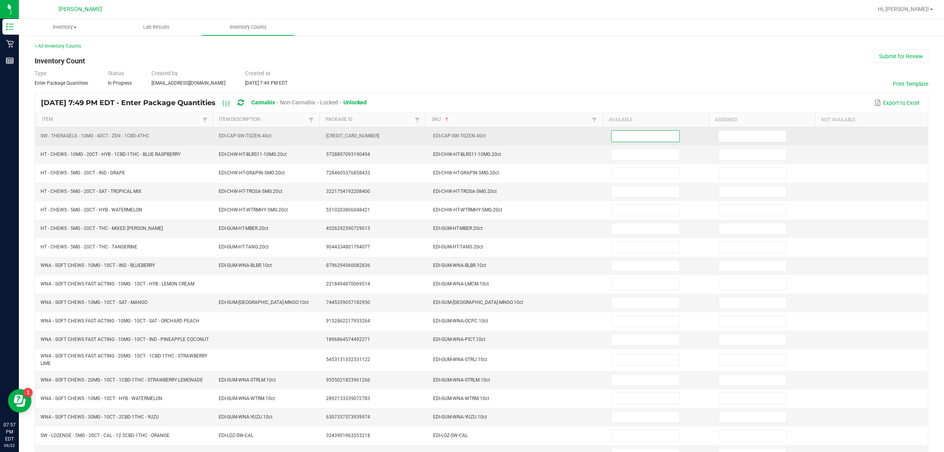
click at [472, 138] on input at bounding box center [646, 136] width 68 height 11
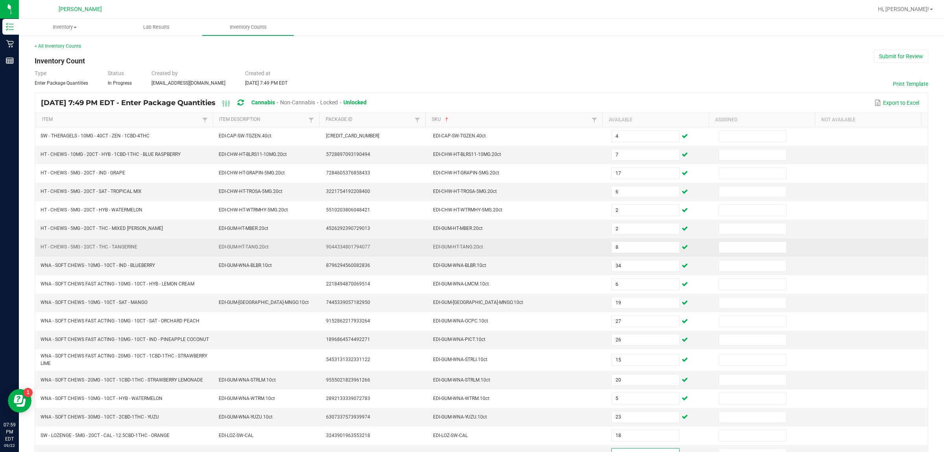
scroll to position [85, 0]
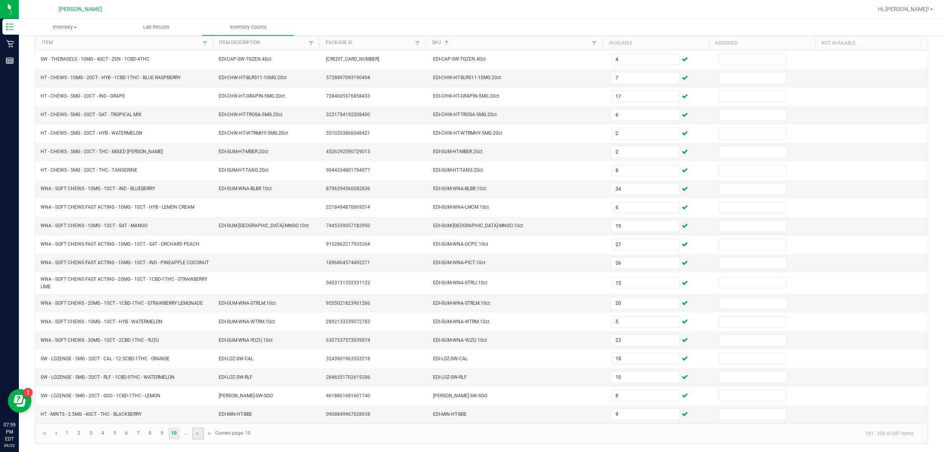
click at [192, 435] on link at bounding box center [197, 433] width 11 height 12
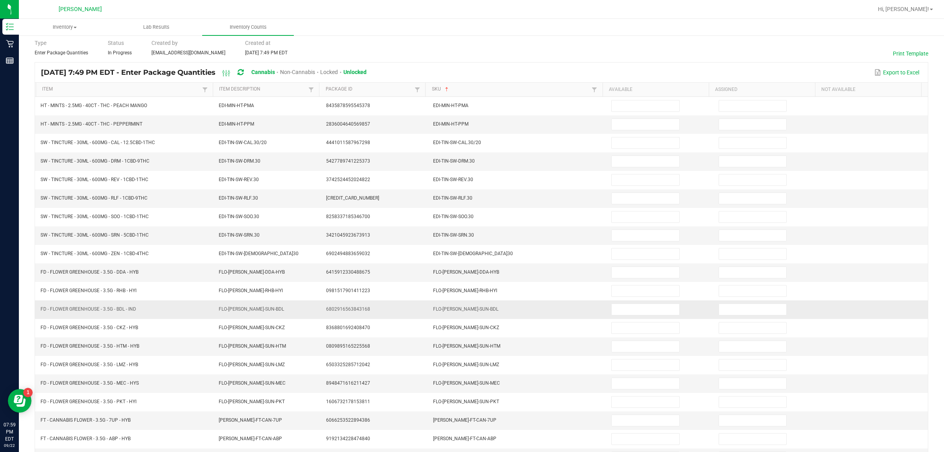
scroll to position [0, 0]
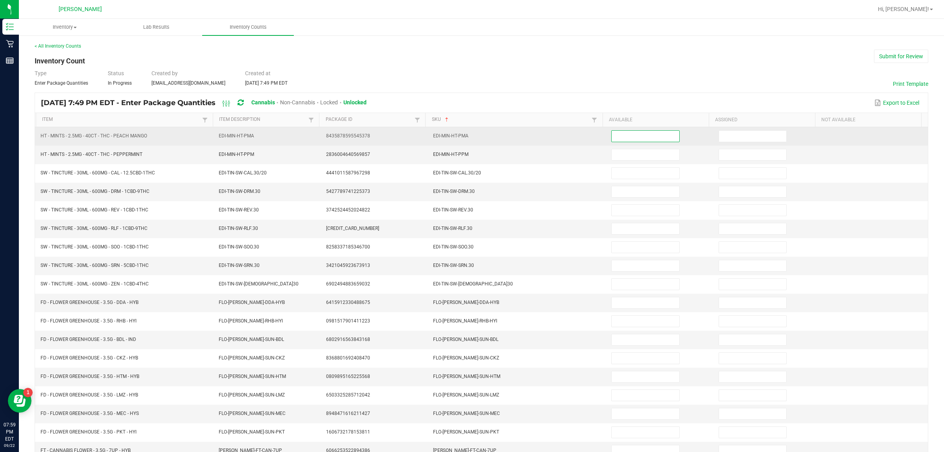
click at [472, 137] on input at bounding box center [646, 136] width 68 height 11
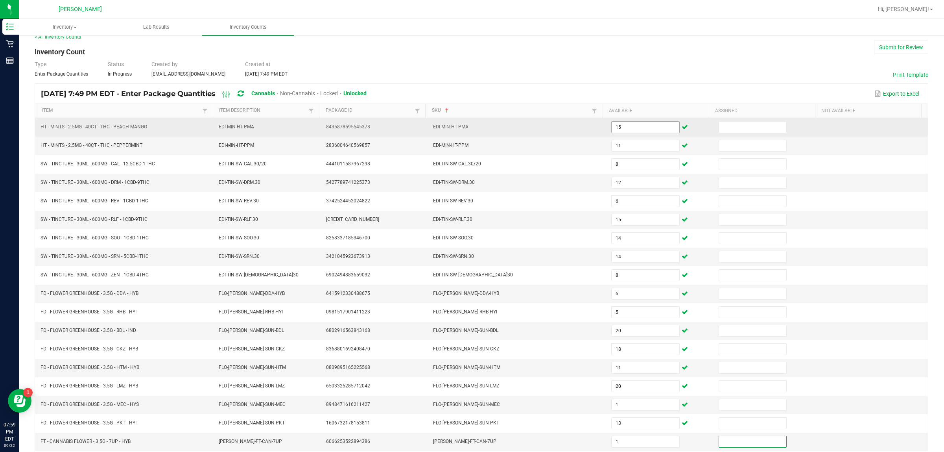
scroll to position [79, 0]
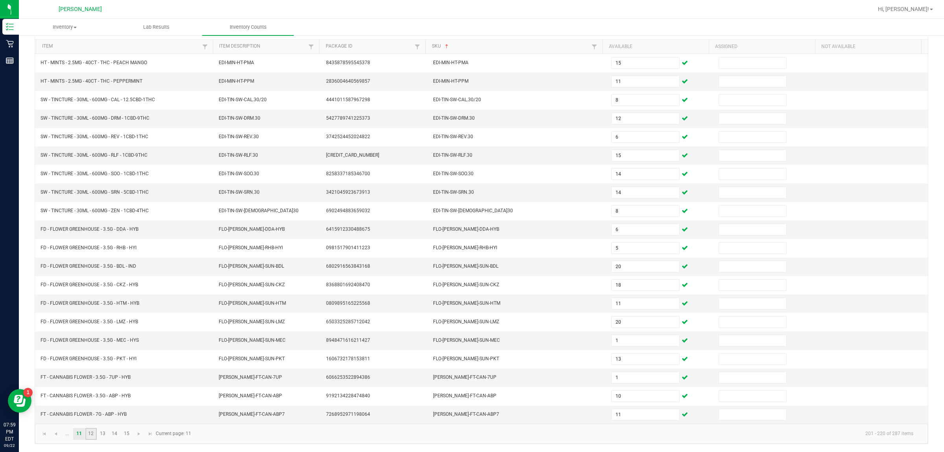
click at [89, 437] on link "12" at bounding box center [90, 434] width 11 height 12
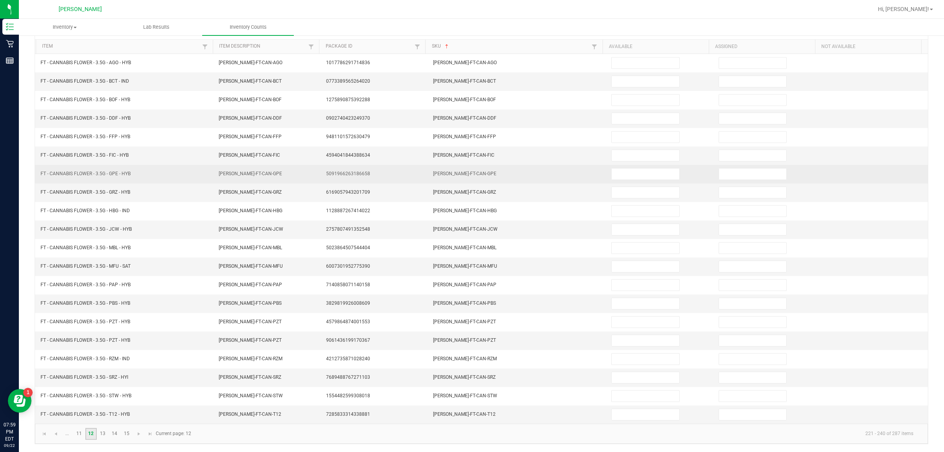
scroll to position [0, 0]
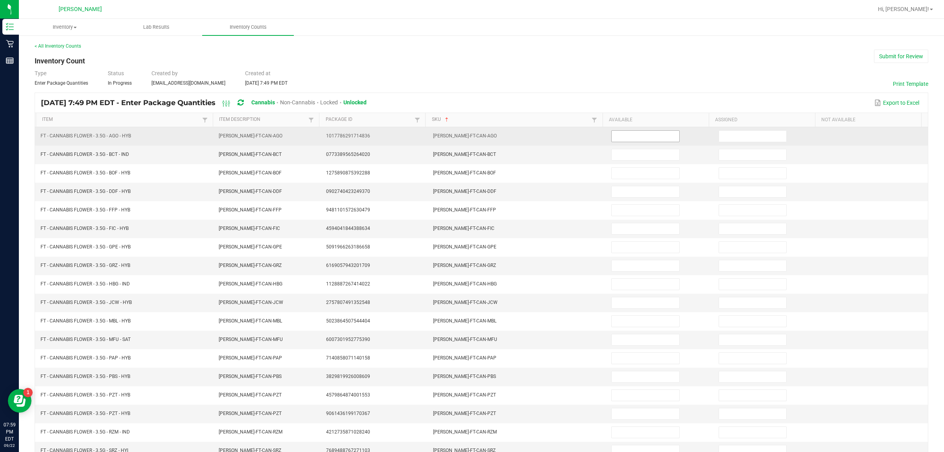
click at [472, 132] on input at bounding box center [646, 136] width 68 height 11
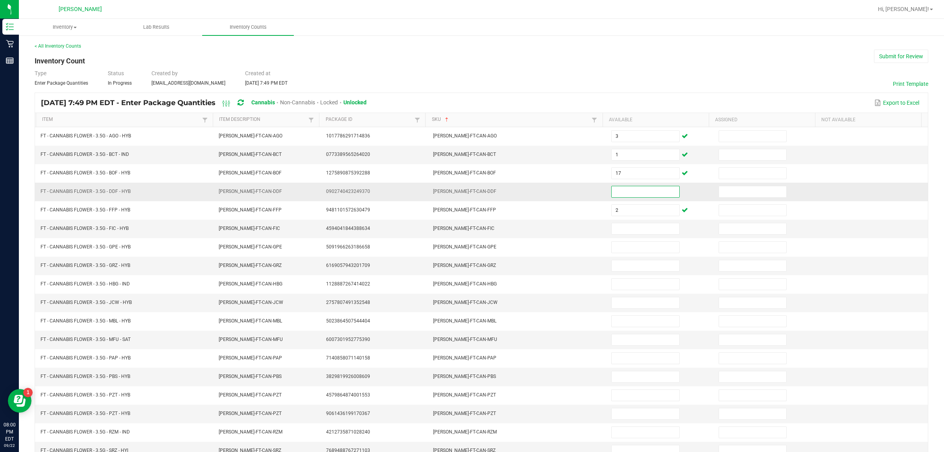
click at [472, 194] on input at bounding box center [646, 191] width 68 height 11
click at [472, 228] on input at bounding box center [646, 228] width 68 height 11
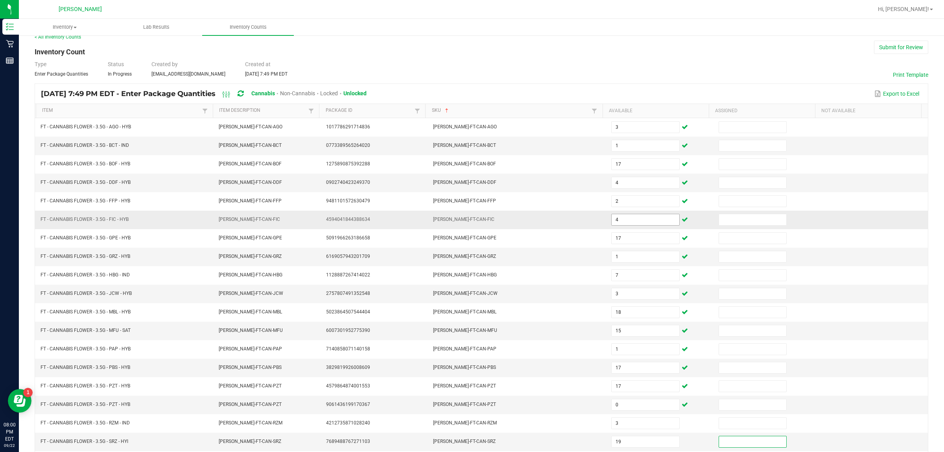
scroll to position [79, 0]
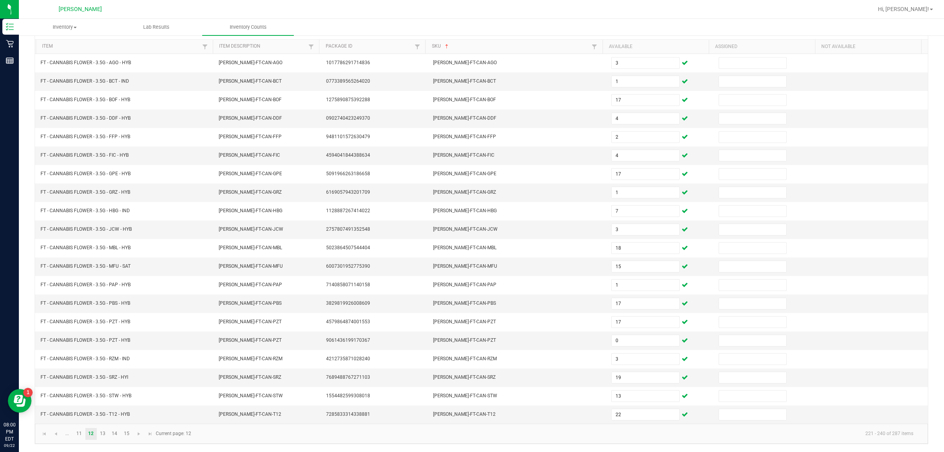
click at [103, 440] on kendo-pager "... 11 12 13 14 15 221 - 240 of 287 items Current page: 12" at bounding box center [481, 433] width 893 height 20
click at [103, 437] on link "13" at bounding box center [102, 434] width 11 height 12
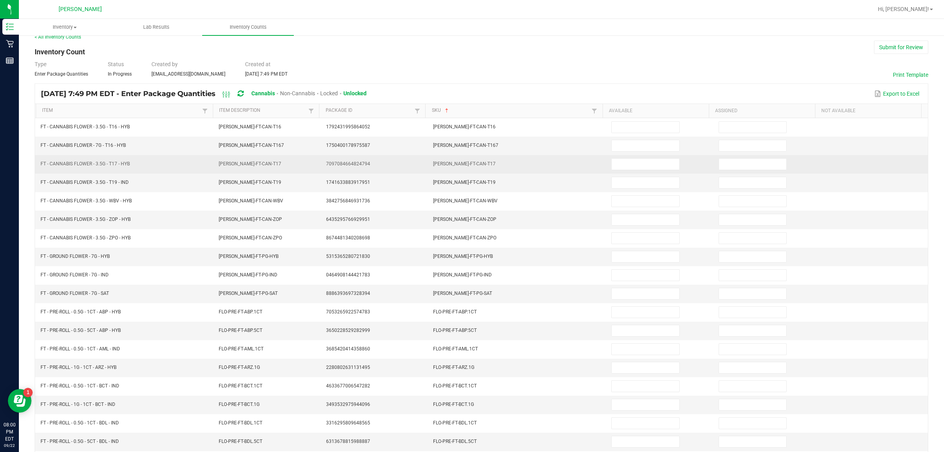
scroll to position [0, 0]
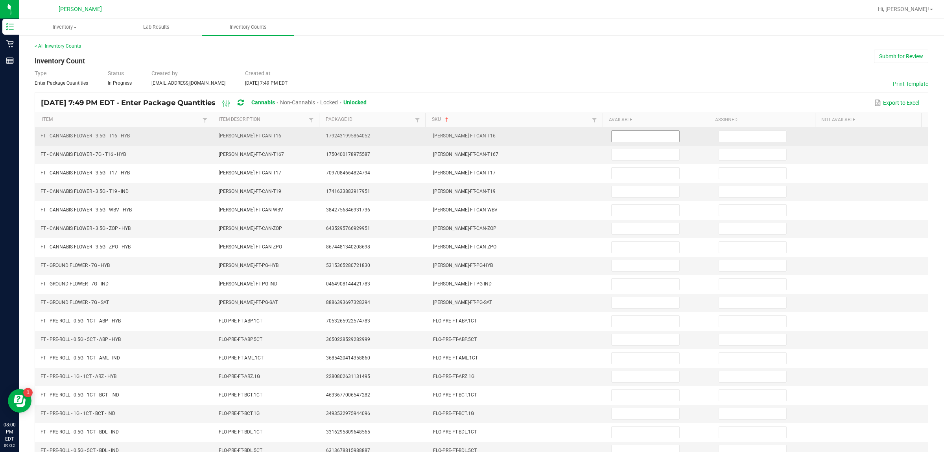
click at [472, 136] on input at bounding box center [646, 136] width 68 height 11
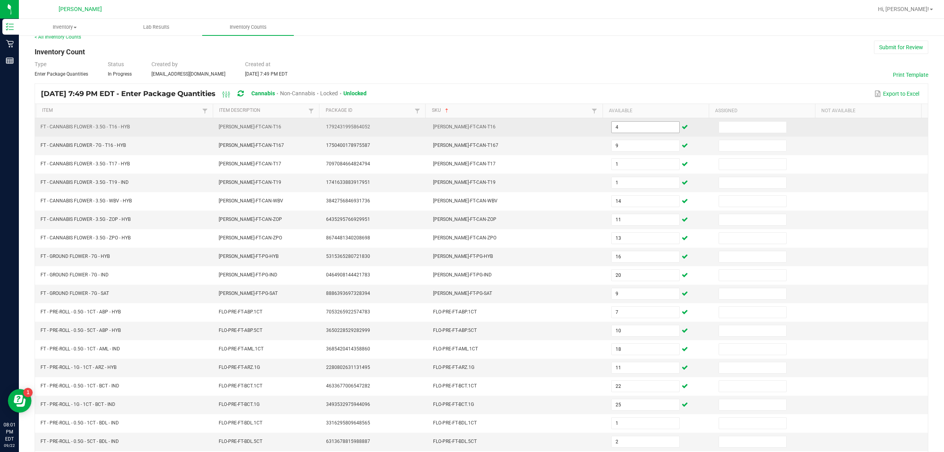
scroll to position [79, 0]
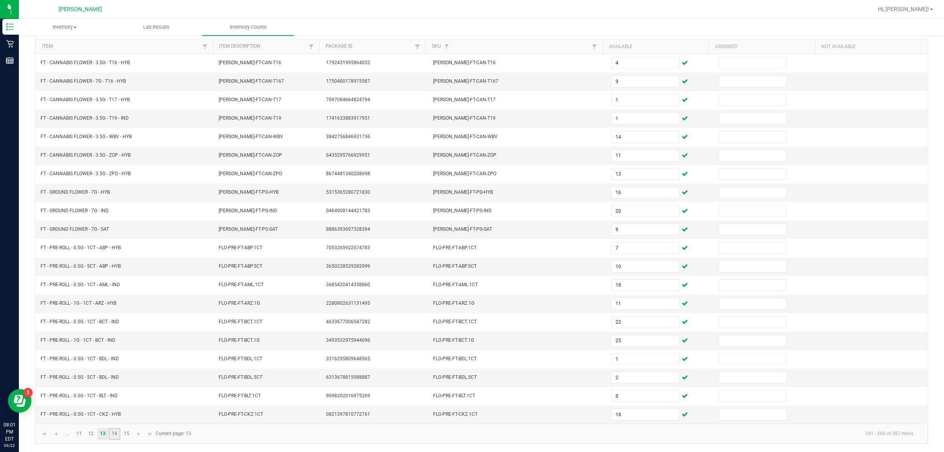
click at [109, 435] on link "14" at bounding box center [114, 434] width 11 height 12
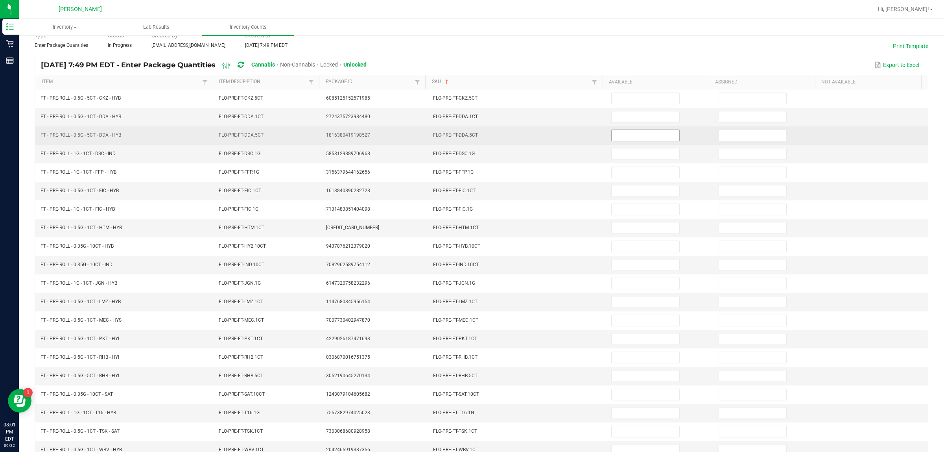
scroll to position [0, 0]
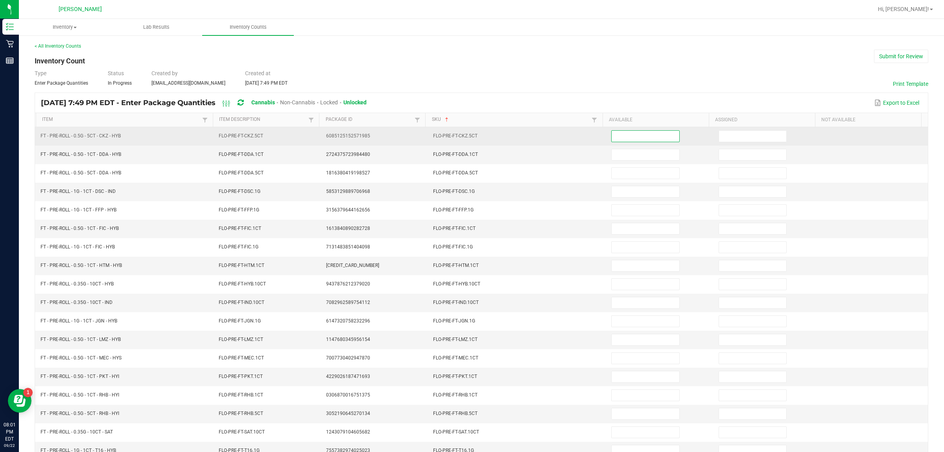
click at [472, 136] on input at bounding box center [646, 136] width 68 height 11
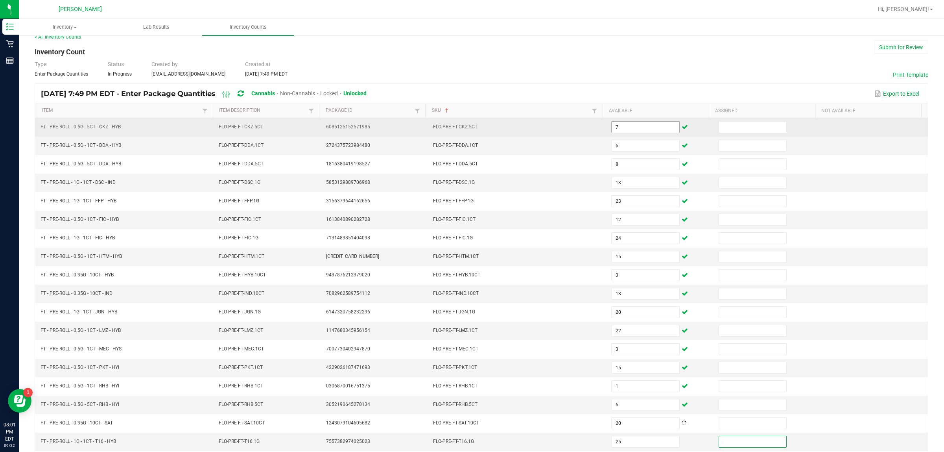
scroll to position [79, 0]
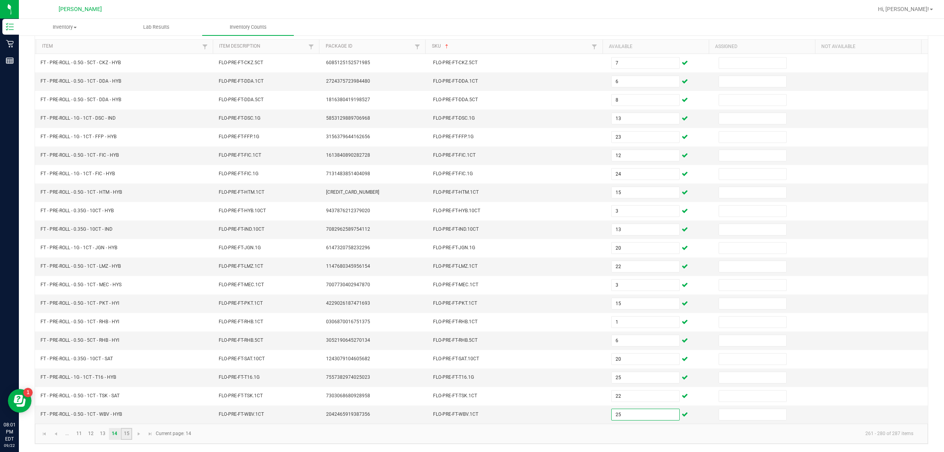
click at [124, 433] on link "15" at bounding box center [126, 434] width 11 height 12
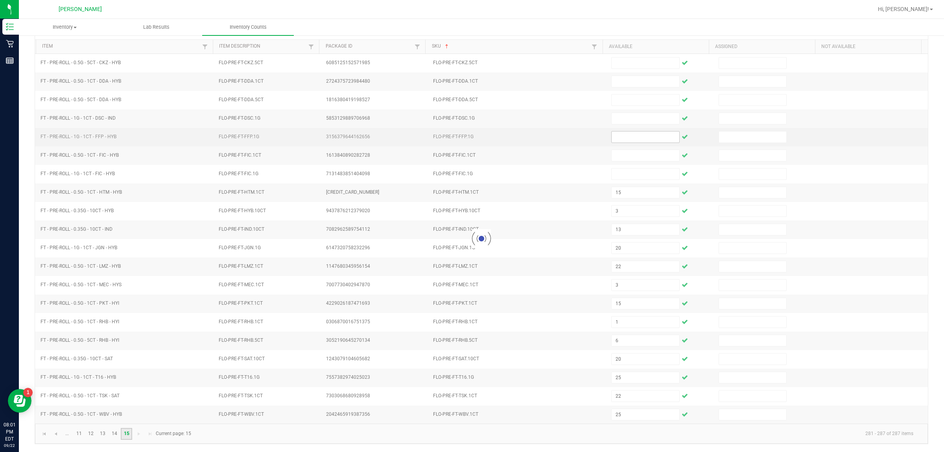
scroll to position [0, 0]
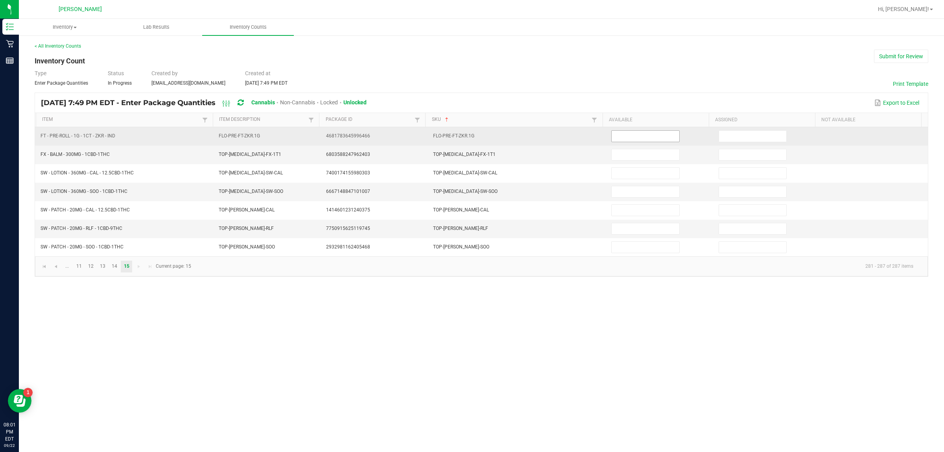
click at [472, 132] on input at bounding box center [646, 136] width 68 height 11
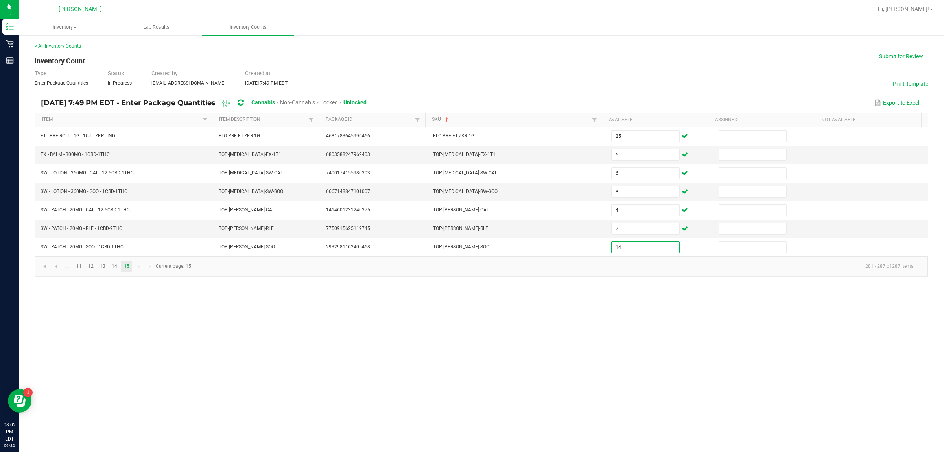
click at [472, 49] on div "< All Inventory Counts" at bounding box center [482, 45] width 894 height 7
click at [99, 267] on link "13" at bounding box center [102, 266] width 11 height 12
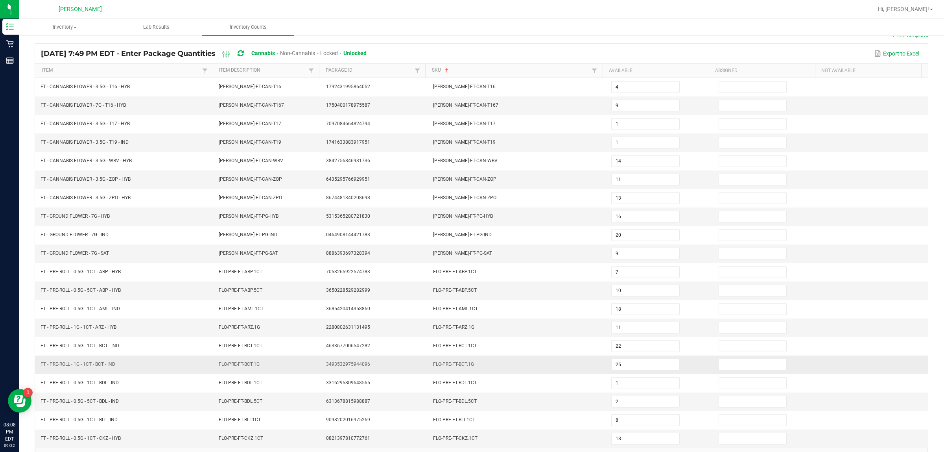
scroll to position [79, 0]
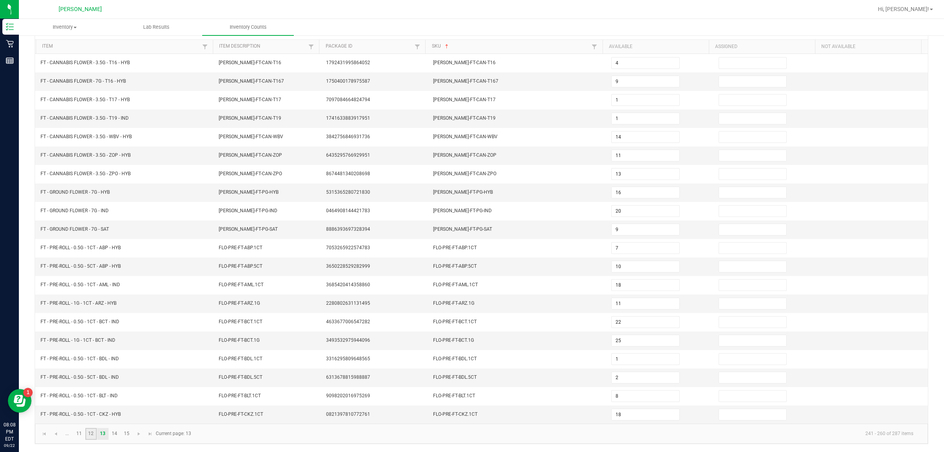
click at [94, 433] on link "12" at bounding box center [90, 434] width 11 height 12
click at [472, 77] on input "1" at bounding box center [646, 81] width 68 height 11
click at [472, 76] on input "0" at bounding box center [646, 81] width 68 height 11
click at [472, 76] on td "0" at bounding box center [660, 81] width 107 height 18
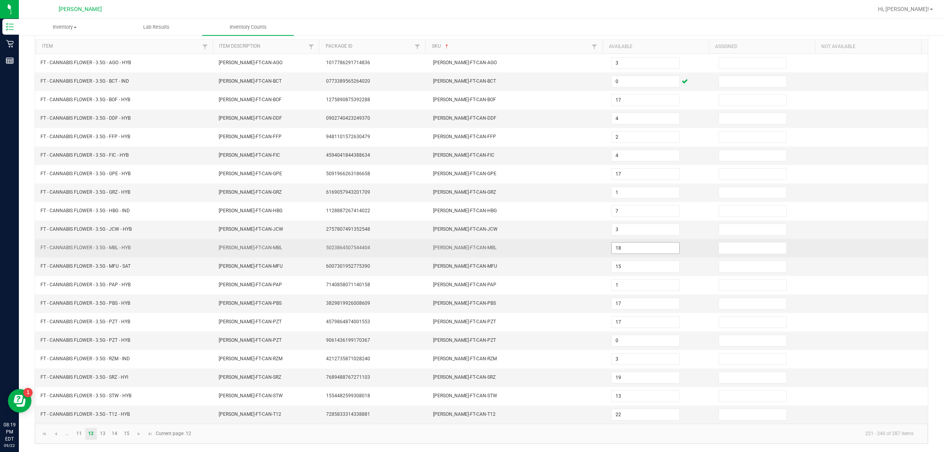
click at [472, 243] on input "18" at bounding box center [646, 247] width 68 height 11
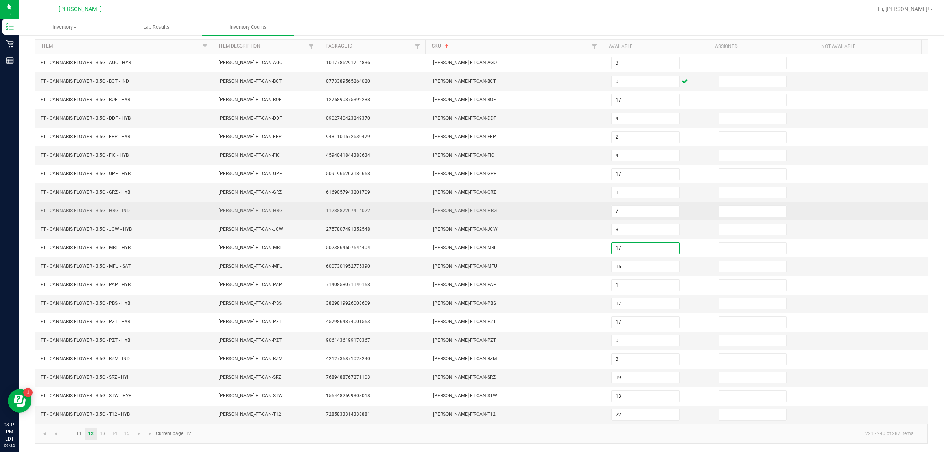
click at [472, 210] on td "7" at bounding box center [660, 211] width 107 height 18
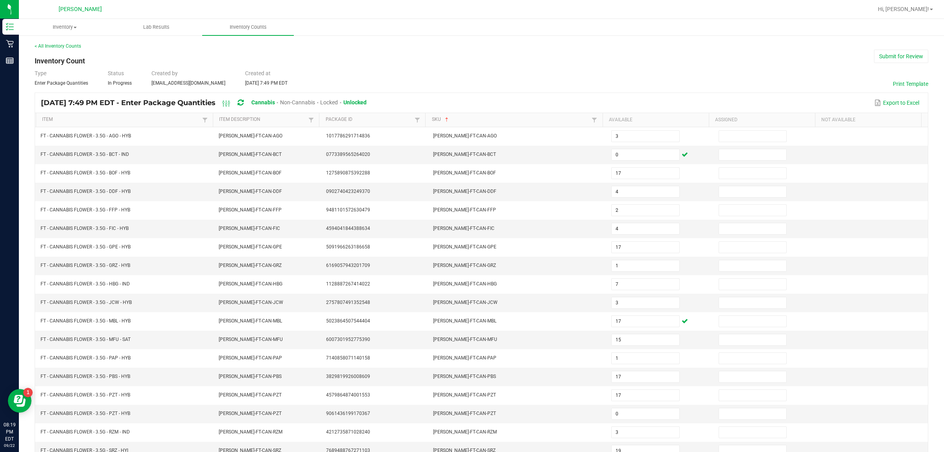
click at [472, 70] on div "Type Enter Package Quantities Status In Progress Created by cbillings@liveparal…" at bounding box center [482, 77] width 894 height 17
click at [472, 69] on div "Type Enter Package Quantities Status In Progress Created by cbillings@liveparal…" at bounding box center [482, 77] width 894 height 17
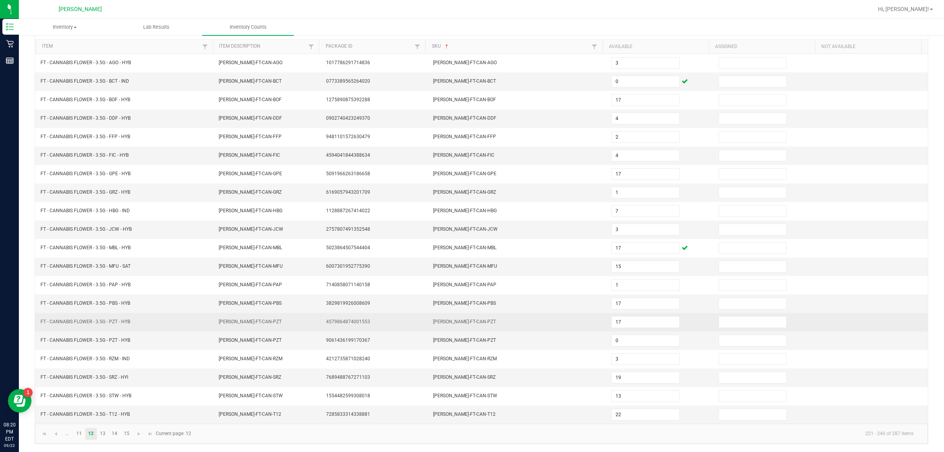
scroll to position [79, 0]
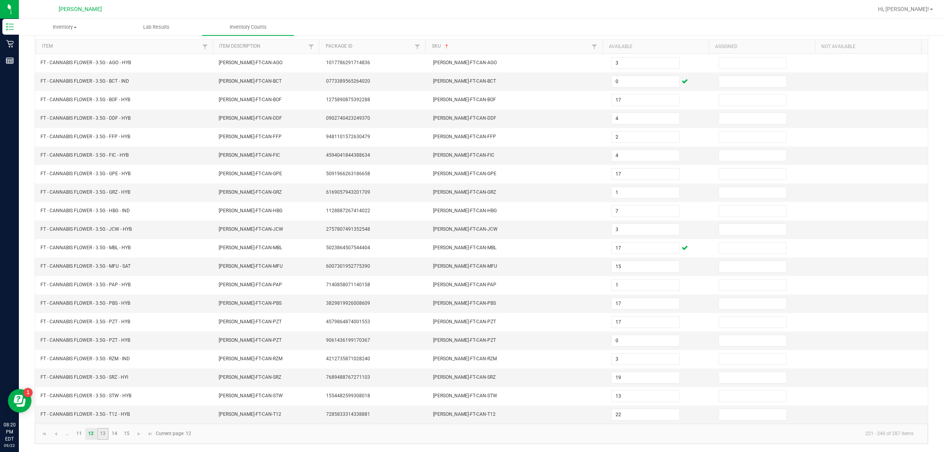
click at [103, 437] on link "13" at bounding box center [102, 434] width 11 height 12
click at [68, 433] on link "..." at bounding box center [66, 434] width 11 height 12
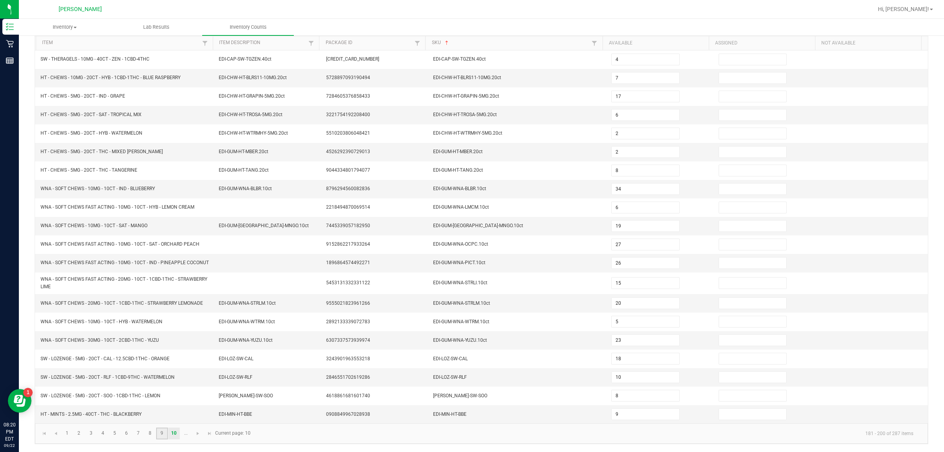
click at [163, 439] on link "9" at bounding box center [161, 433] width 11 height 12
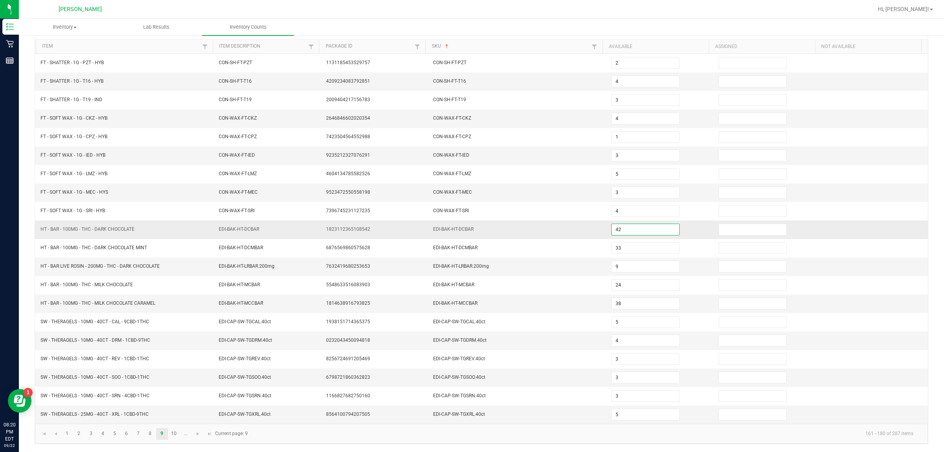
click at [472, 229] on input "42" at bounding box center [646, 229] width 68 height 11
click at [472, 265] on input "9" at bounding box center [646, 266] width 68 height 11
click at [472, 270] on td "EDI-BAK-HT-LRBAR.200mg" at bounding box center [517, 266] width 179 height 18
click at [472, 301] on input "38" at bounding box center [646, 303] width 68 height 11
click at [173, 432] on link "10" at bounding box center [173, 434] width 11 height 12
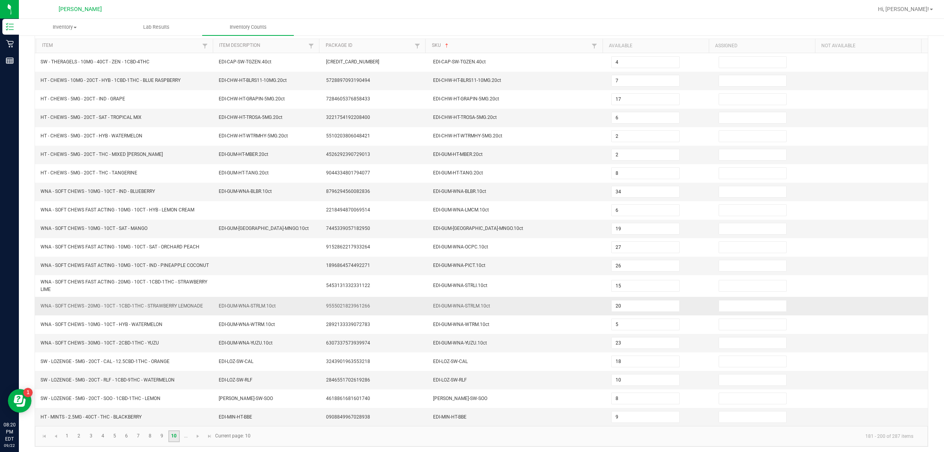
scroll to position [85, 0]
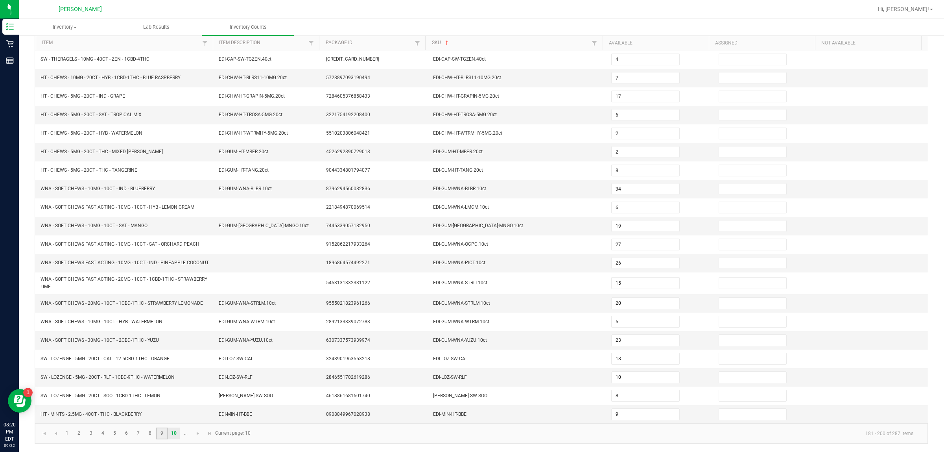
click at [161, 435] on link "9" at bounding box center [161, 433] width 11 height 12
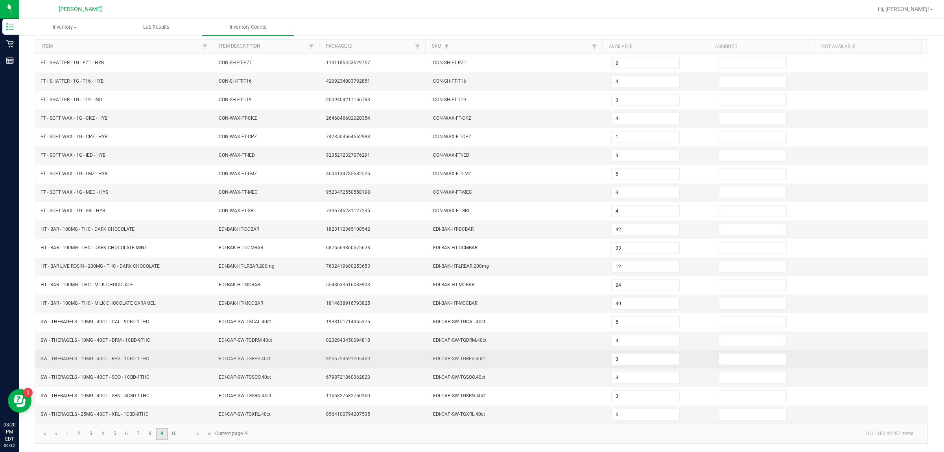
scroll to position [79, 0]
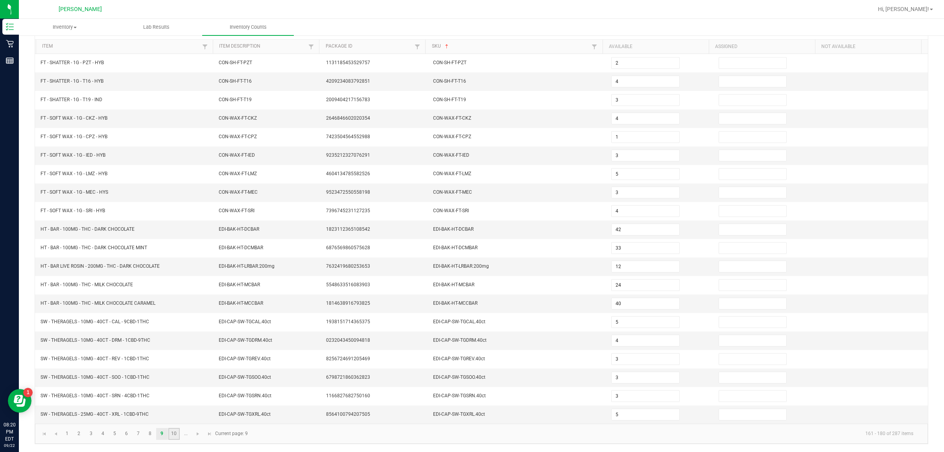
click at [175, 432] on link "10" at bounding box center [173, 434] width 11 height 12
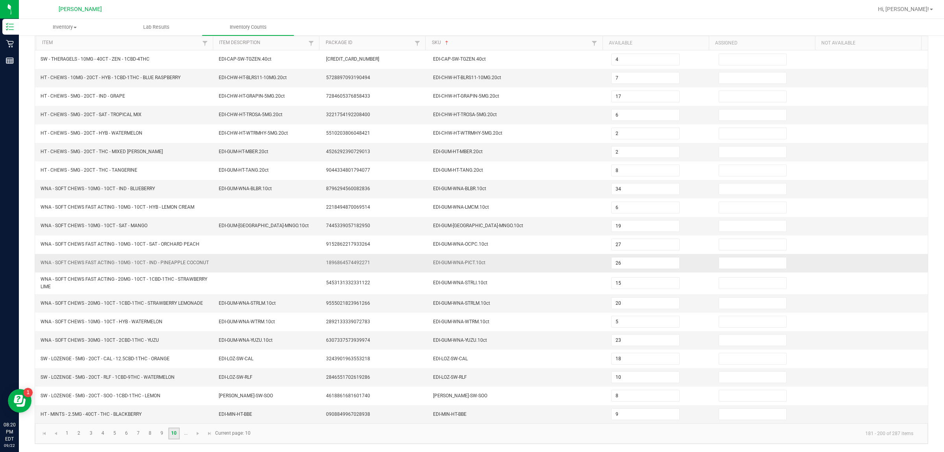
scroll to position [85, 0]
click at [472, 72] on input "7" at bounding box center [646, 77] width 68 height 11
click at [472, 260] on input "26" at bounding box center [646, 262] width 68 height 11
click at [79, 437] on link "2" at bounding box center [78, 433] width 11 height 12
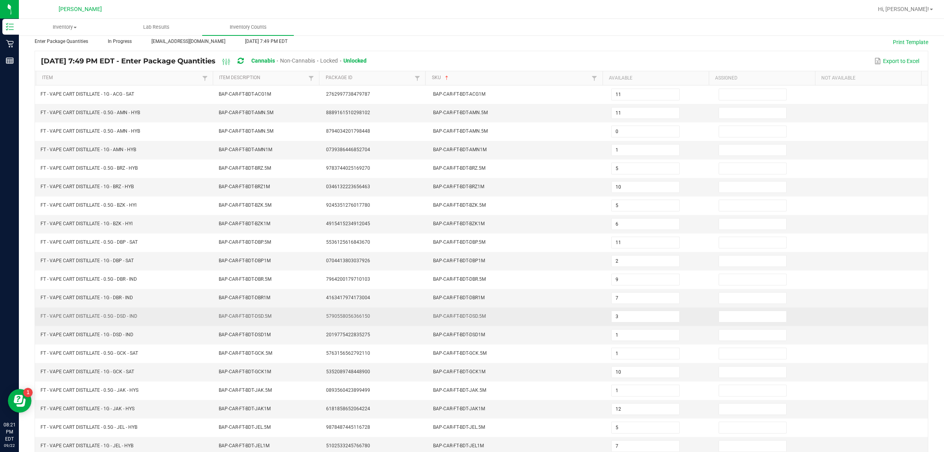
scroll to position [0, 0]
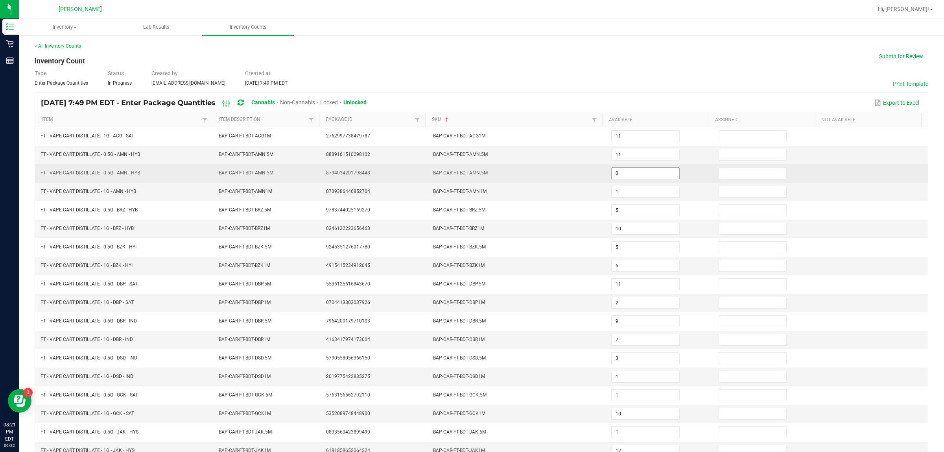
click at [472, 174] on input "0" at bounding box center [646, 173] width 68 height 11
click at [472, 166] on td "1" at bounding box center [660, 173] width 107 height 18
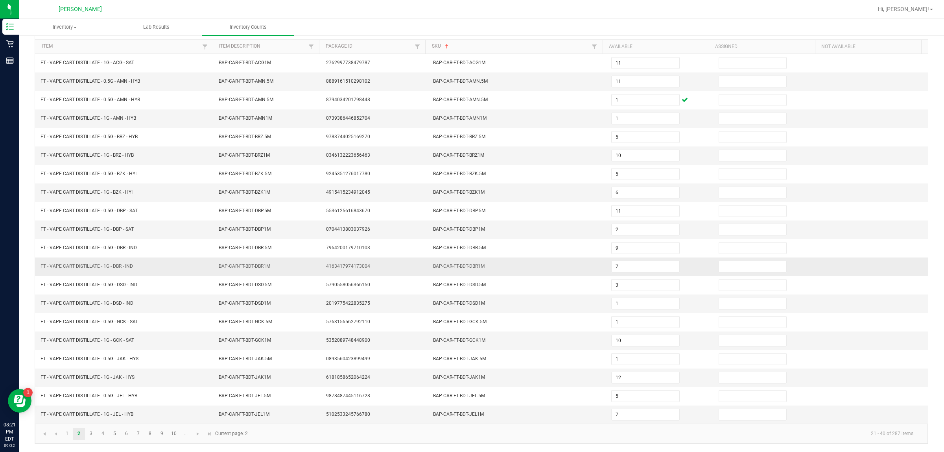
scroll to position [79, 0]
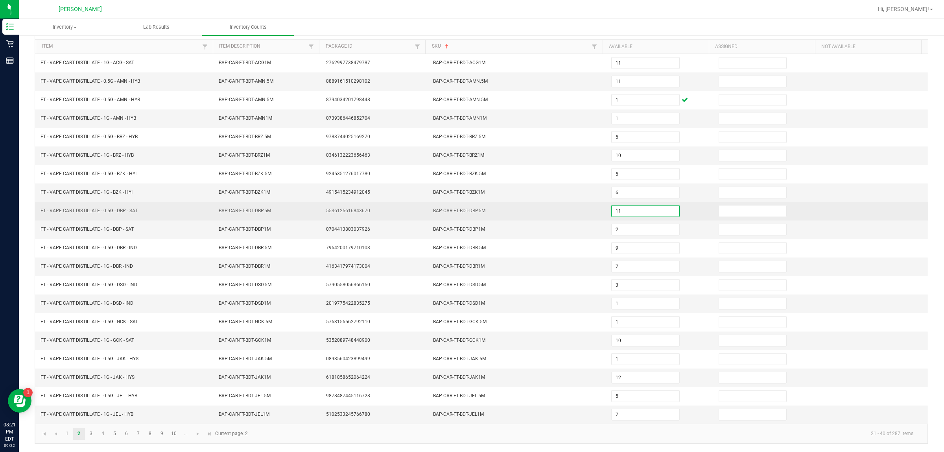
click at [472, 207] on input "11" at bounding box center [646, 210] width 68 height 11
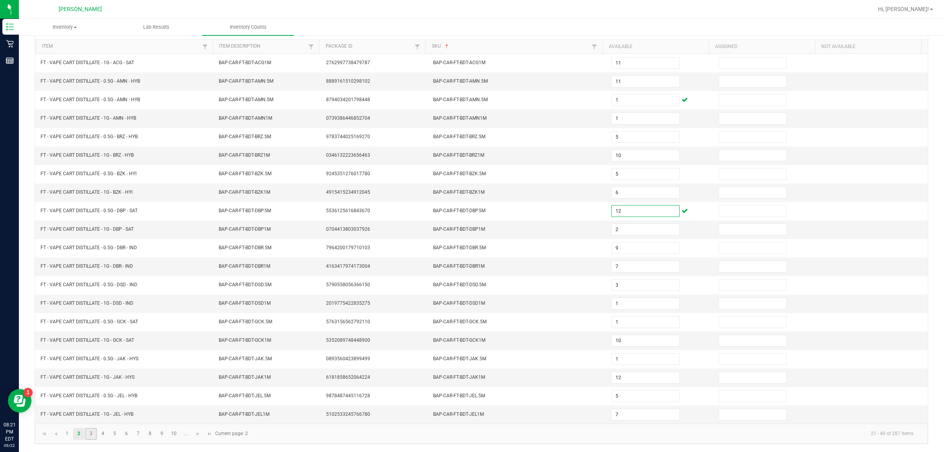
click at [86, 433] on link "3" at bounding box center [90, 434] width 11 height 12
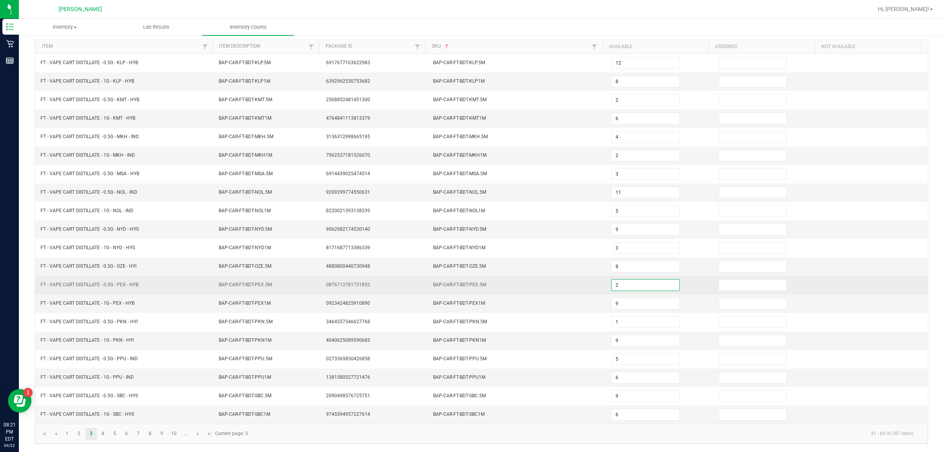
click at [472, 282] on input "2" at bounding box center [646, 284] width 68 height 11
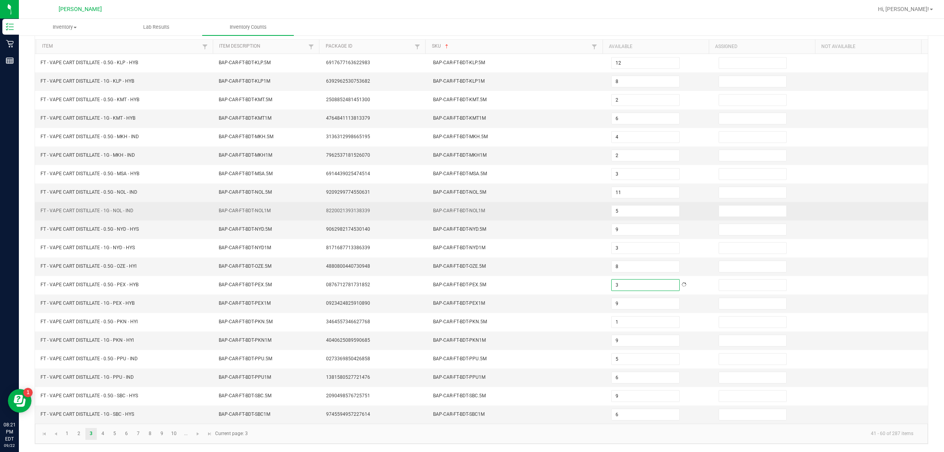
click at [472, 207] on td at bounding box center [874, 211] width 107 height 18
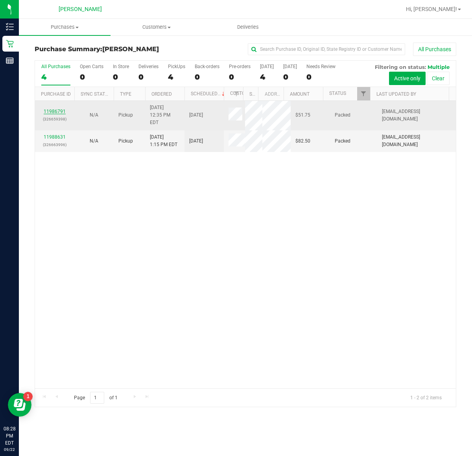
click at [62, 109] on link "11986791" at bounding box center [55, 112] width 22 height 6
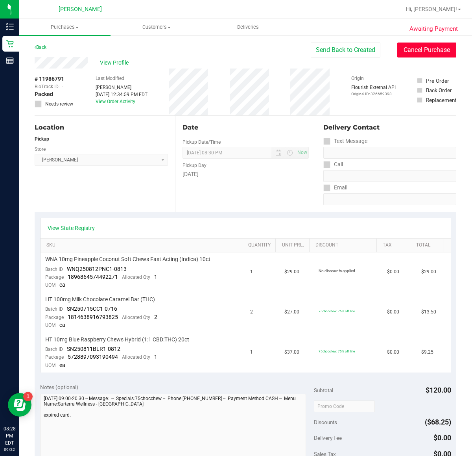
click at [427, 53] on button "Cancel Purchase" at bounding box center [426, 49] width 59 height 15
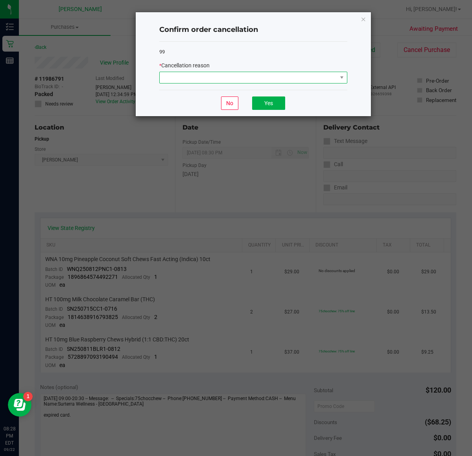
click at [326, 81] on span at bounding box center [248, 77] width 177 height 11
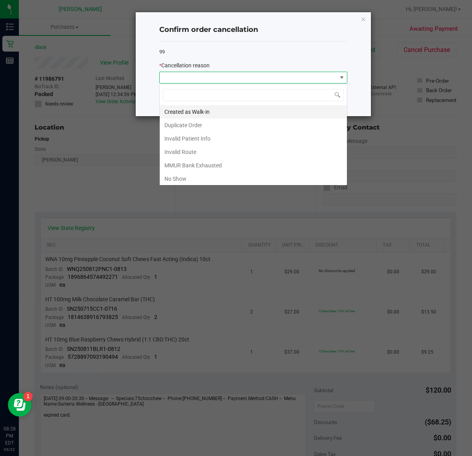
scroll to position [12, 188]
click at [189, 180] on li "No Show" at bounding box center [253, 178] width 187 height 13
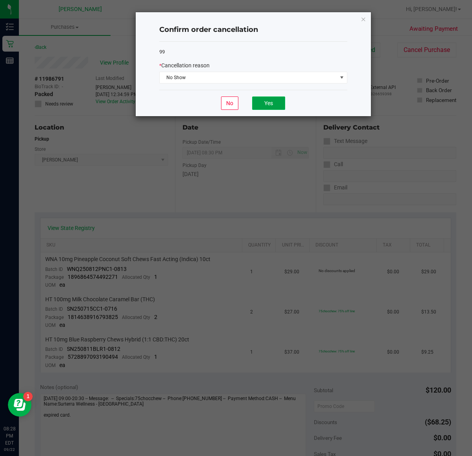
click at [266, 102] on button "Yes" at bounding box center [268, 102] width 33 height 13
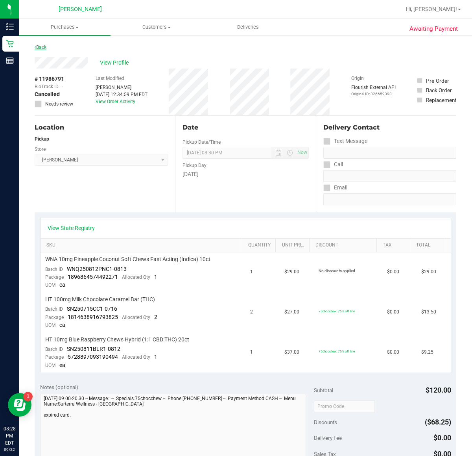
click at [44, 48] on link "Back" at bounding box center [41, 47] width 12 height 6
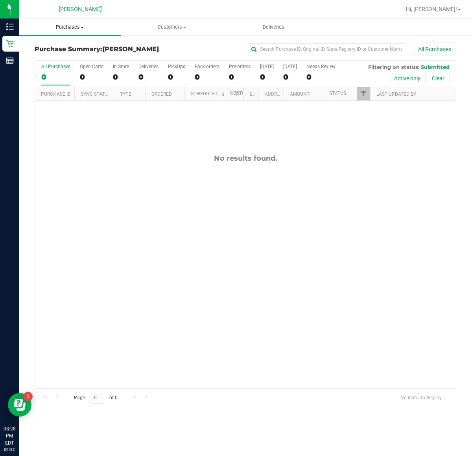
click at [79, 27] on span "Purchases" at bounding box center [70, 27] width 102 height 7
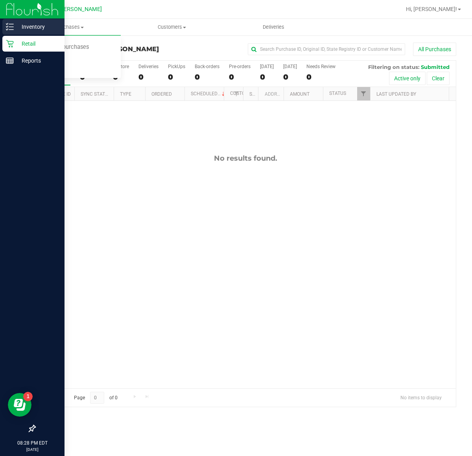
click at [7, 27] on icon at bounding box center [10, 27] width 8 height 8
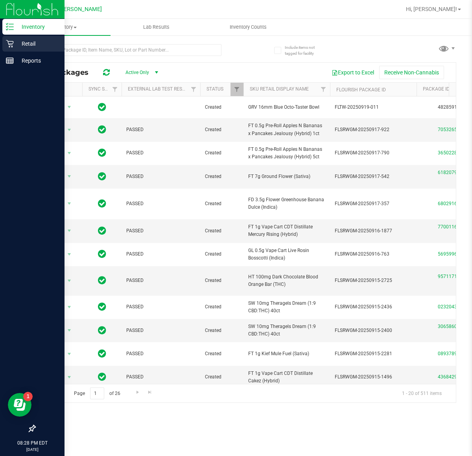
click at [20, 42] on p "Retail" at bounding box center [37, 43] width 47 height 9
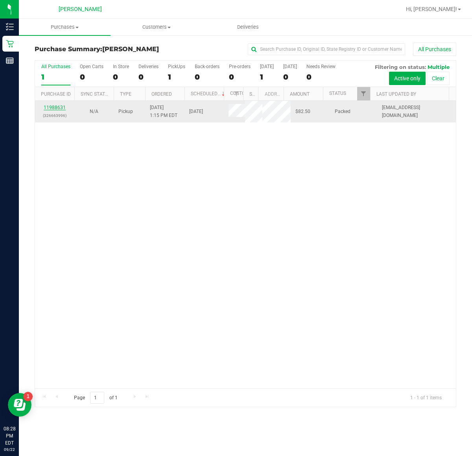
click at [59, 110] on link "11988631" at bounding box center [55, 108] width 22 height 6
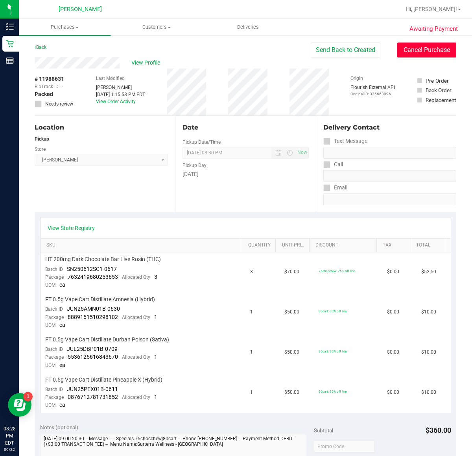
click at [433, 54] on button "Cancel Purchase" at bounding box center [426, 49] width 59 height 15
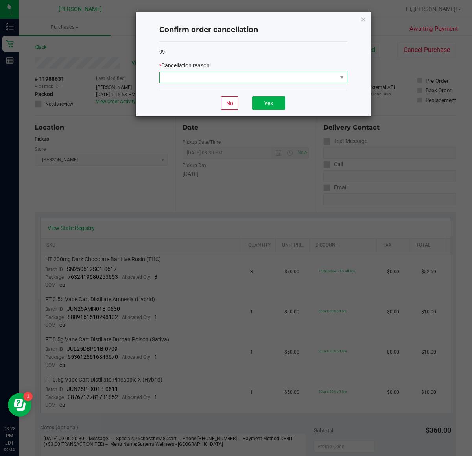
click at [331, 78] on span at bounding box center [248, 77] width 177 height 11
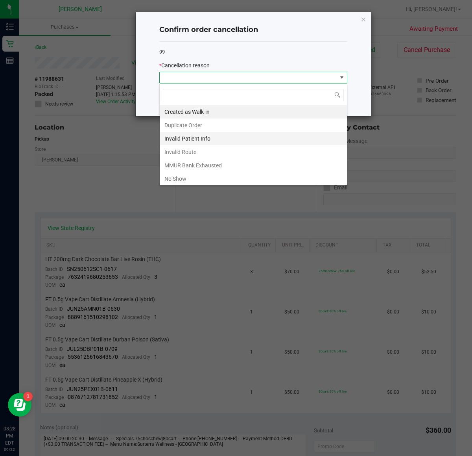
scroll to position [12, 188]
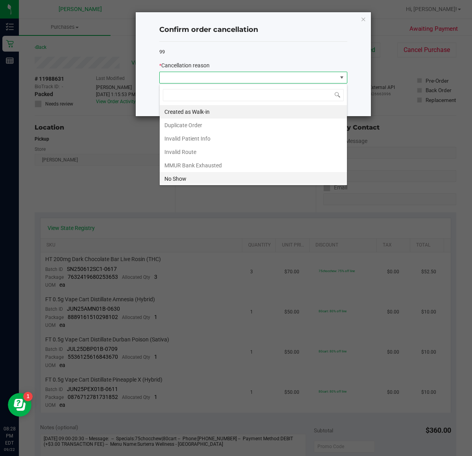
click at [260, 179] on li "No Show" at bounding box center [253, 178] width 187 height 13
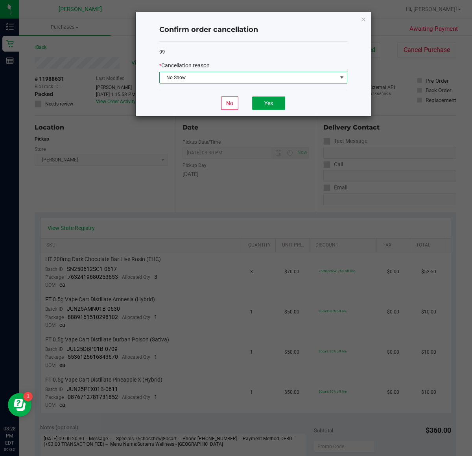
click at [262, 109] on button "Yes" at bounding box center [268, 102] width 33 height 13
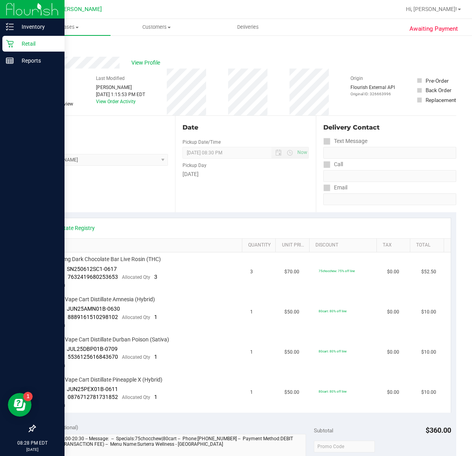
click at [14, 41] on p "Retail" at bounding box center [37, 43] width 47 height 9
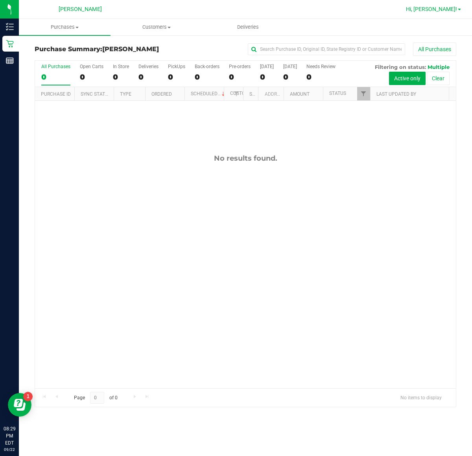
click at [450, 8] on span "Hi, [PERSON_NAME]!" at bounding box center [431, 9] width 51 height 6
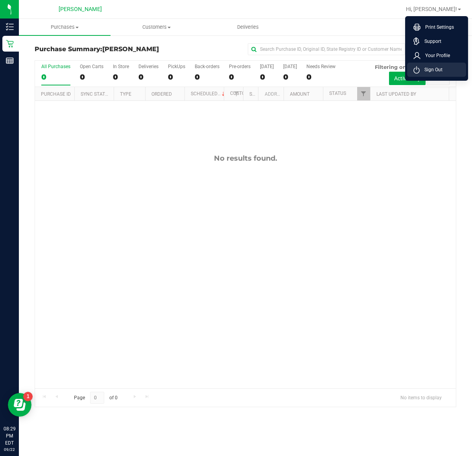
click at [449, 70] on li "Sign Out" at bounding box center [436, 70] width 59 height 14
